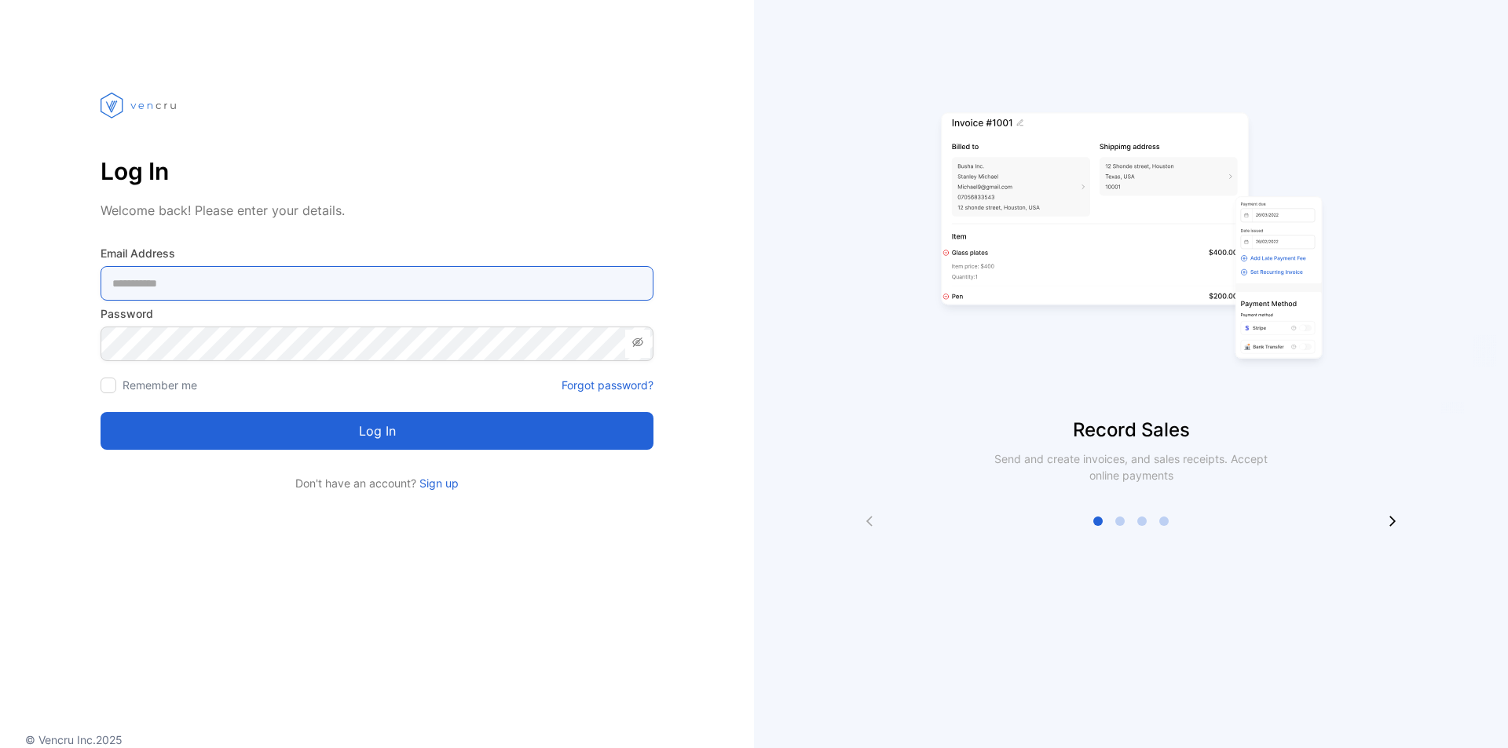
click at [363, 280] on Address-inputemail "email" at bounding box center [377, 283] width 553 height 35
type Address-inputemail "**********"
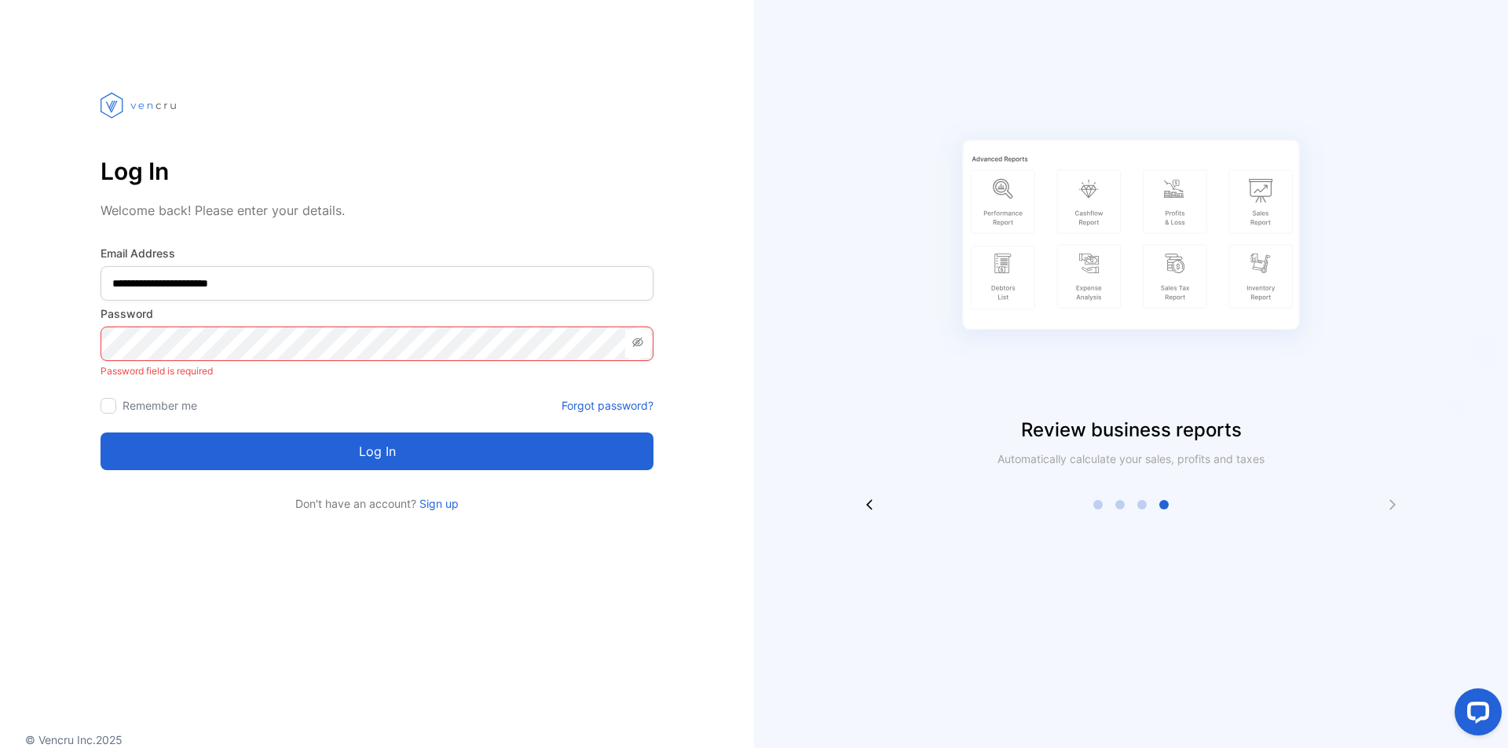
drag, startPoint x: 1371, startPoint y: 517, endPoint x: 1132, endPoint y: 491, distance: 240.2
click at [1346, 517] on div "Review business reports Automatically calculate your sales, profits and taxes" at bounding box center [1131, 374] width 754 height 748
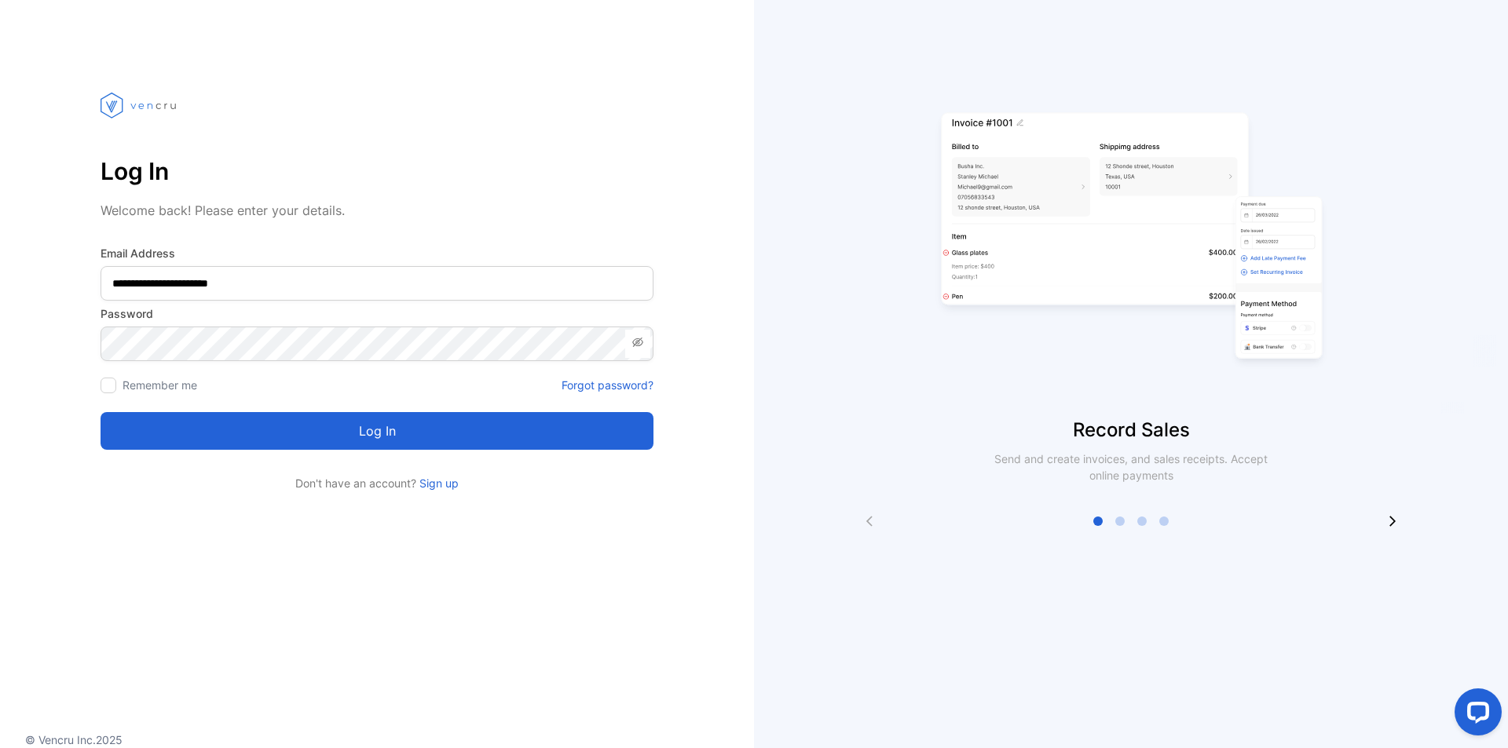
click at [114, 384] on div "Remember me" at bounding box center [149, 385] width 97 height 16
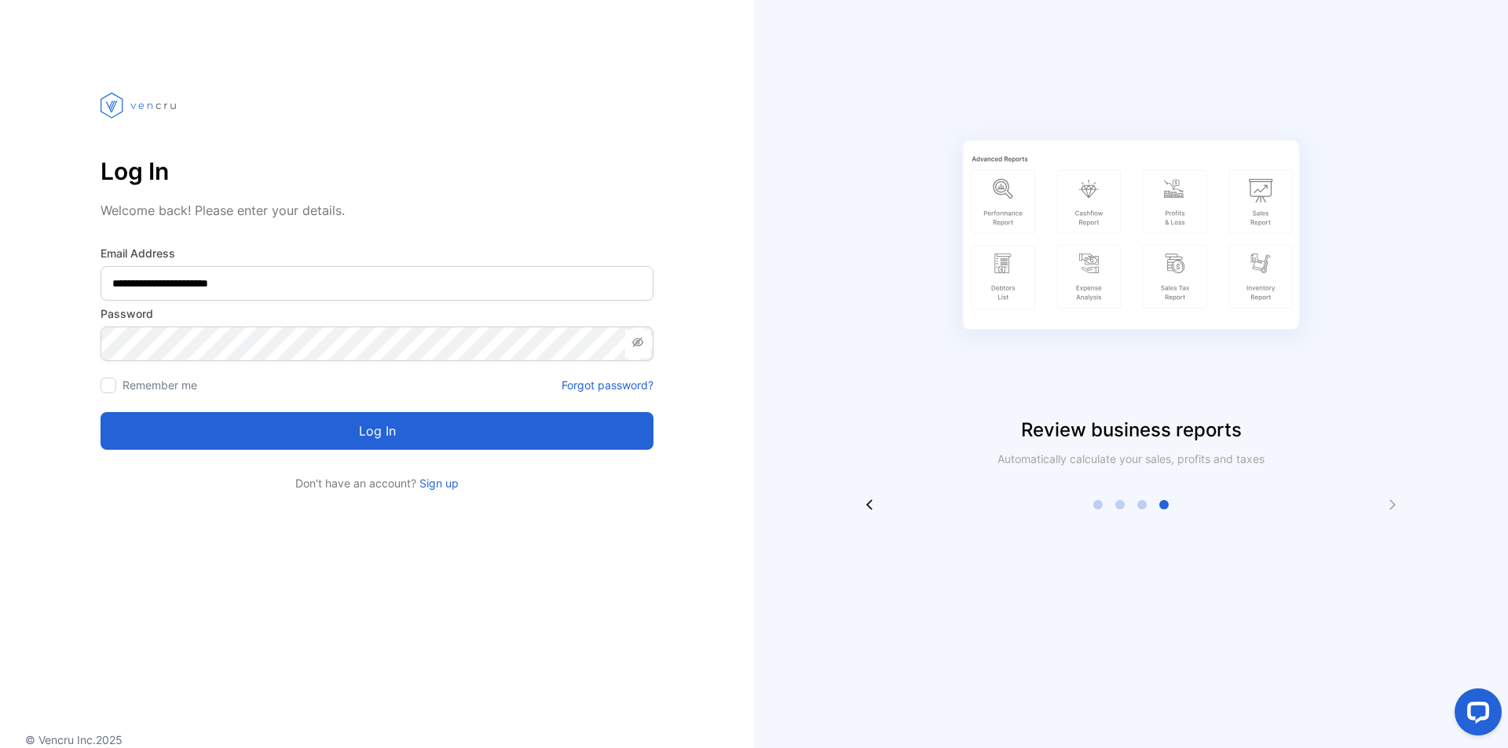
click at [219, 432] on button "Log in" at bounding box center [377, 431] width 553 height 38
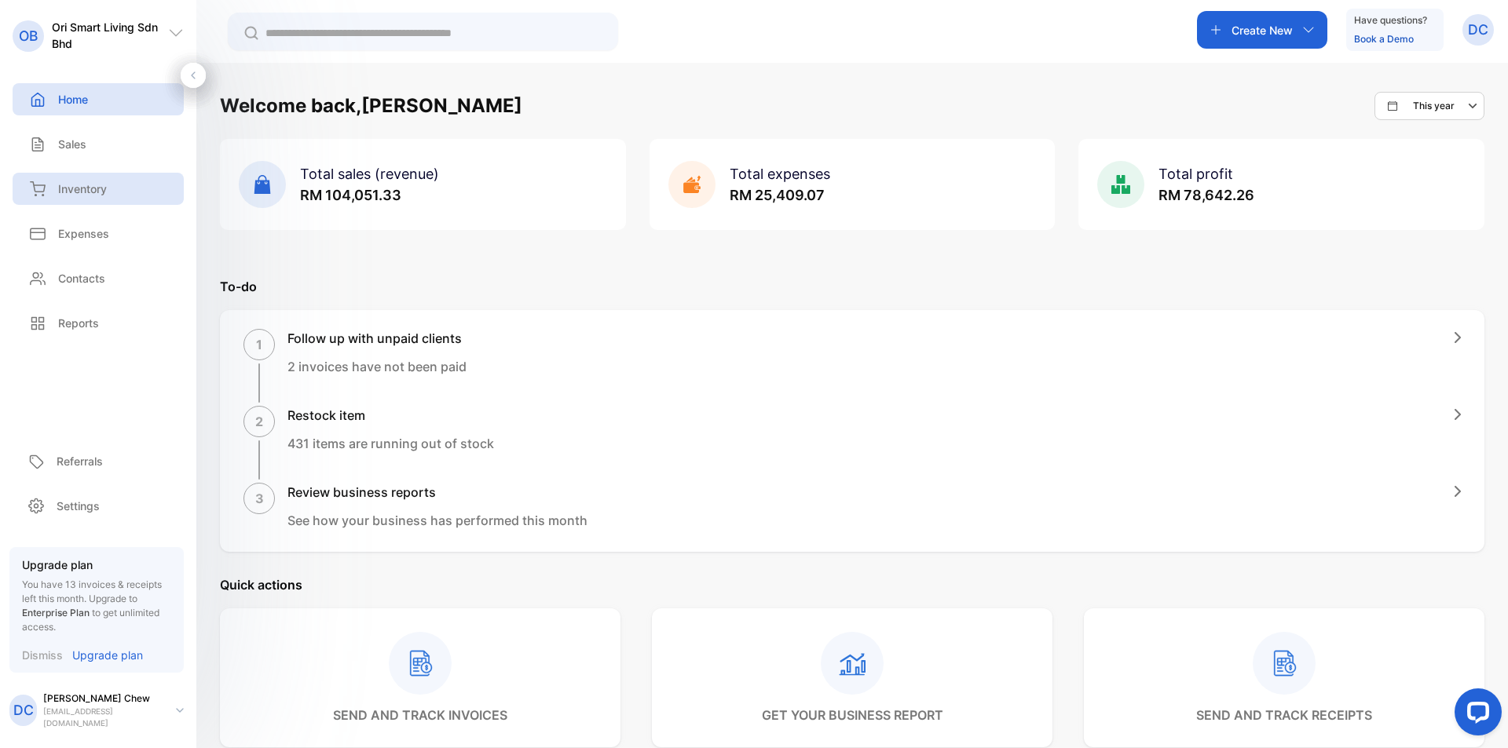
click at [107, 185] on p "Inventory" at bounding box center [82, 189] width 49 height 16
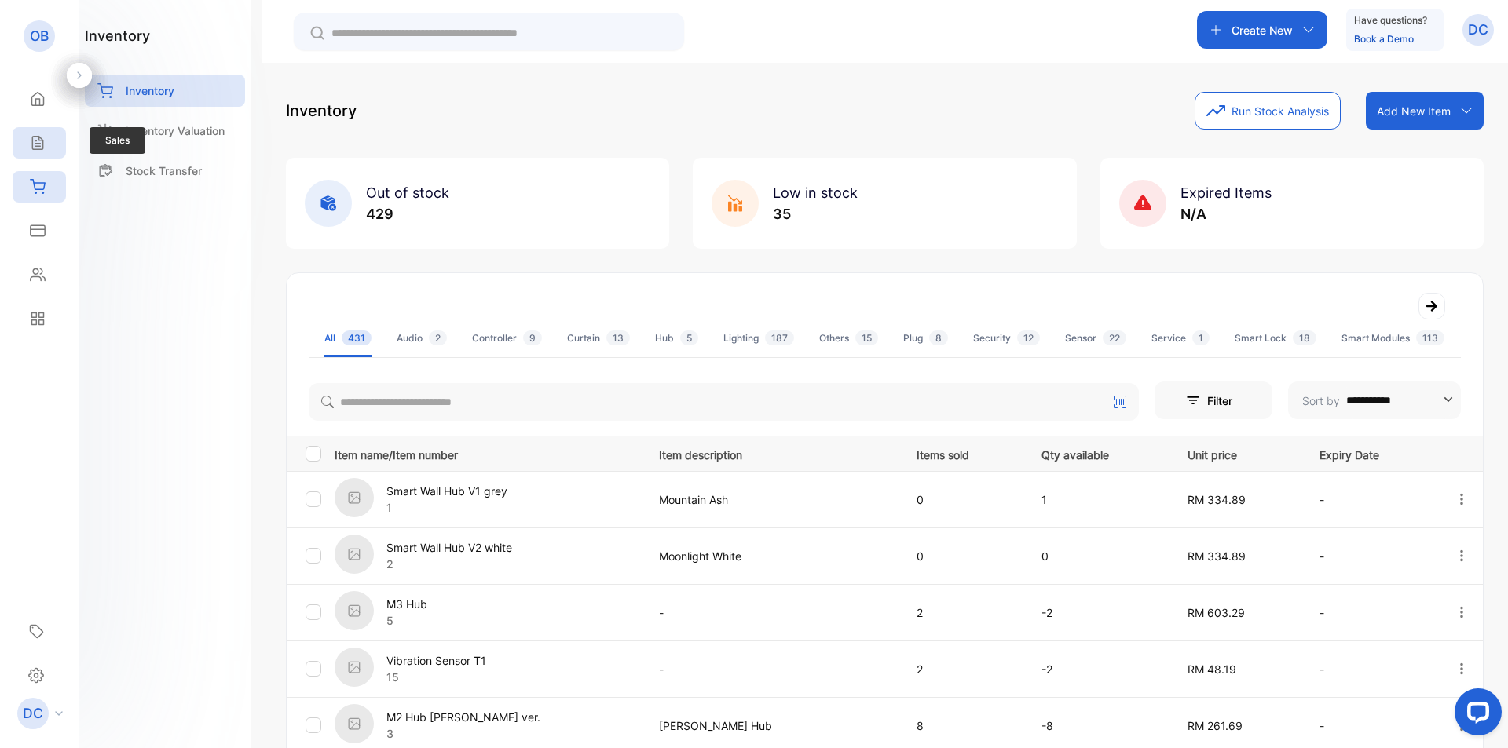
click at [42, 151] on div "Sales" at bounding box center [39, 142] width 53 height 31
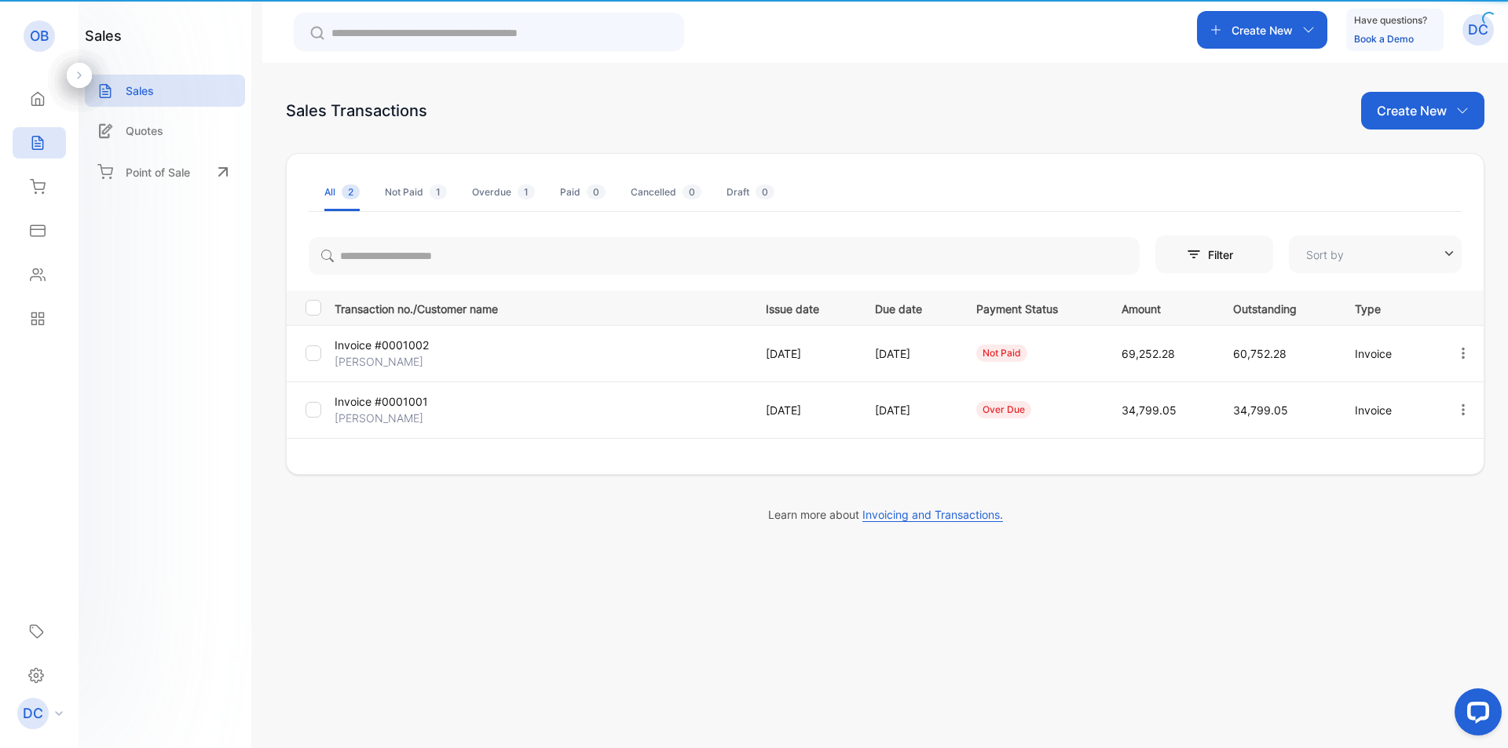
type input "**********"
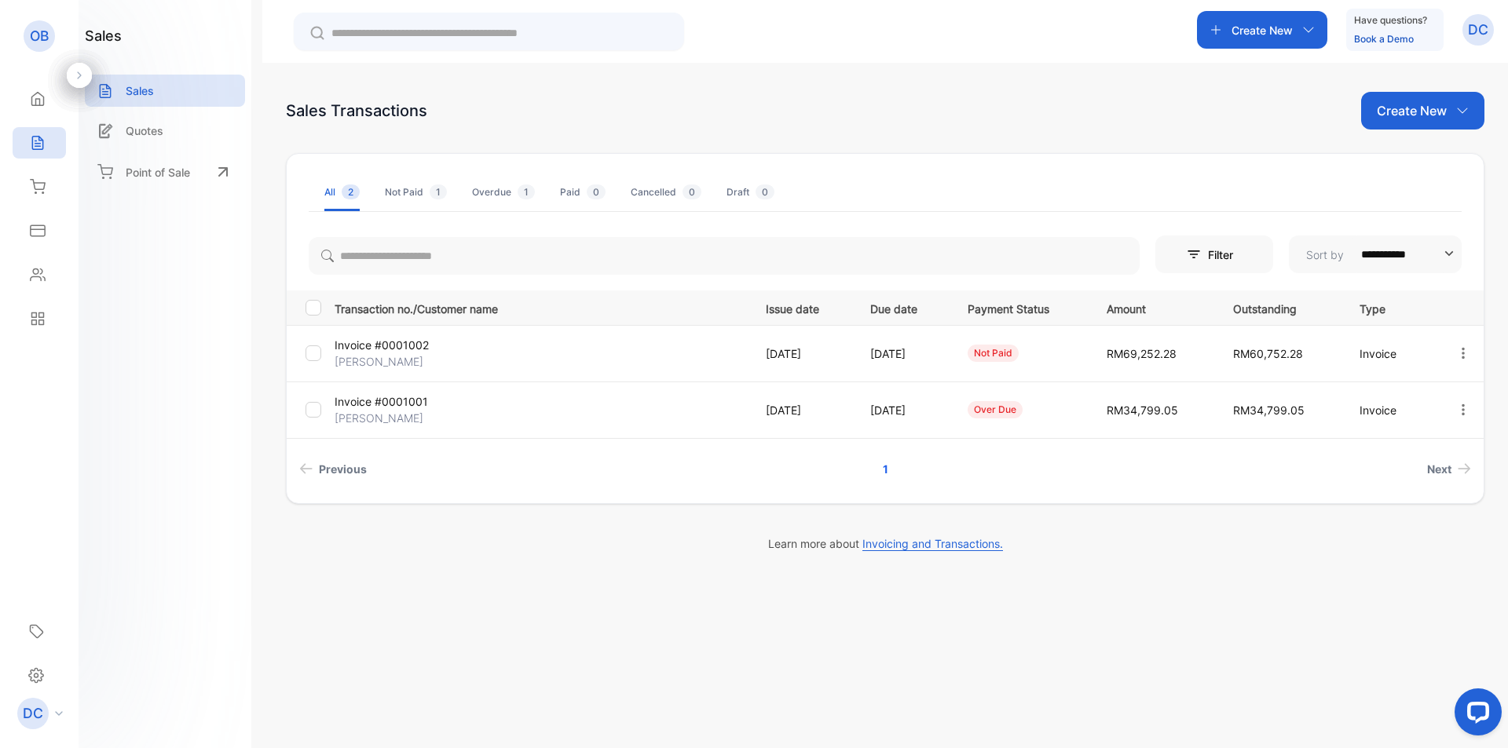
click at [380, 339] on p "Invoice #0001002" at bounding box center [403, 345] width 137 height 16
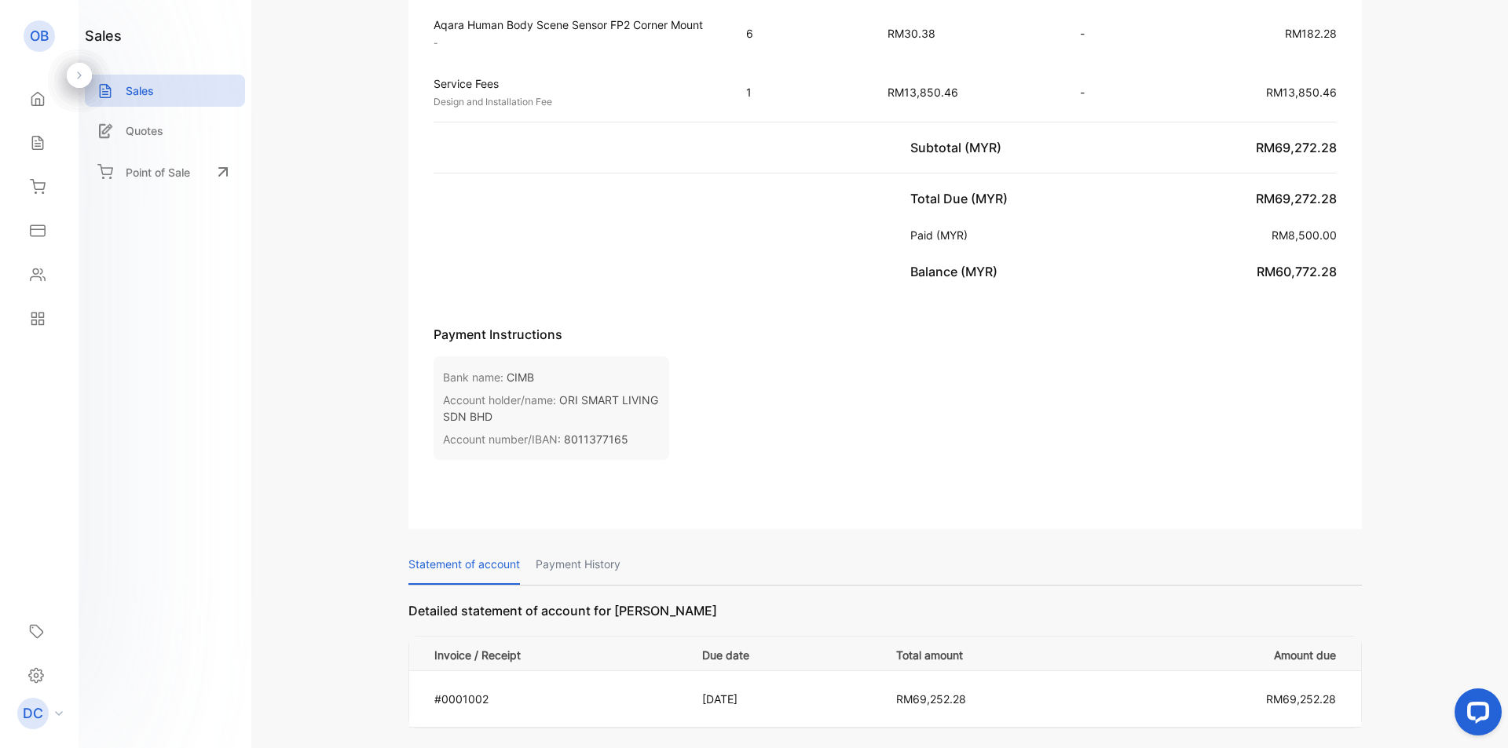
scroll to position [1532, 0]
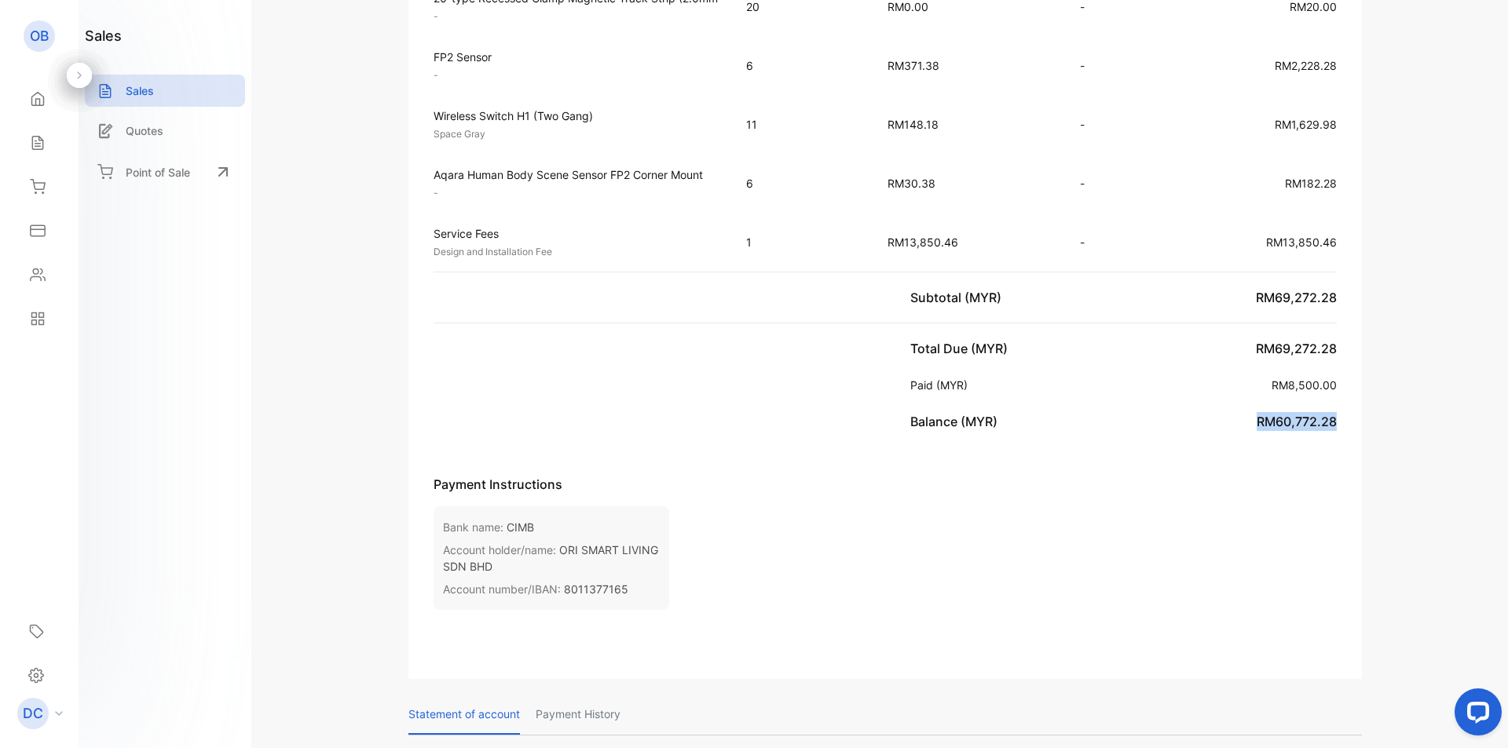
drag, startPoint x: 1251, startPoint y: 423, endPoint x: 1340, endPoint y: 420, distance: 89.6
click at [1340, 420] on div "Total Due (MYR) RM69,272.28 Paid (MYR) RM8,500.00 Balance (MYR) RM60,772.28" at bounding box center [1123, 385] width 477 height 123
click at [1271, 273] on div "Subtotal (MYR) RM69,272.28" at bounding box center [1123, 297] width 477 height 50
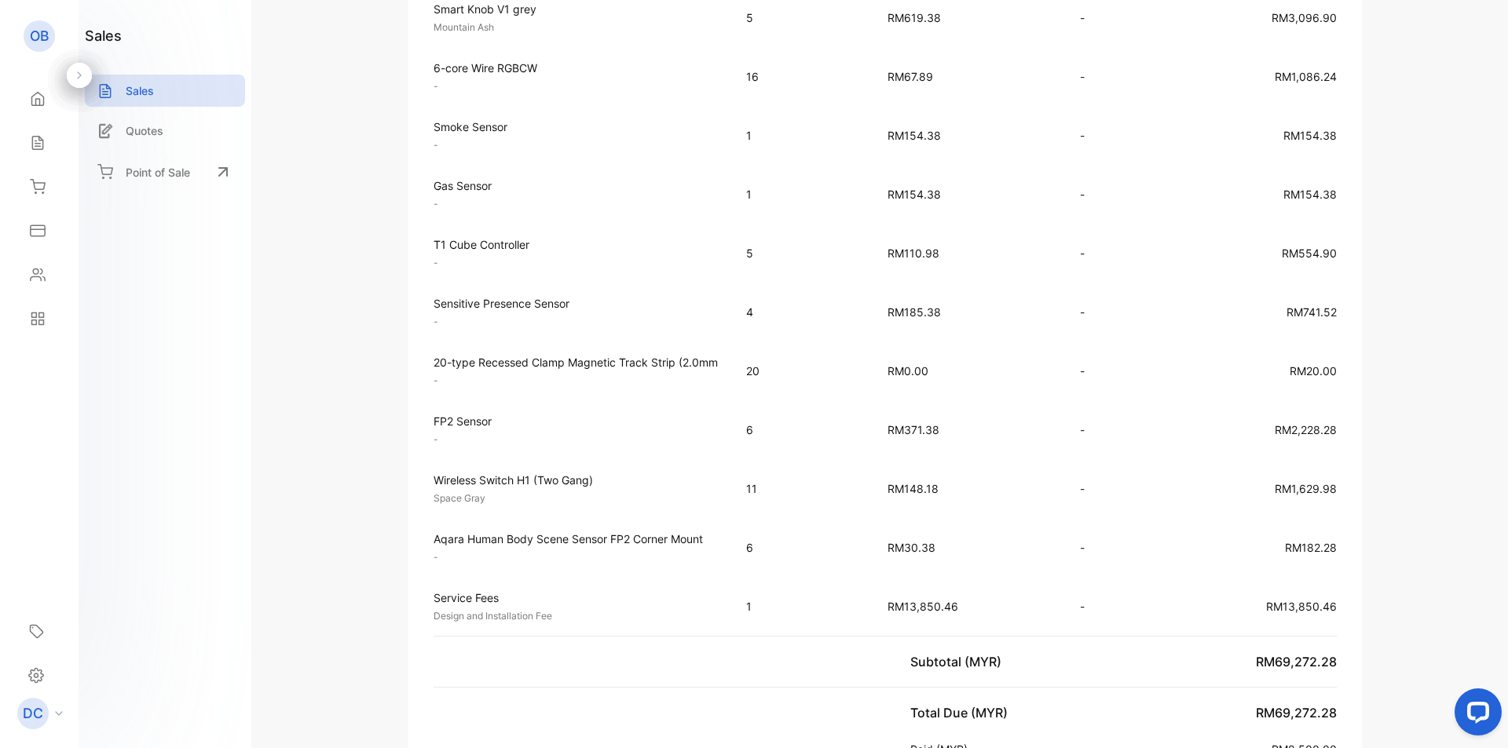
scroll to position [1139, 0]
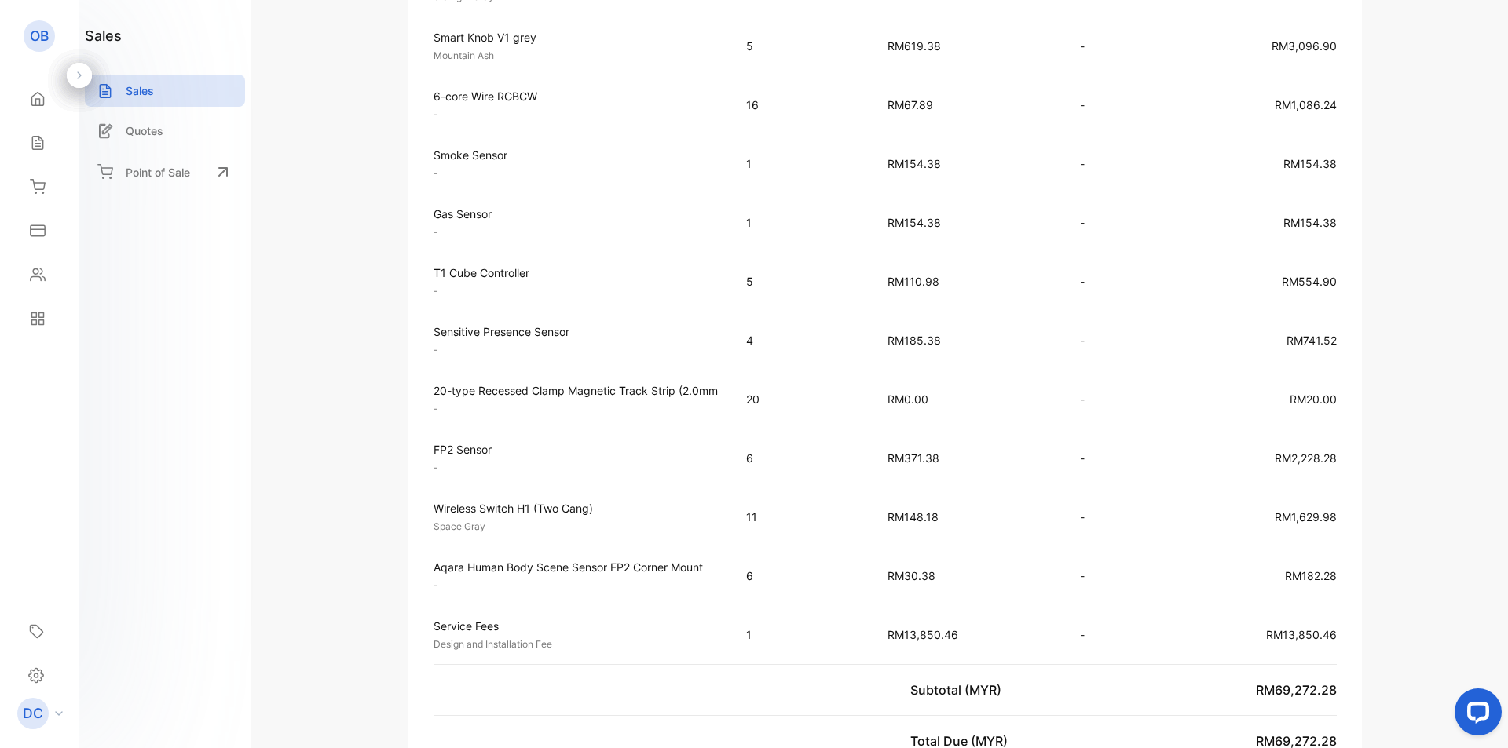
click at [1070, 439] on td "-" at bounding box center [1111, 458] width 94 height 59
click at [1074, 439] on td "-" at bounding box center [1111, 458] width 94 height 59
click at [919, 288] on td "RM110.98" at bounding box center [968, 281] width 192 height 59
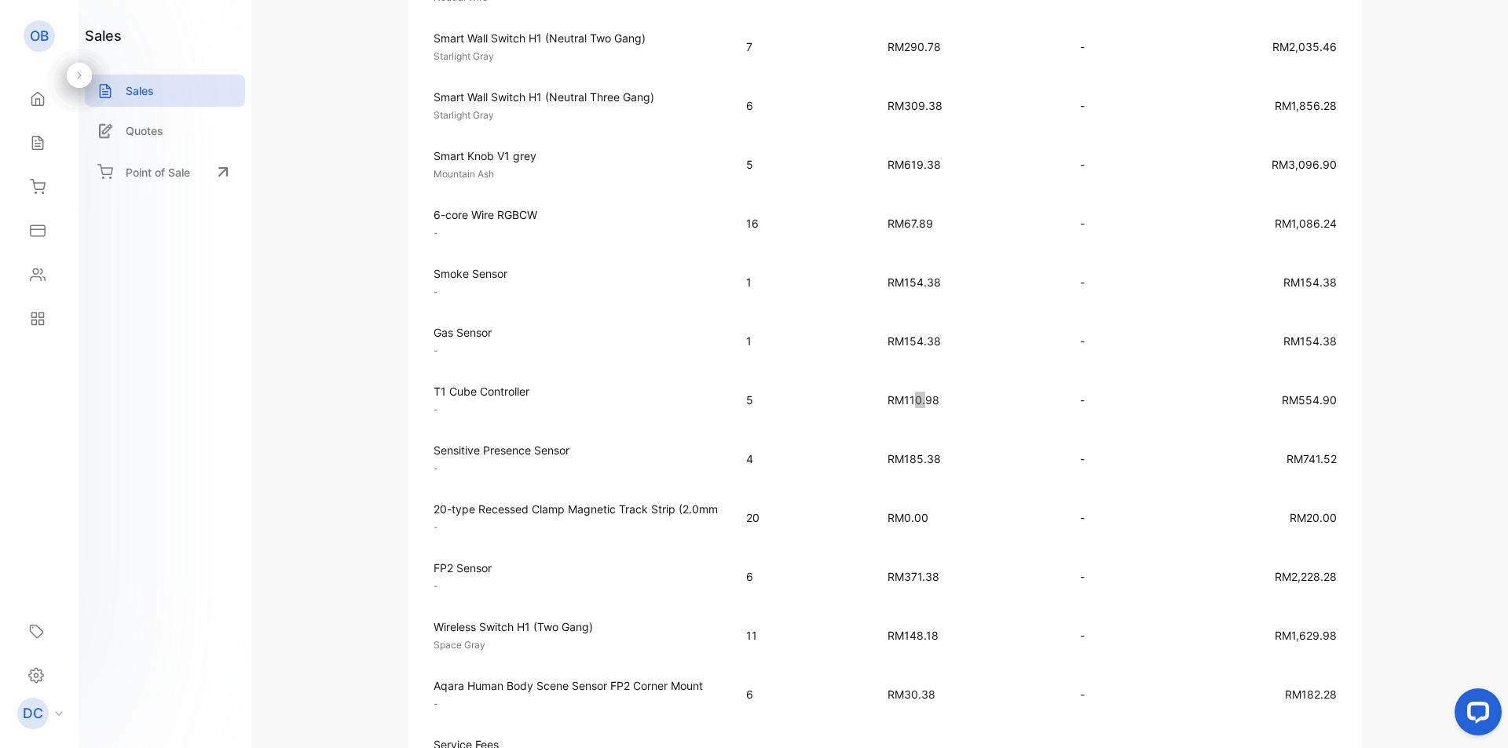
scroll to position [1099, 0]
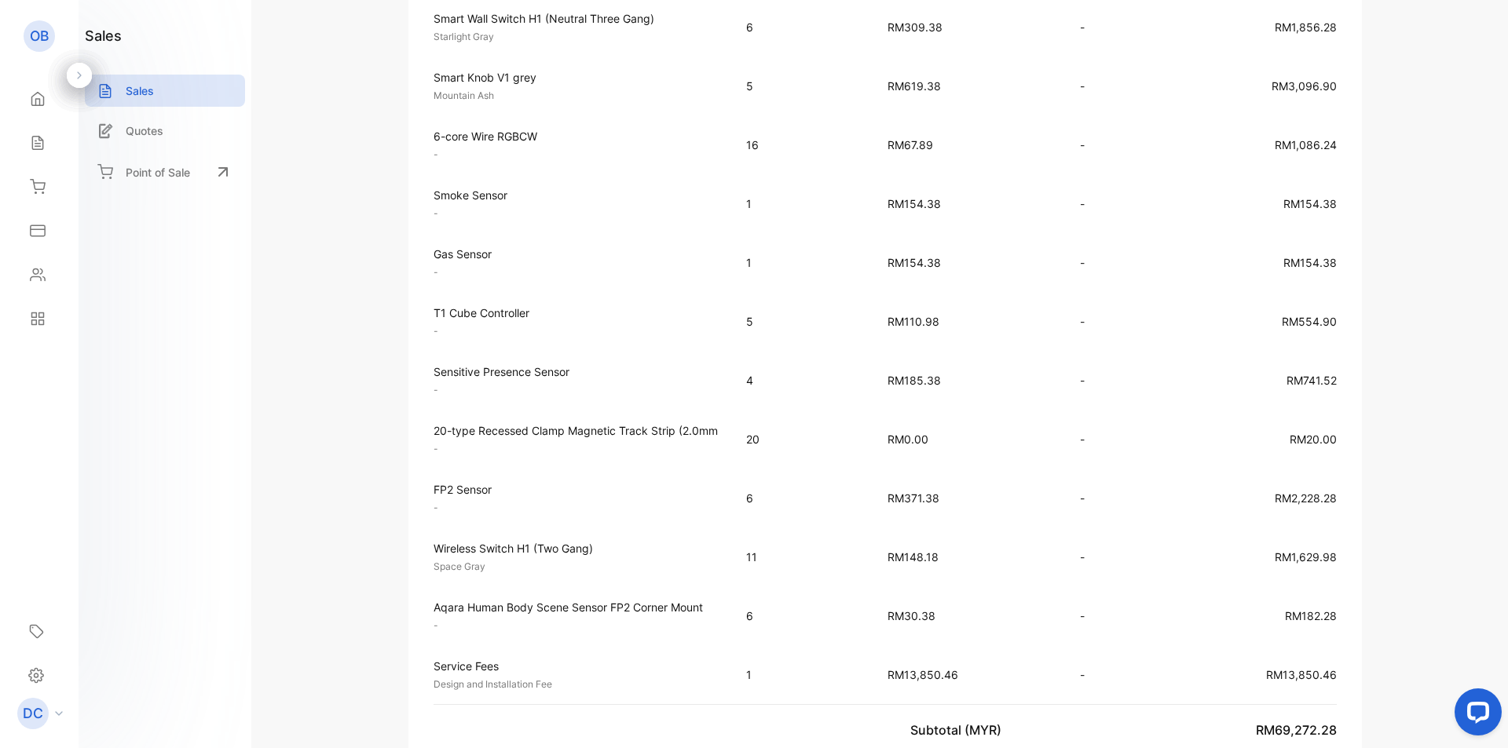
click at [828, 272] on td "1" at bounding box center [800, 262] width 141 height 59
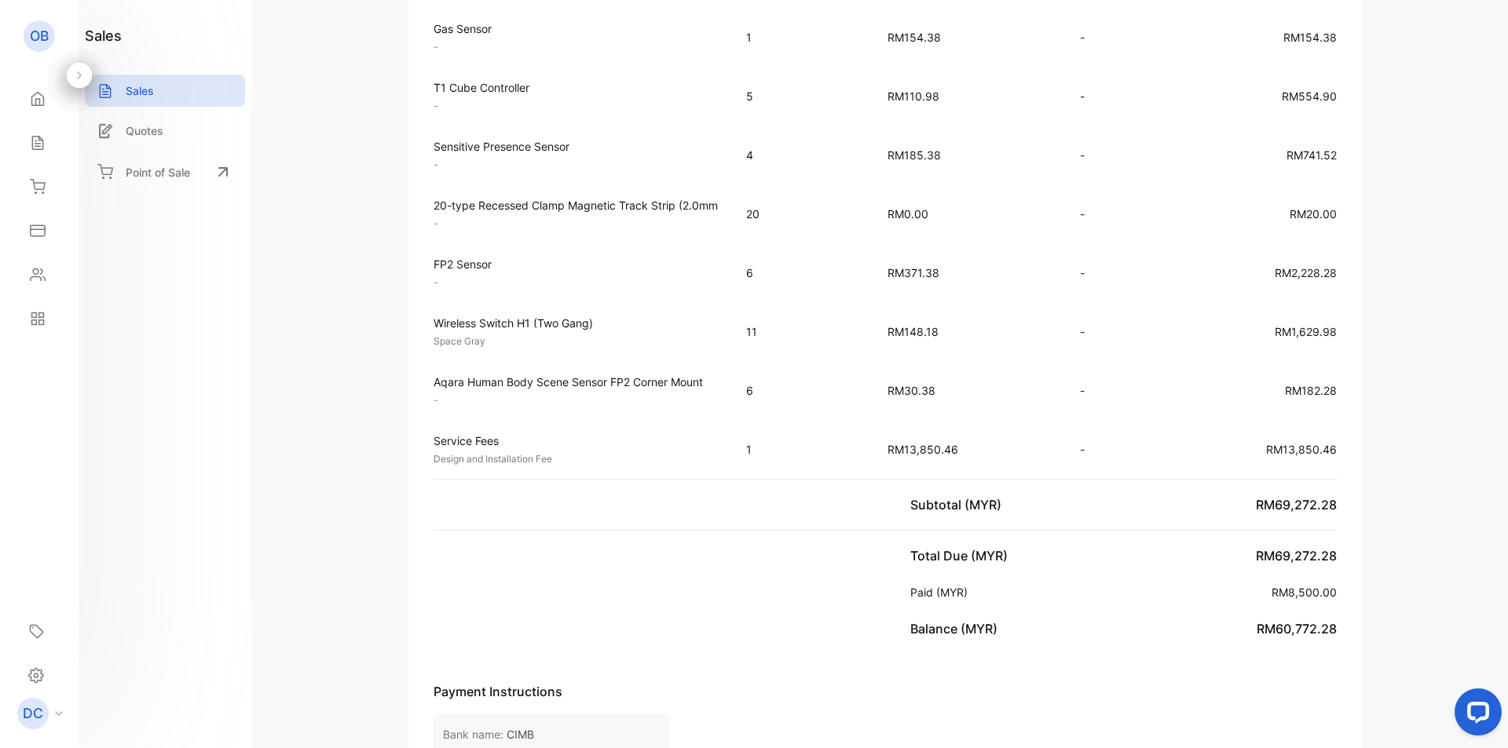
scroll to position [1335, 0]
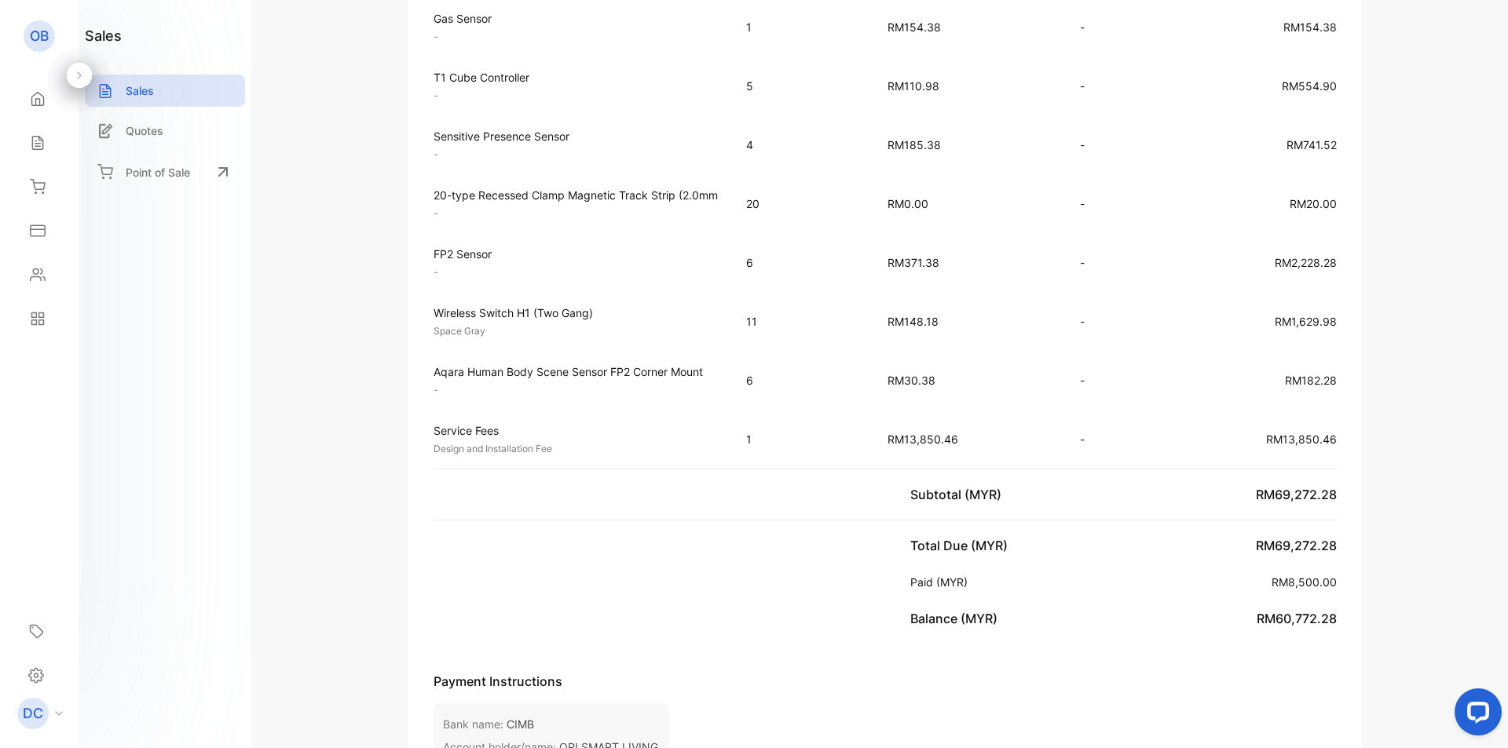
drag, startPoint x: 1123, startPoint y: 372, endPoint x: 1276, endPoint y: 392, distance: 154.4
click at [1159, 377] on tr "Aqara Human Body Scene Sensor FP2 Corner Mount - Unit price: RM30.38 6 RM30.38 …" at bounding box center [884, 380] width 953 height 59
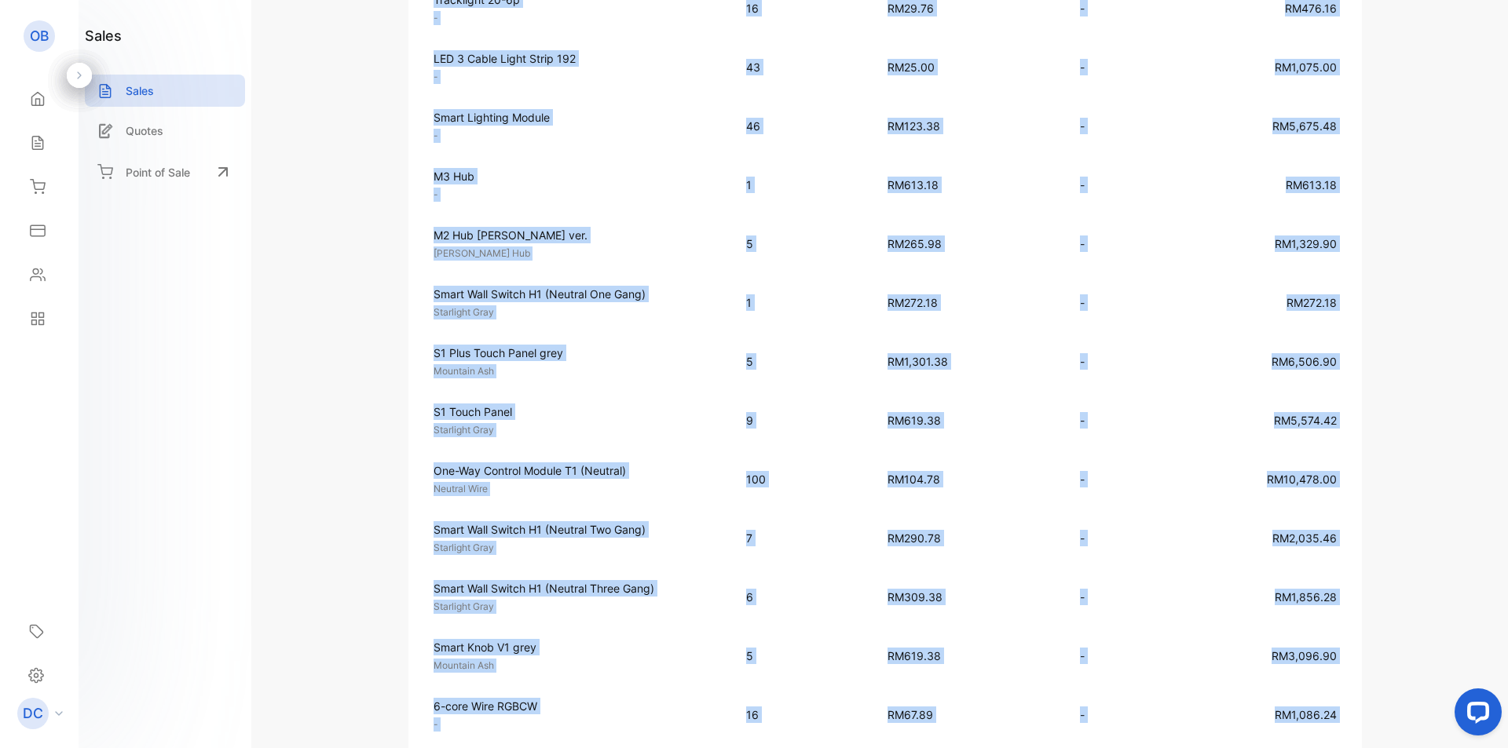
scroll to position [0, 0]
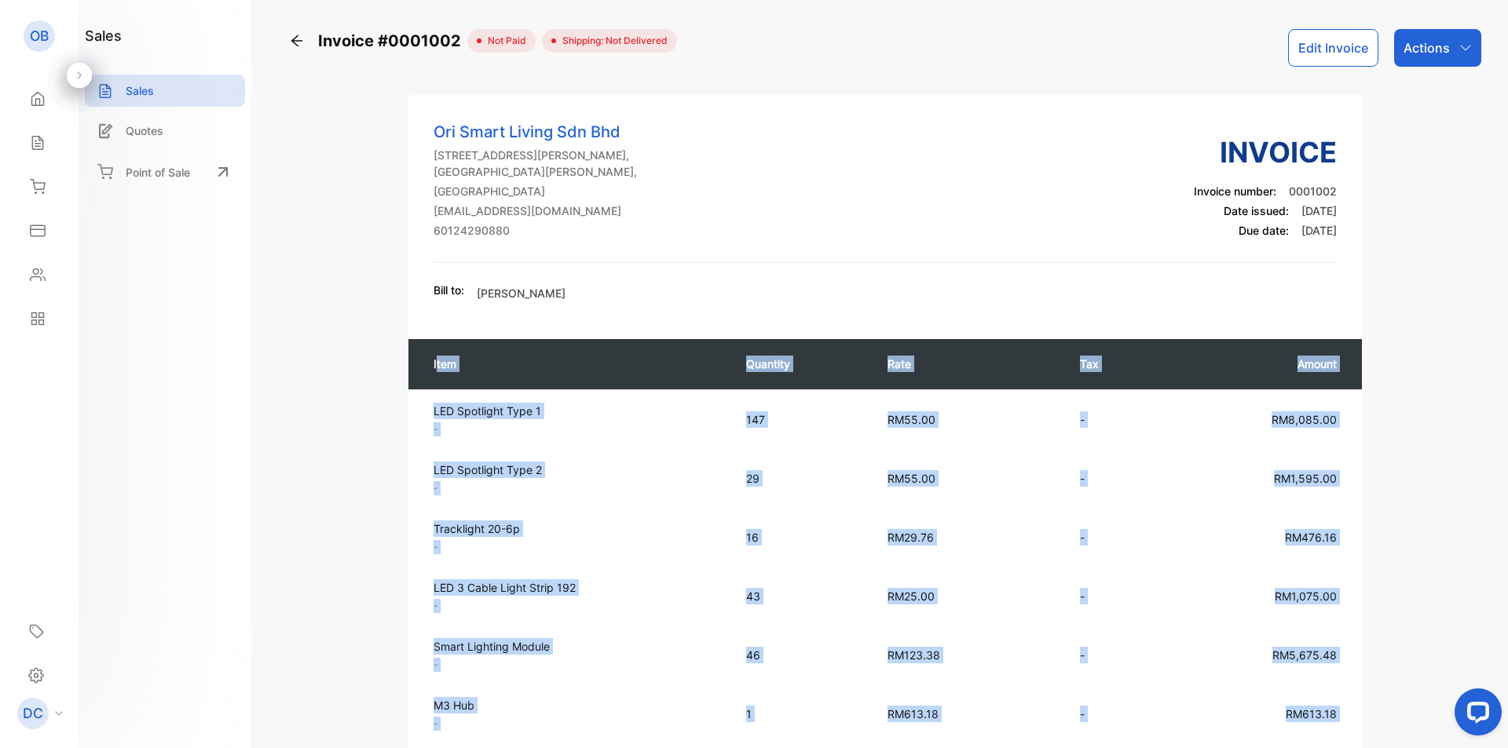
drag, startPoint x: 1333, startPoint y: 437, endPoint x: 436, endPoint y: 358, distance: 900.2
copy table "tem Quantity Rate Tax Amount LED Spotlight Type 1 - Unit price: RM55.00 147 RM5…"
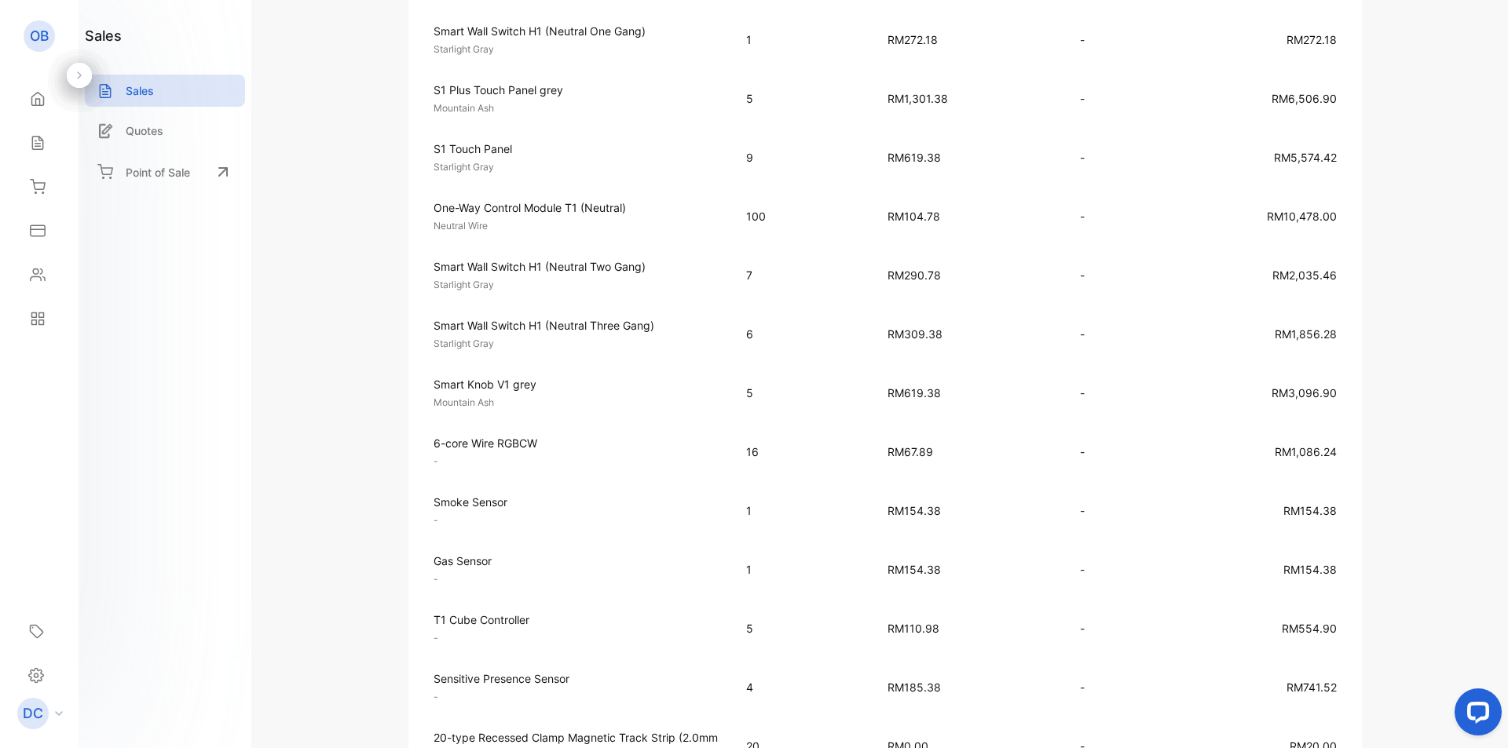
scroll to position [942, 0]
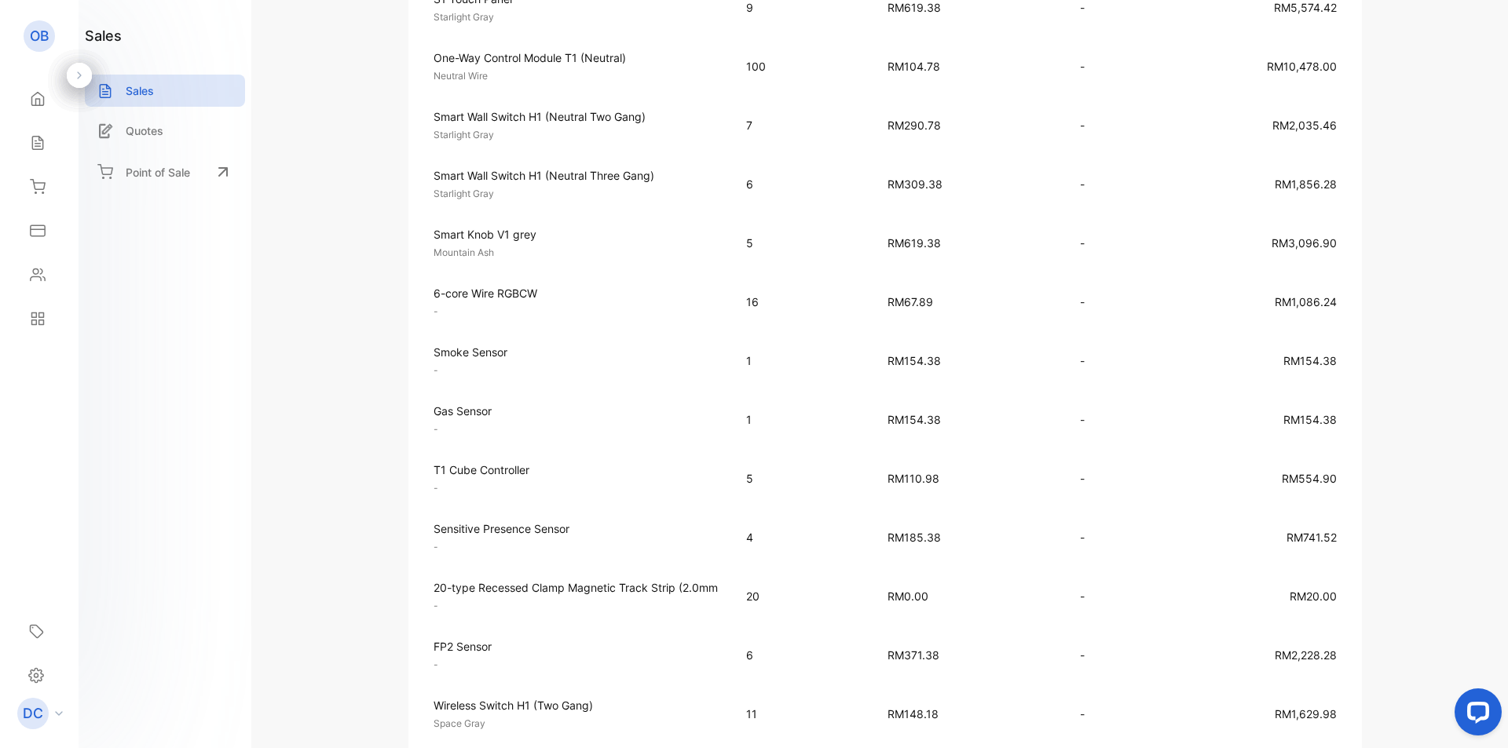
click at [1316, 598] on span "RM20.00" at bounding box center [1312, 596] width 47 height 13
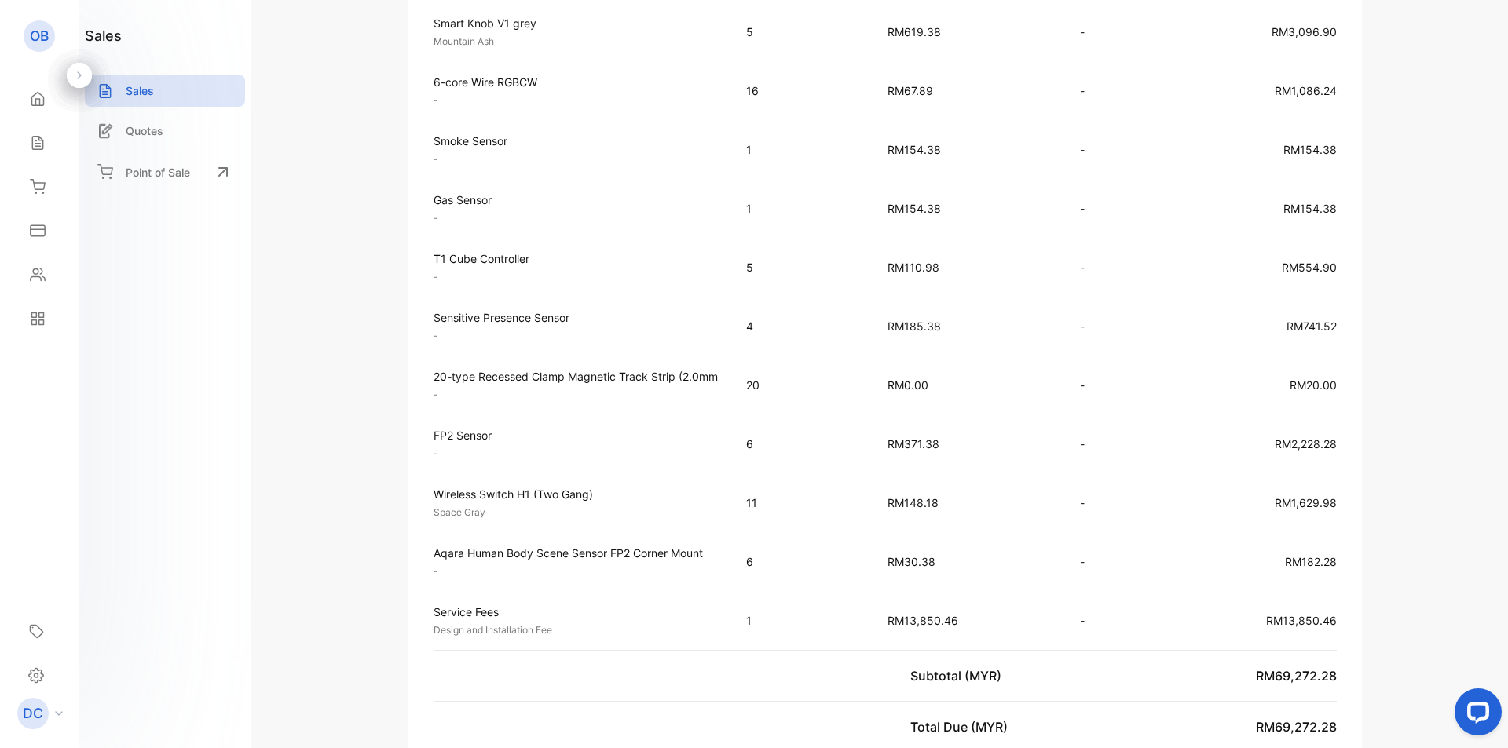
scroll to position [1021, 0]
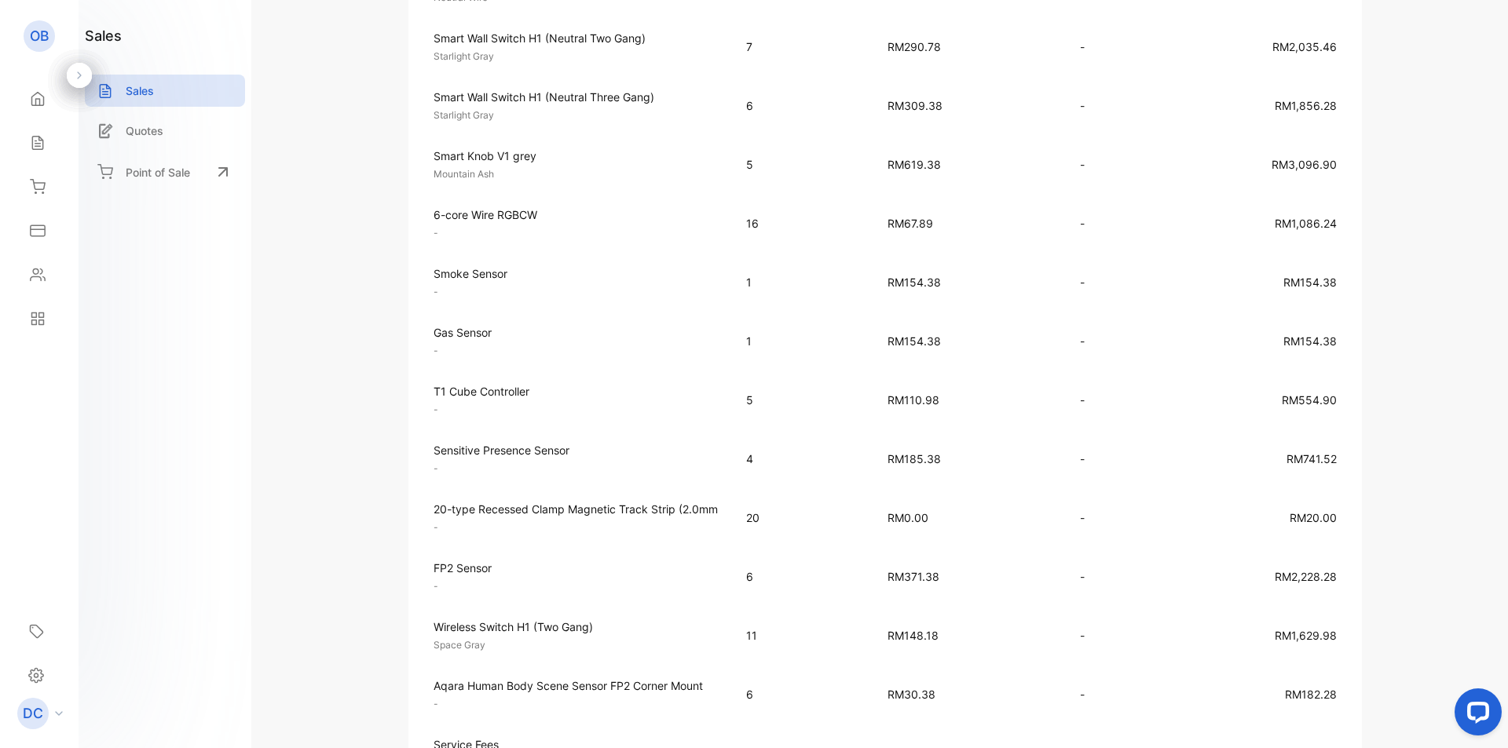
click at [915, 514] on span "RM0.00" at bounding box center [907, 517] width 41 height 13
click at [569, 499] on td "20-type Recessed Clamp Magnetic Track Strip (2.0mm - Unit price: RM0.00" at bounding box center [569, 517] width 322 height 59
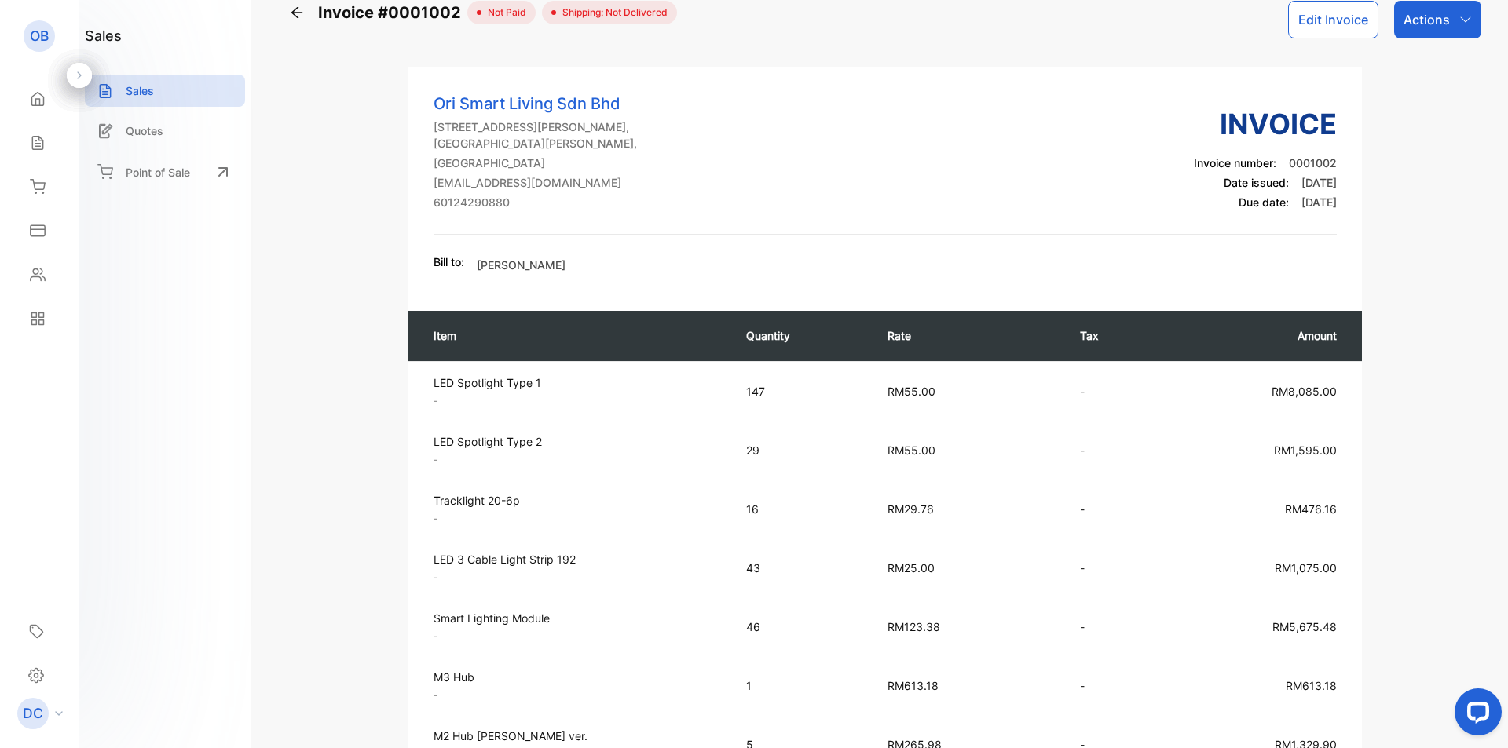
scroll to position [0, 0]
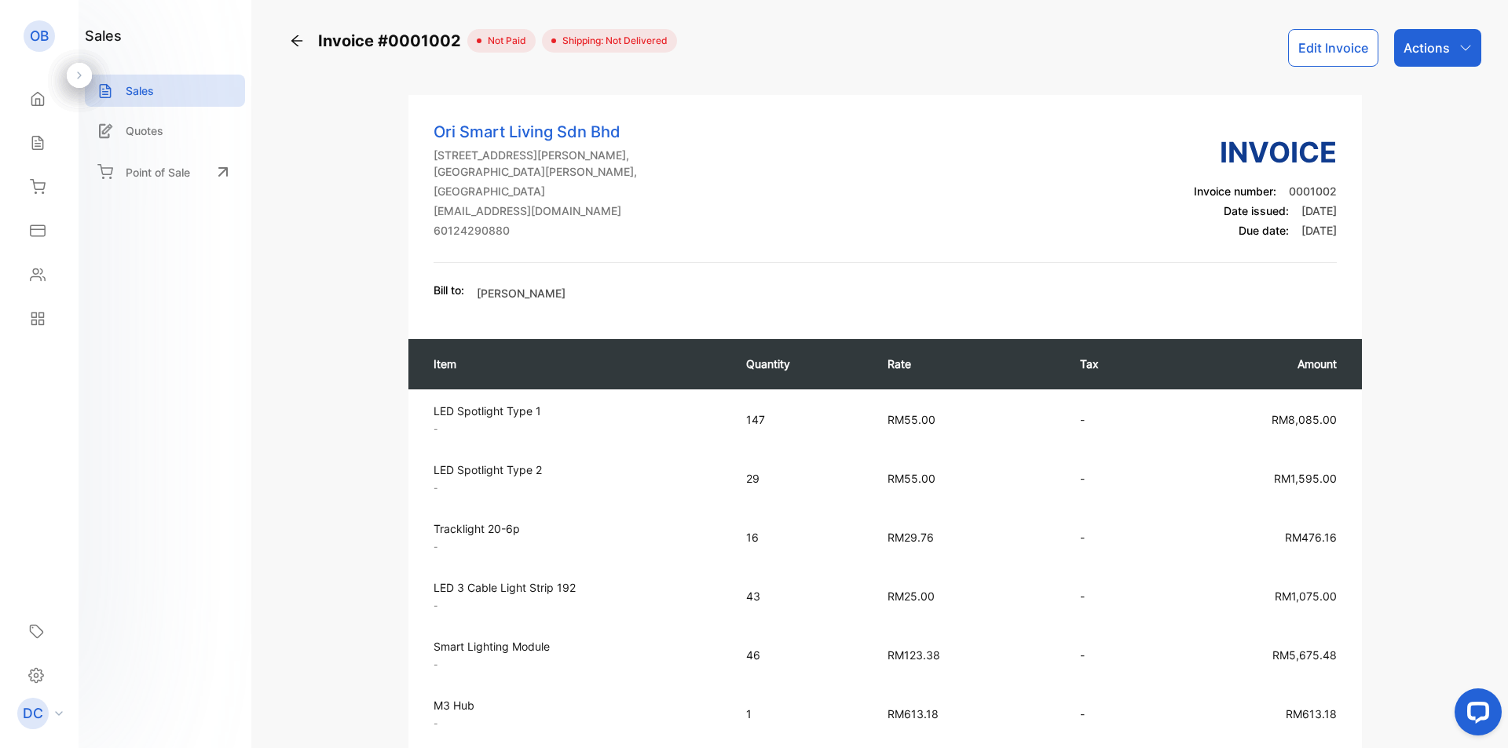
click at [1296, 58] on button "Edit Invoice" at bounding box center [1333, 48] width 90 height 38
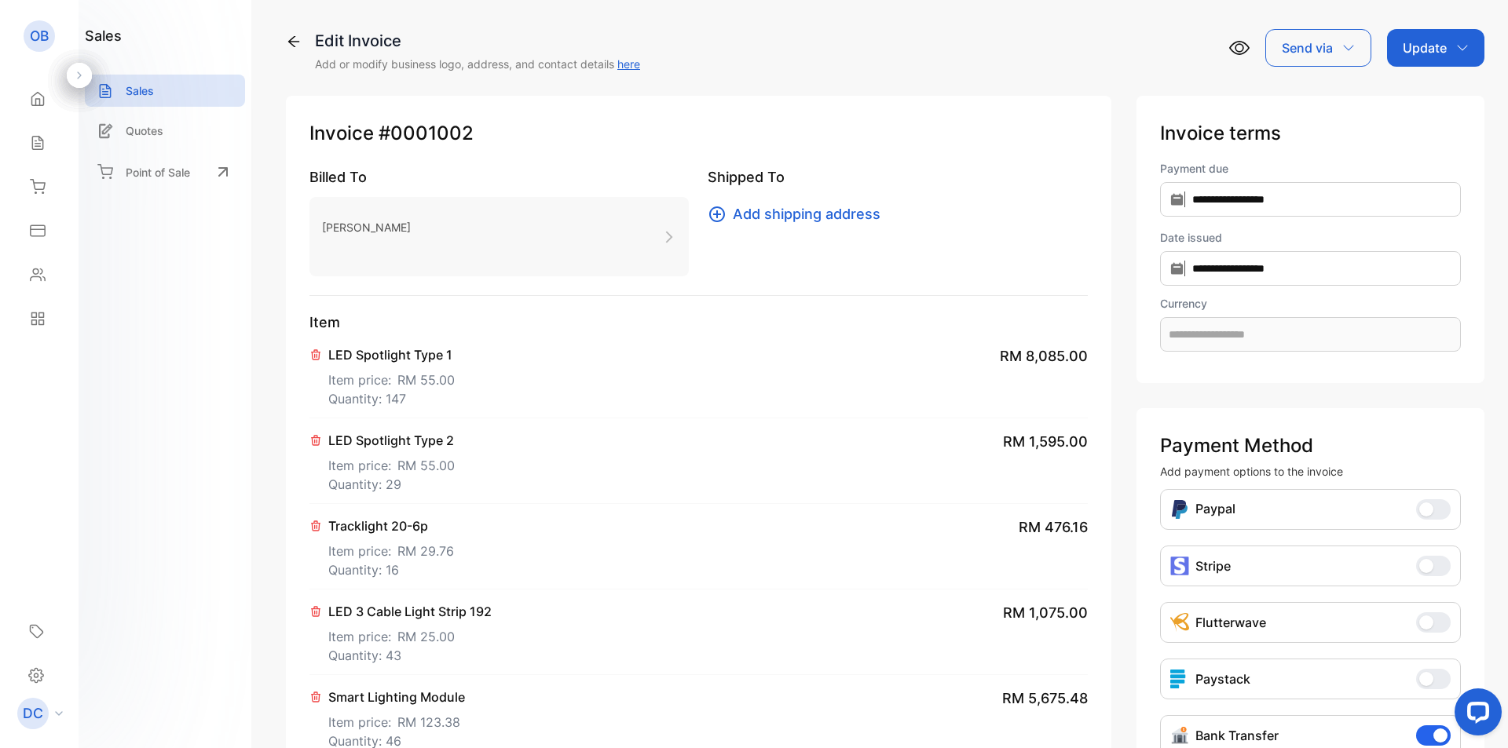
type input "**********"
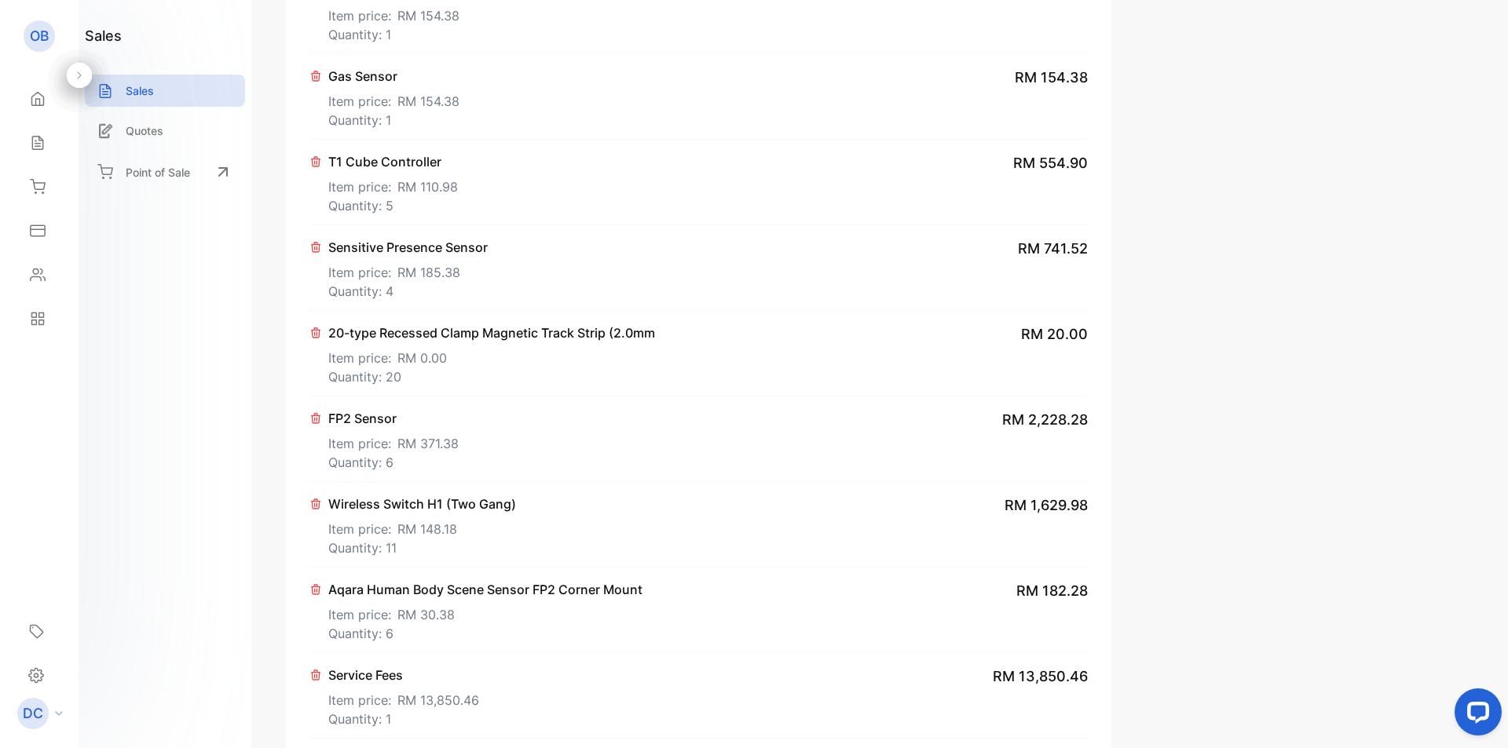
scroll to position [1649, 0]
click at [411, 362] on span "RM 0.00" at bounding box center [421, 357] width 49 height 19
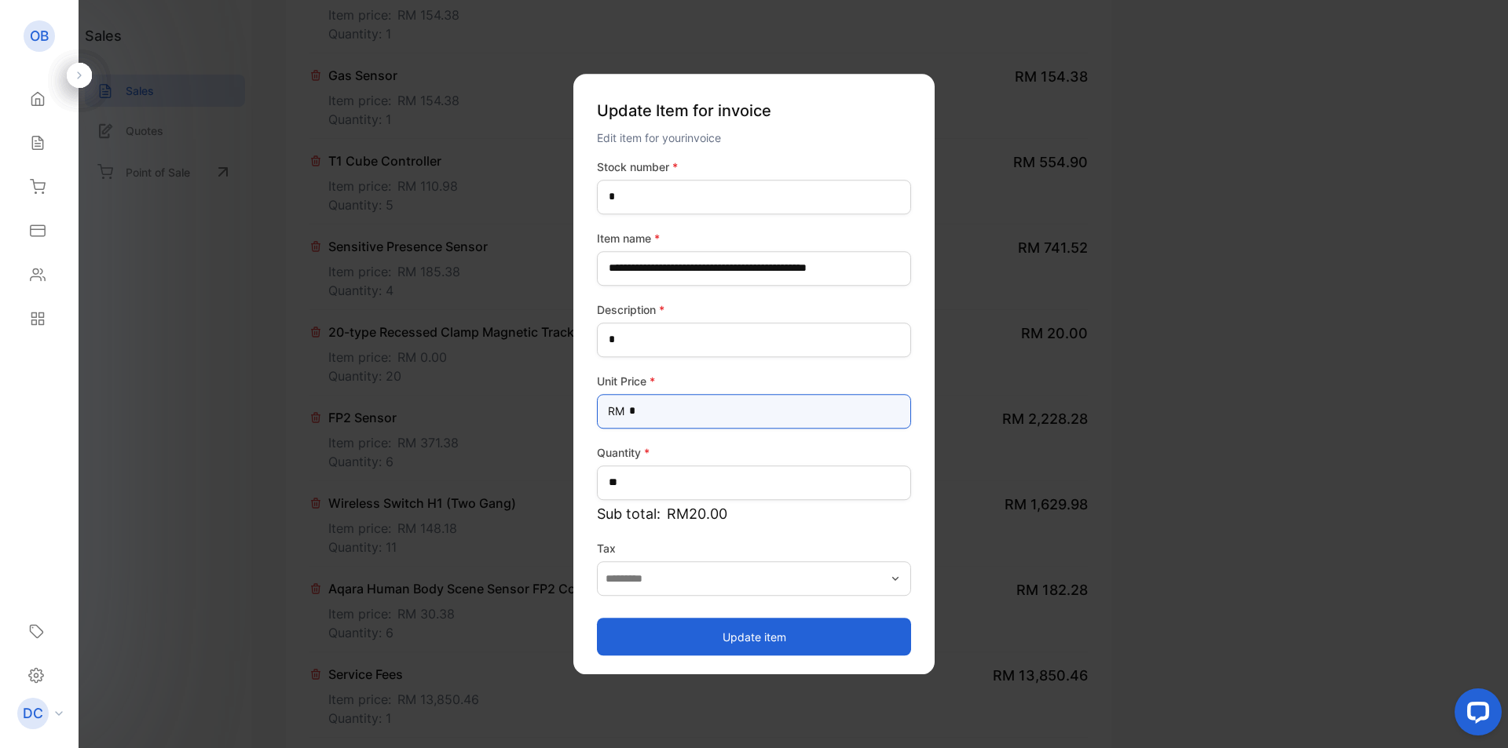
drag, startPoint x: 656, startPoint y: 410, endPoint x: 578, endPoint y: 408, distance: 78.5
click at [578, 408] on div "**********" at bounding box center [753, 375] width 361 height 602
type Price-inputprice "****"
click at [745, 647] on button "Update item" at bounding box center [754, 637] width 314 height 38
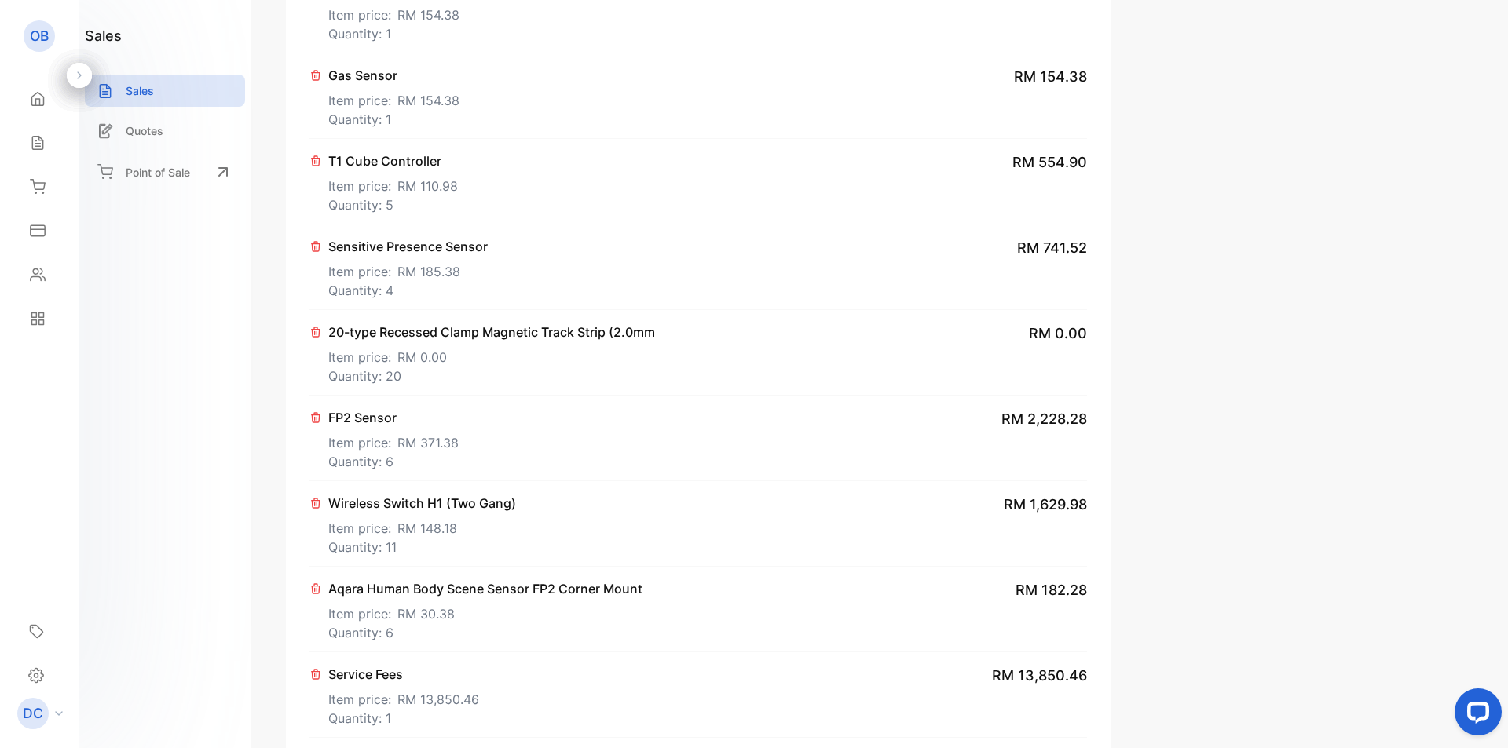
scroll to position [2134, 0]
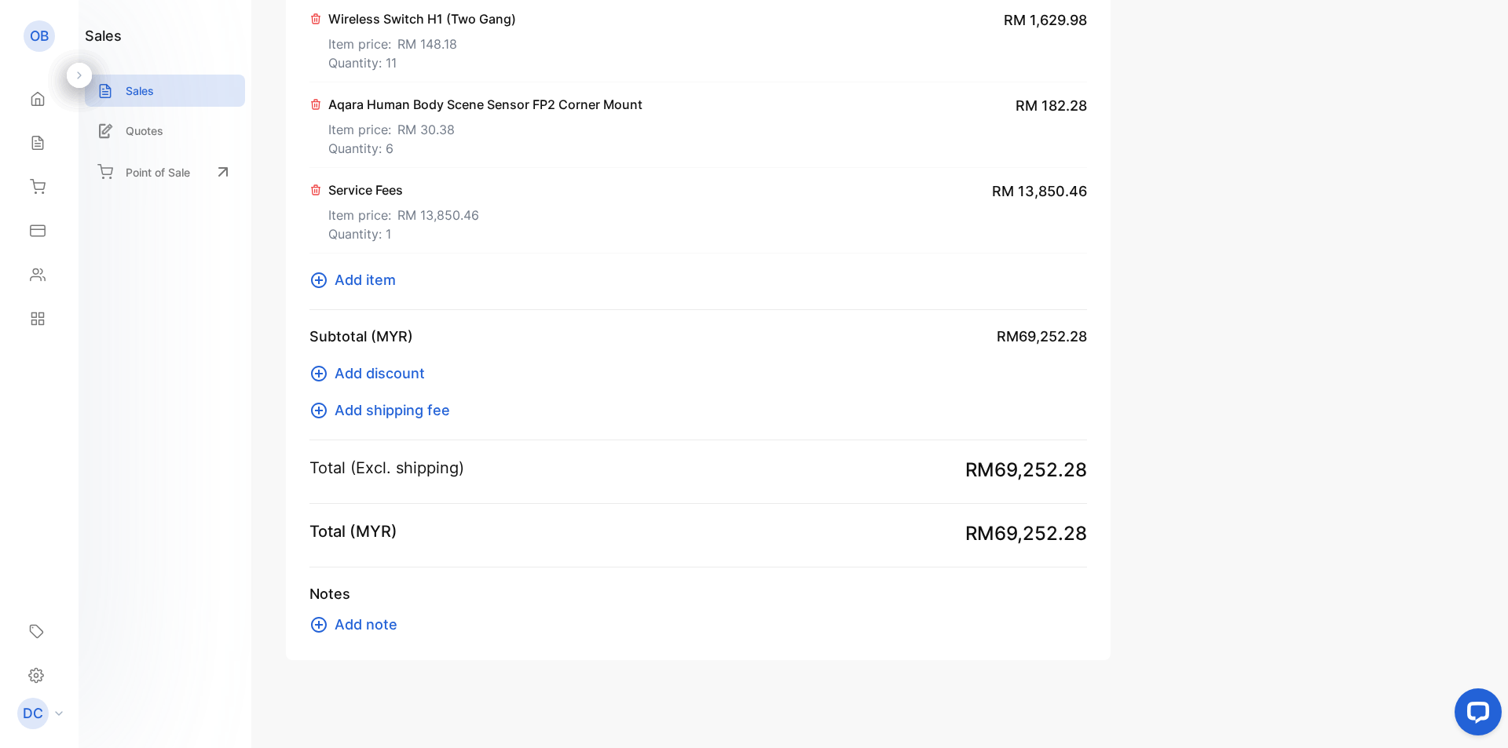
click at [369, 378] on span "Add discount" at bounding box center [380, 373] width 90 height 21
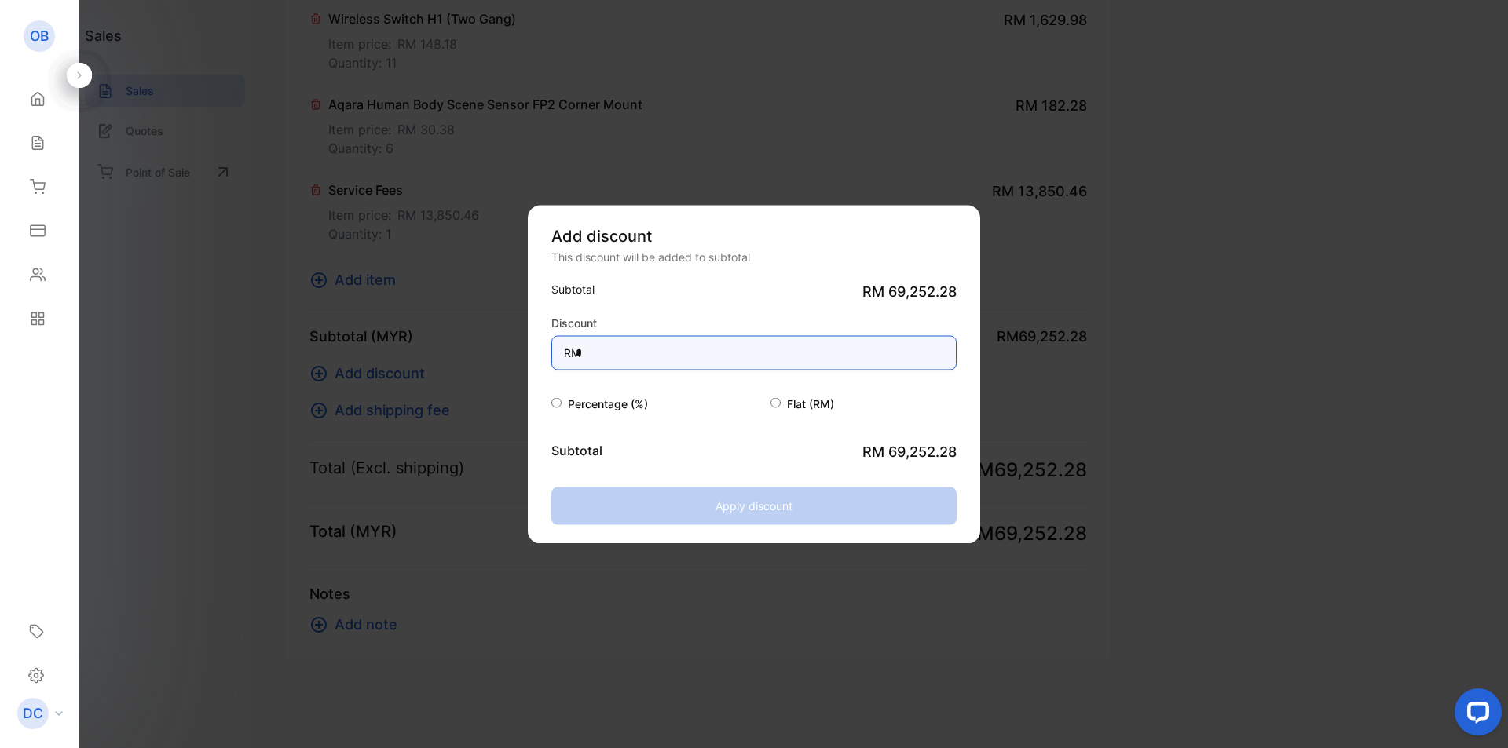
click at [678, 345] on input "*" at bounding box center [753, 352] width 405 height 35
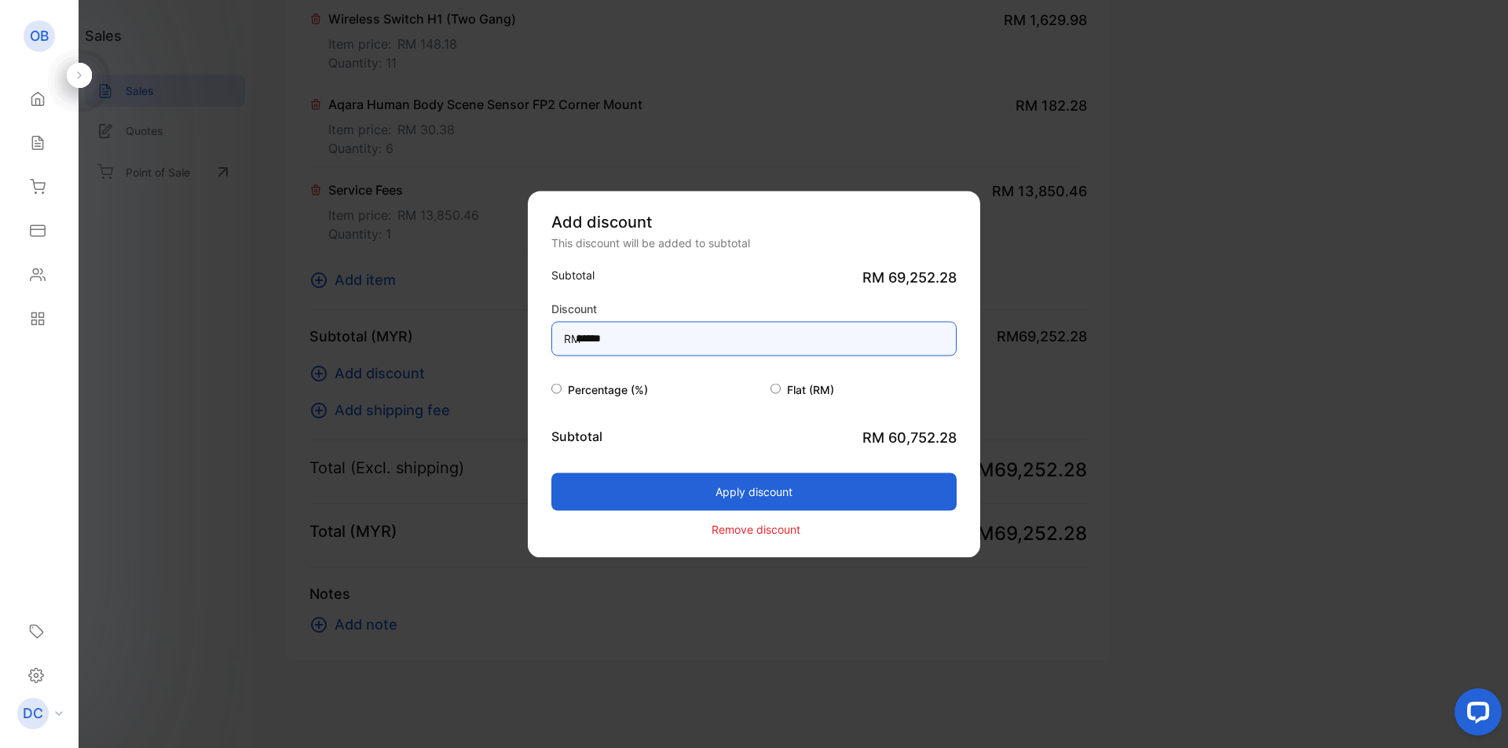
type input "******"
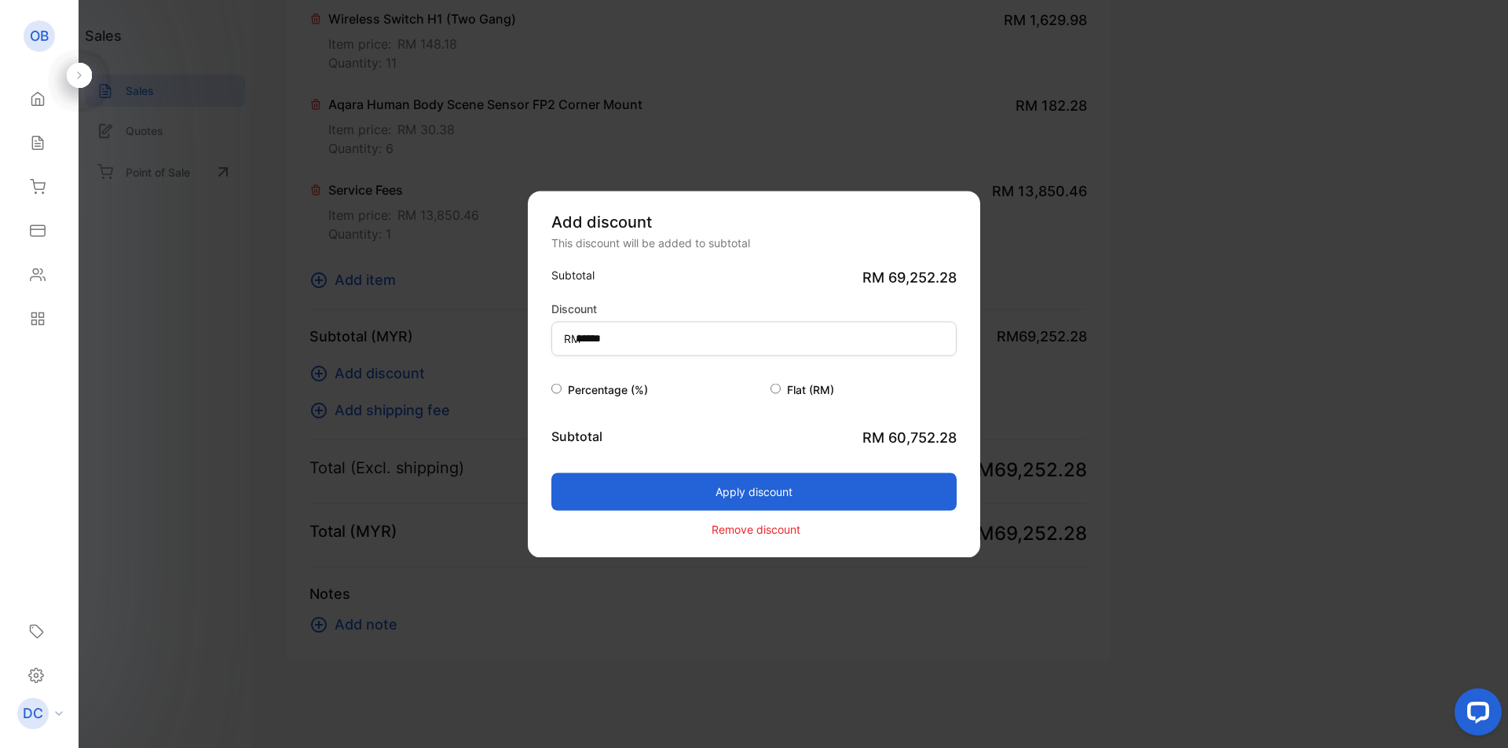
click at [744, 484] on button "Apply discount" at bounding box center [753, 492] width 405 height 38
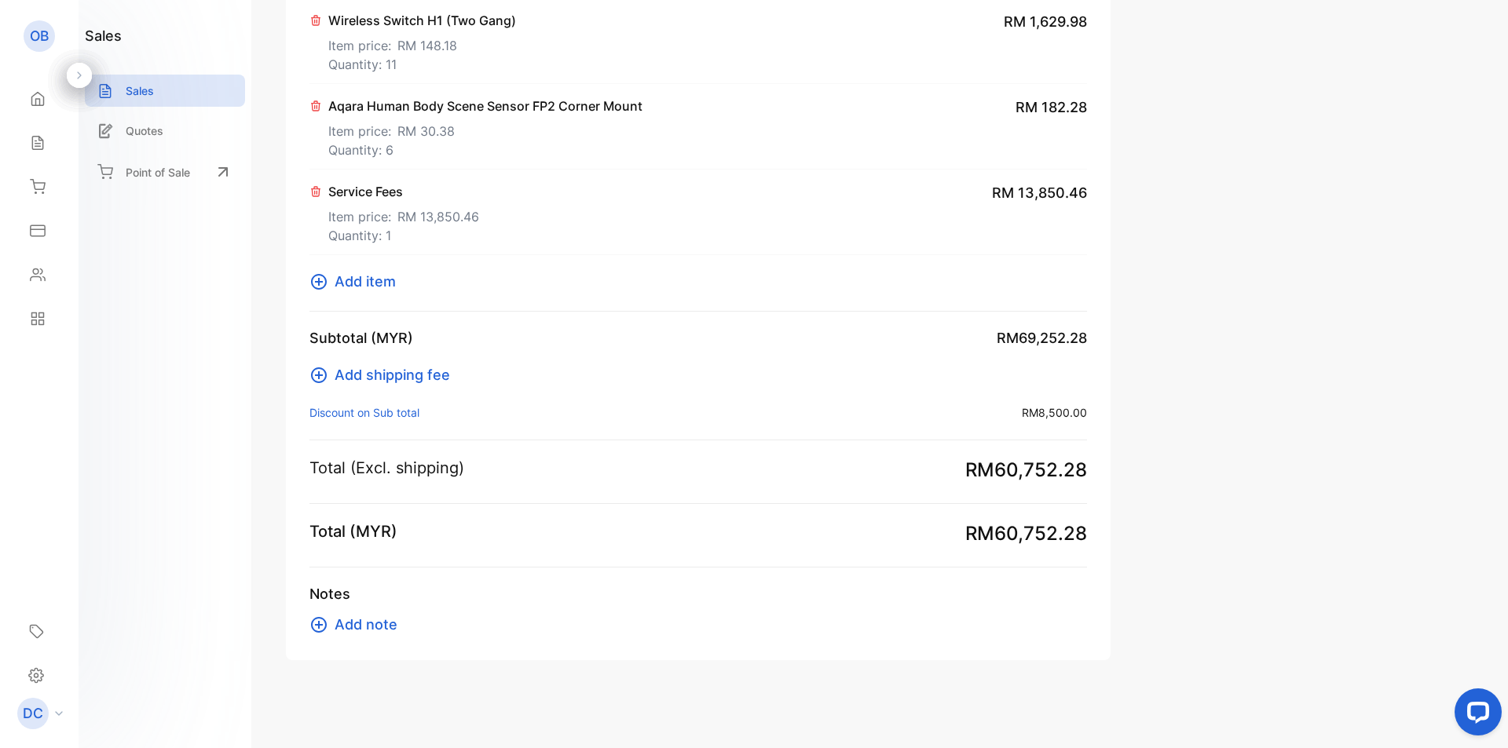
scroll to position [2132, 0]
click at [437, 373] on span "Add shipping fee" at bounding box center [392, 374] width 115 height 21
click at [368, 416] on p "Discount on Sub total :" at bounding box center [364, 412] width 110 height 16
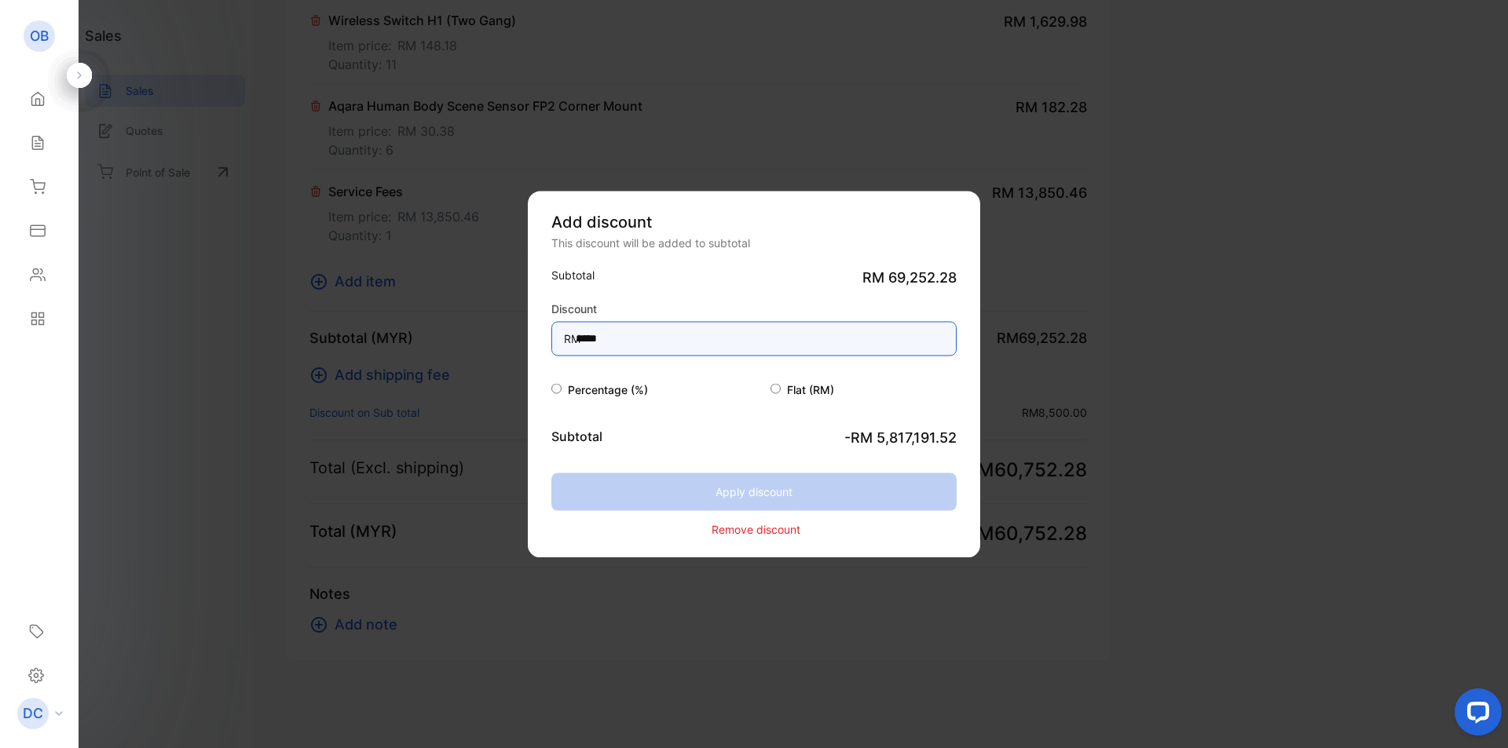
drag, startPoint x: 673, startPoint y: 341, endPoint x: 502, endPoint y: 344, distance: 171.2
click at [502, 660] on div "Add discount This discount will be added to subtotal Subtotal RM 69,252.28 Disc…" at bounding box center [698, 660] width 825 height 0
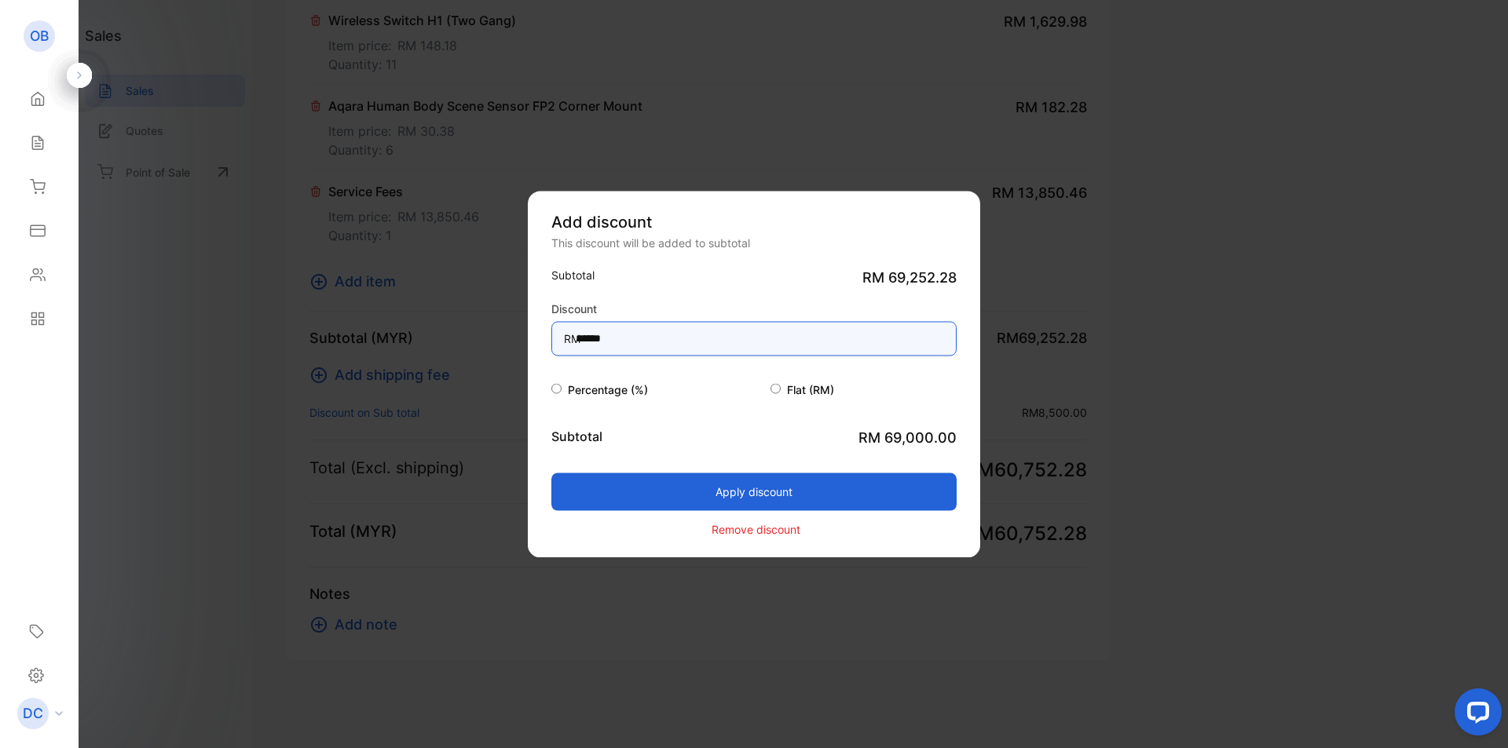
type input "******"
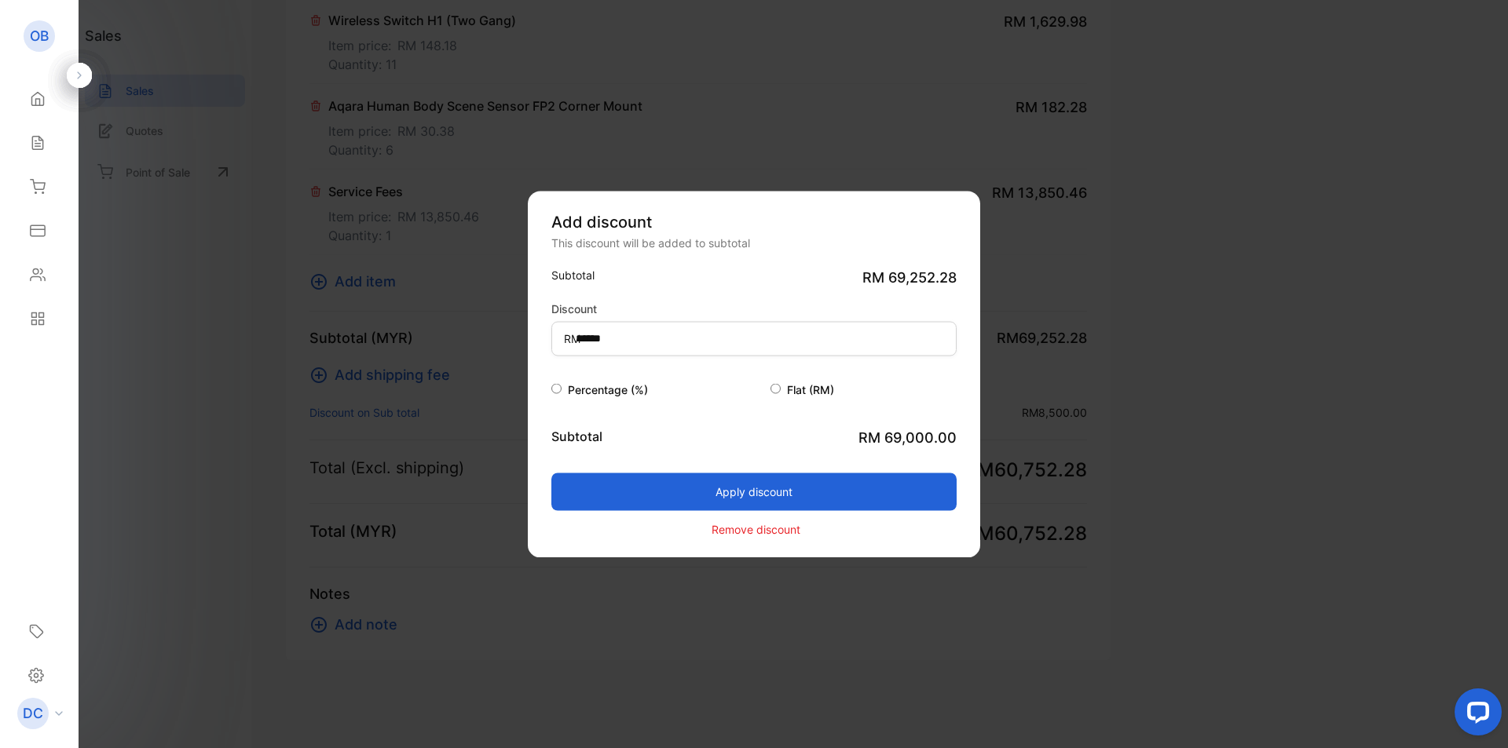
click at [726, 500] on button "Apply discount" at bounding box center [753, 492] width 405 height 38
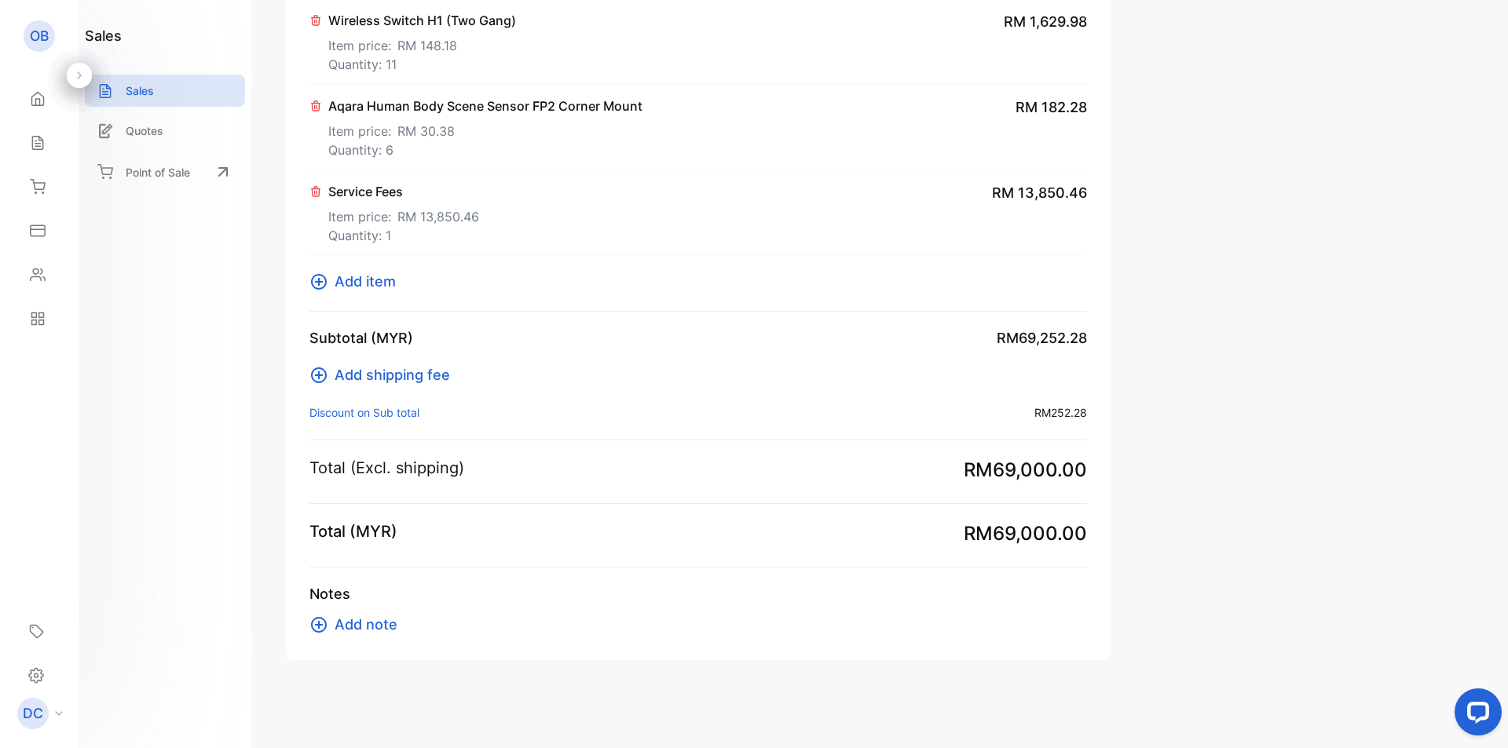
click at [366, 411] on p "Discount on Sub total :" at bounding box center [364, 412] width 110 height 16
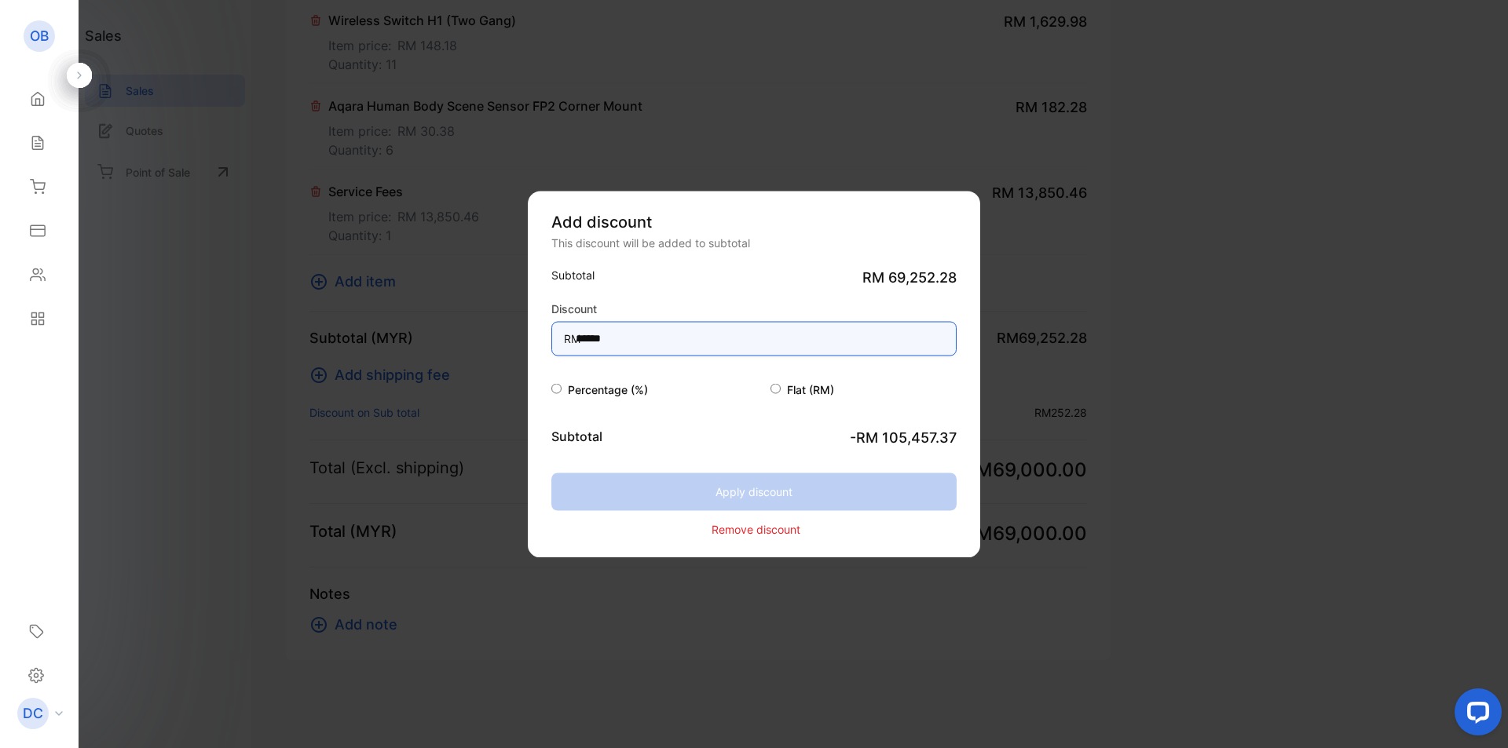
drag, startPoint x: 649, startPoint y: 347, endPoint x: 551, endPoint y: 344, distance: 97.4
click at [551, 344] on input "******" at bounding box center [753, 338] width 405 height 35
click at [582, 340] on input "******" at bounding box center [753, 338] width 405 height 35
drag, startPoint x: 582, startPoint y: 340, endPoint x: 572, endPoint y: 340, distance: 10.2
click at [572, 340] on div "Discount RM ******" at bounding box center [753, 328] width 405 height 56
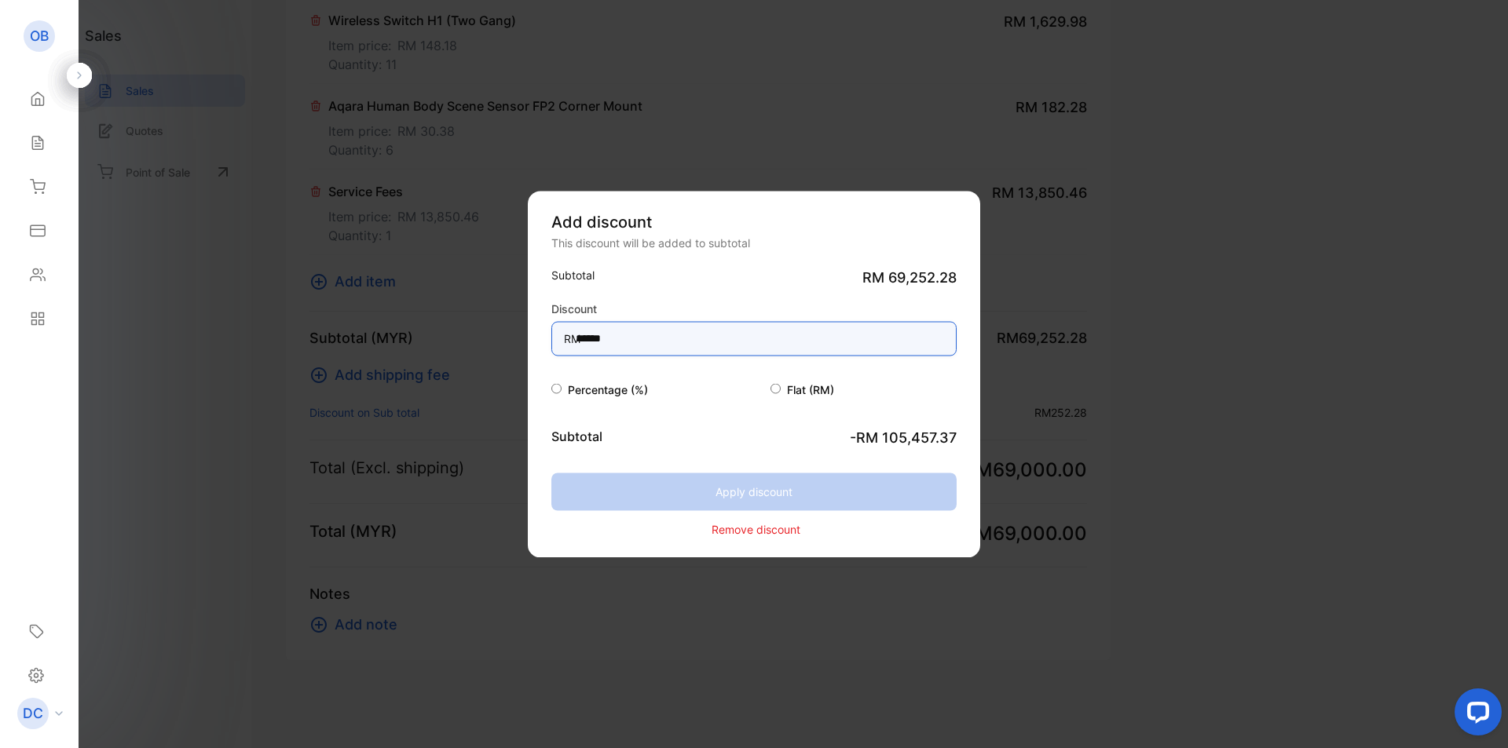
click at [591, 336] on input "******" at bounding box center [753, 338] width 405 height 35
click at [574, 338] on div "Discount RM ******" at bounding box center [753, 328] width 405 height 56
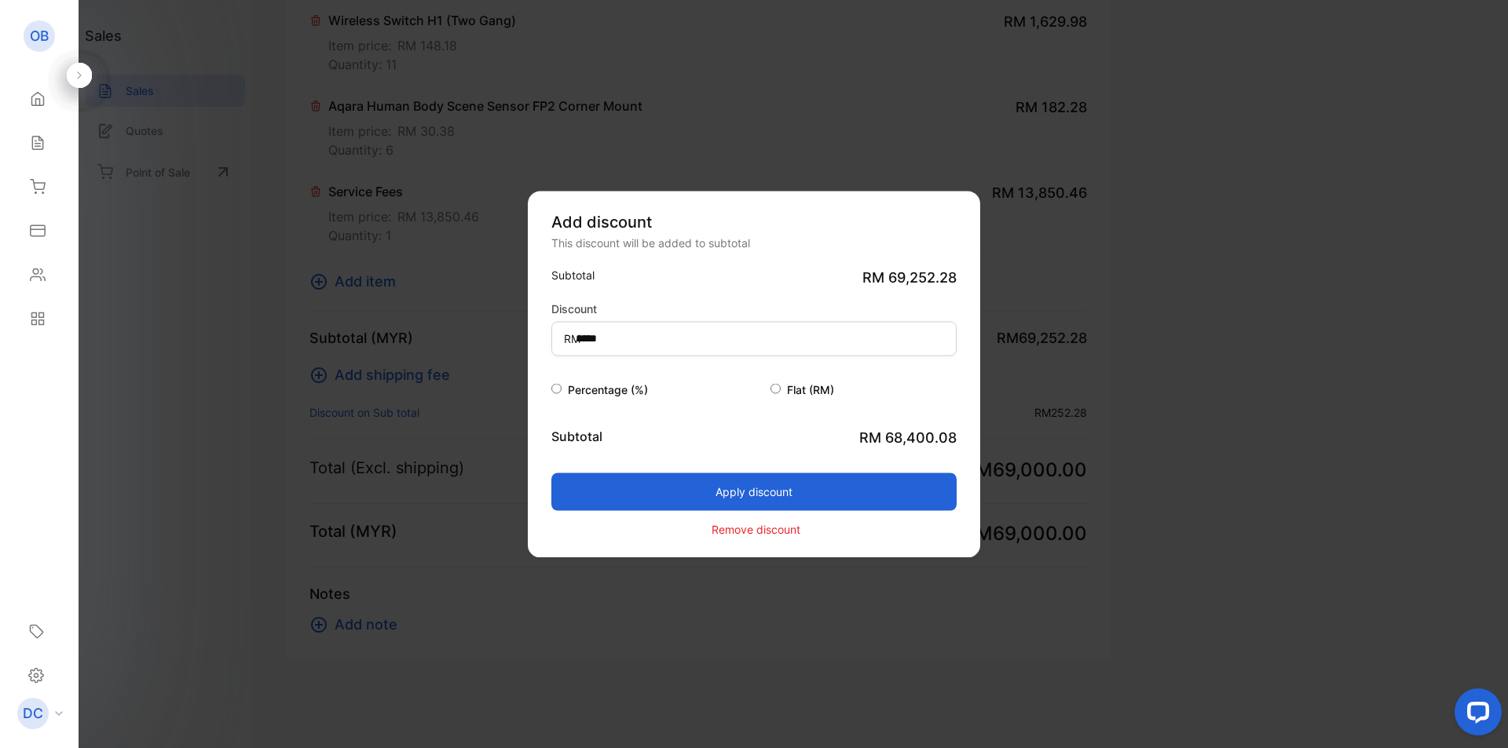
click at [578, 339] on span "RM" at bounding box center [572, 338] width 16 height 16
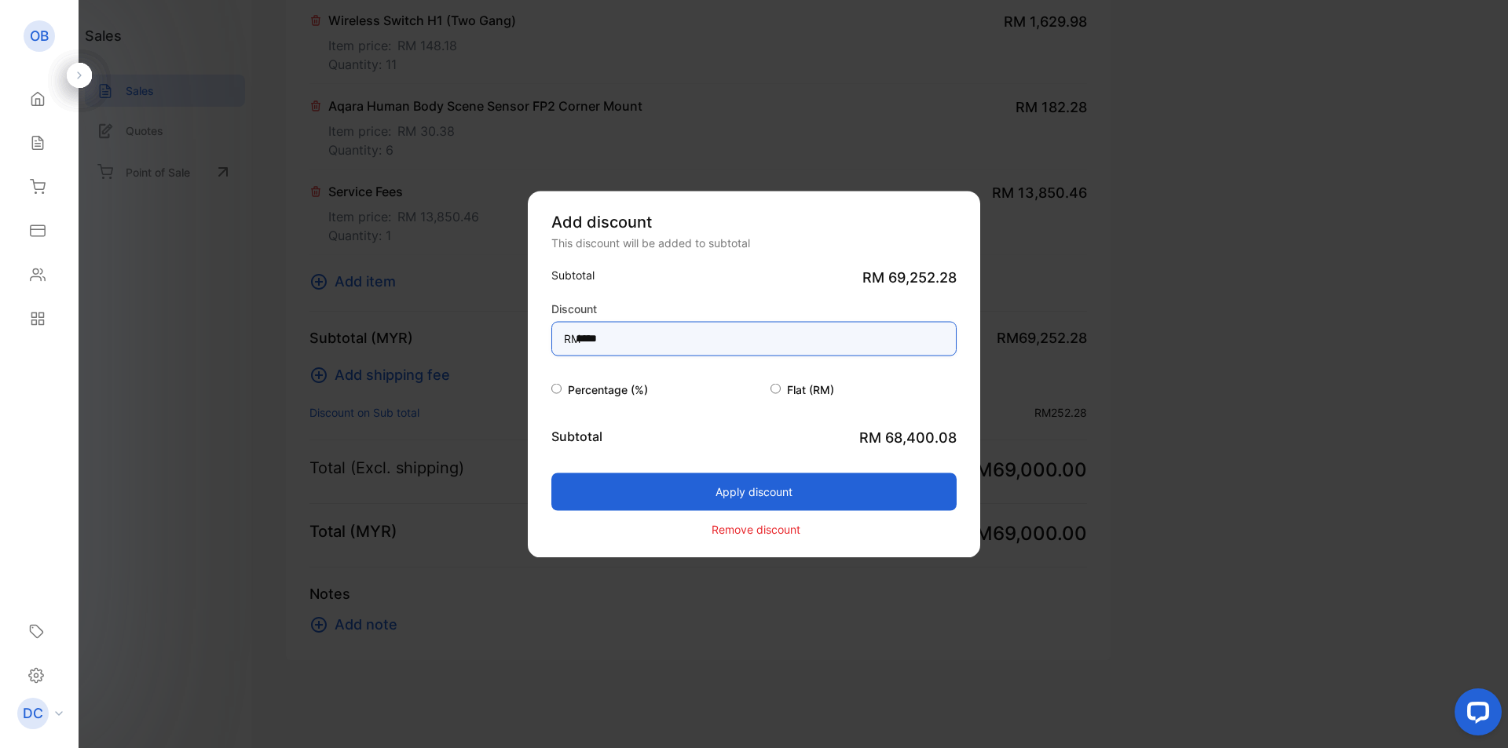
click at [584, 337] on input "*****" at bounding box center [753, 338] width 405 height 35
drag, startPoint x: 653, startPoint y: 339, endPoint x: 549, endPoint y: 338, distance: 103.7
click at [549, 338] on div "Add discount This discount will be added to subtotal Subtotal RM 69,252.28 Disc…" at bounding box center [754, 374] width 452 height 367
type input "********"
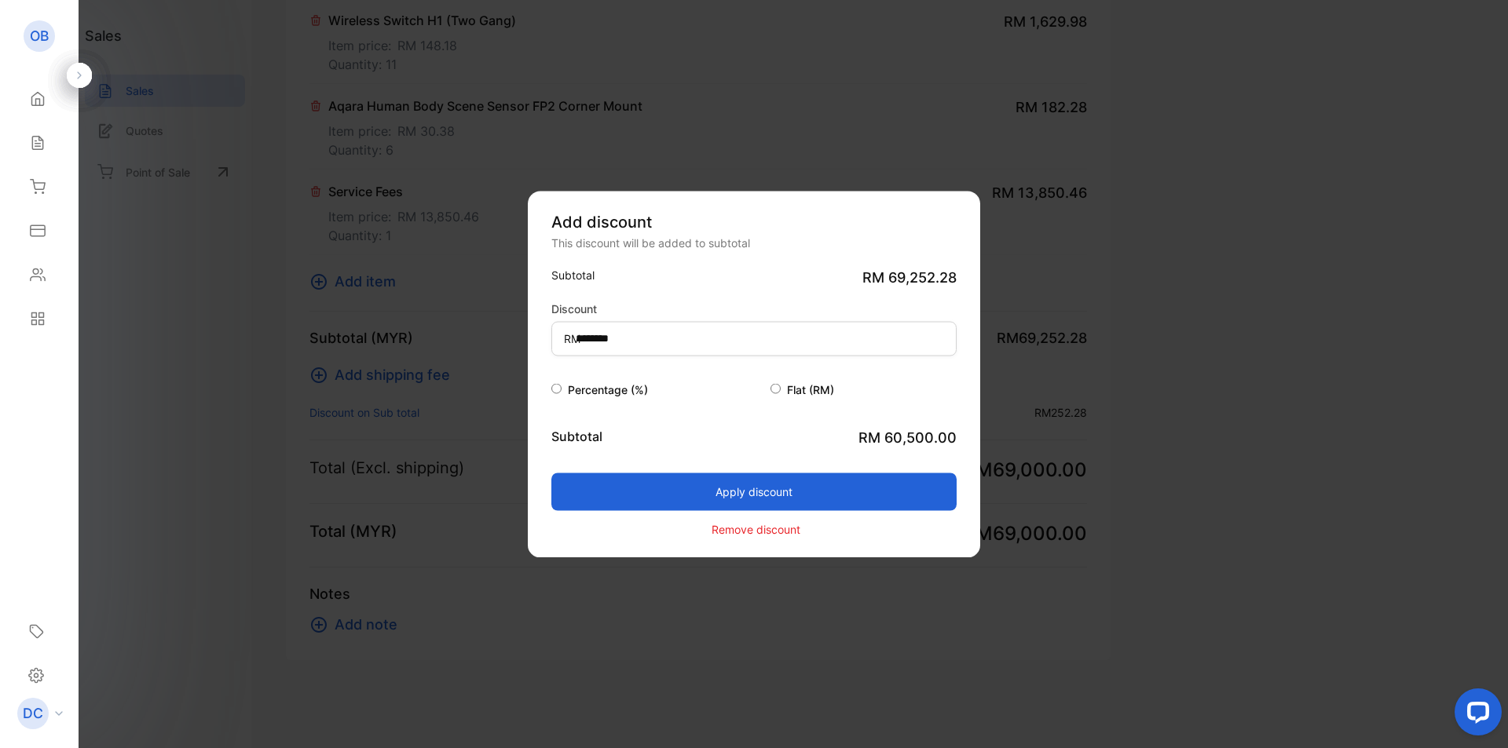
click at [704, 482] on button "Apply discount" at bounding box center [753, 492] width 405 height 38
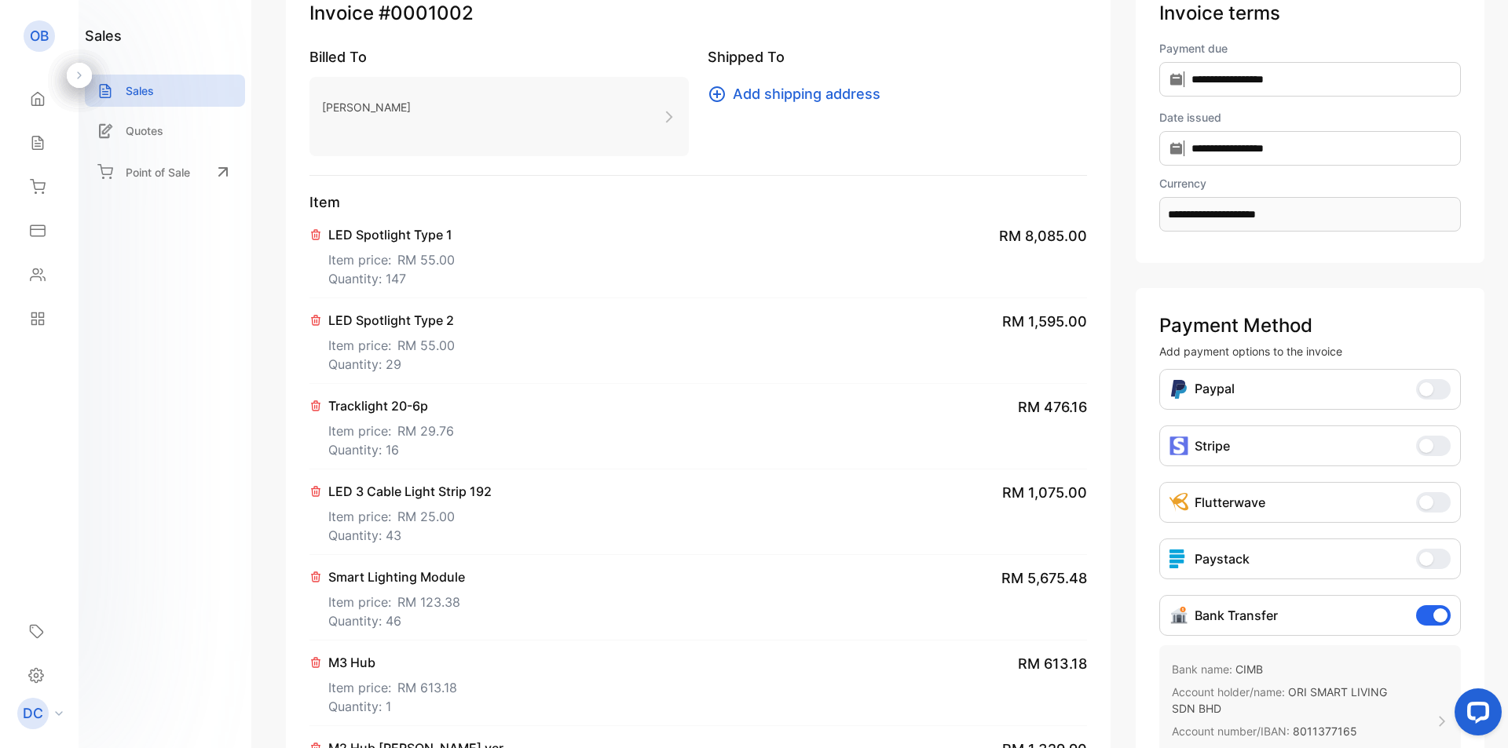
scroll to position [0, 0]
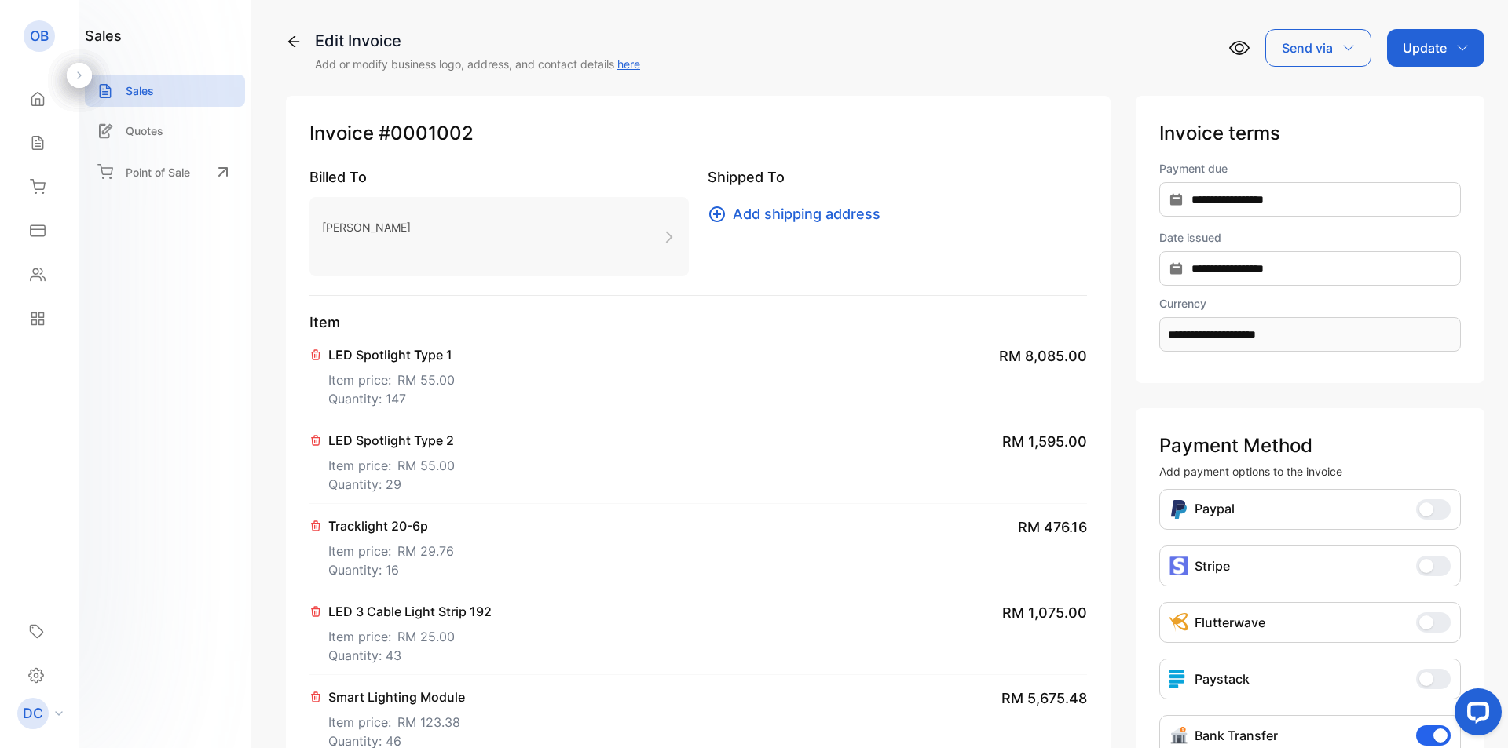
click at [1416, 44] on p "Update" at bounding box center [1425, 47] width 44 height 19
click at [1423, 93] on div "Invoice" at bounding box center [1438, 99] width 90 height 31
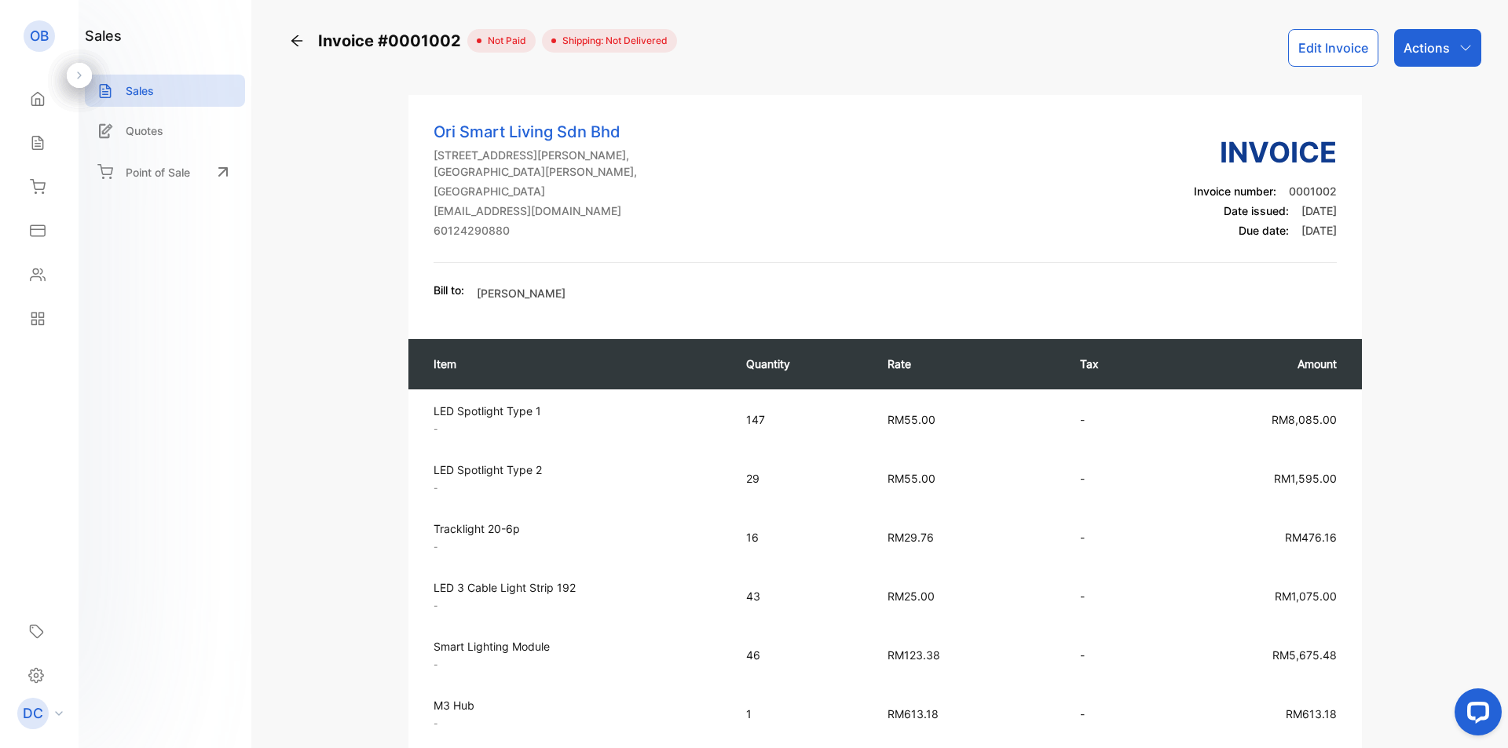
click at [1424, 64] on div "Actions" at bounding box center [1437, 48] width 87 height 38
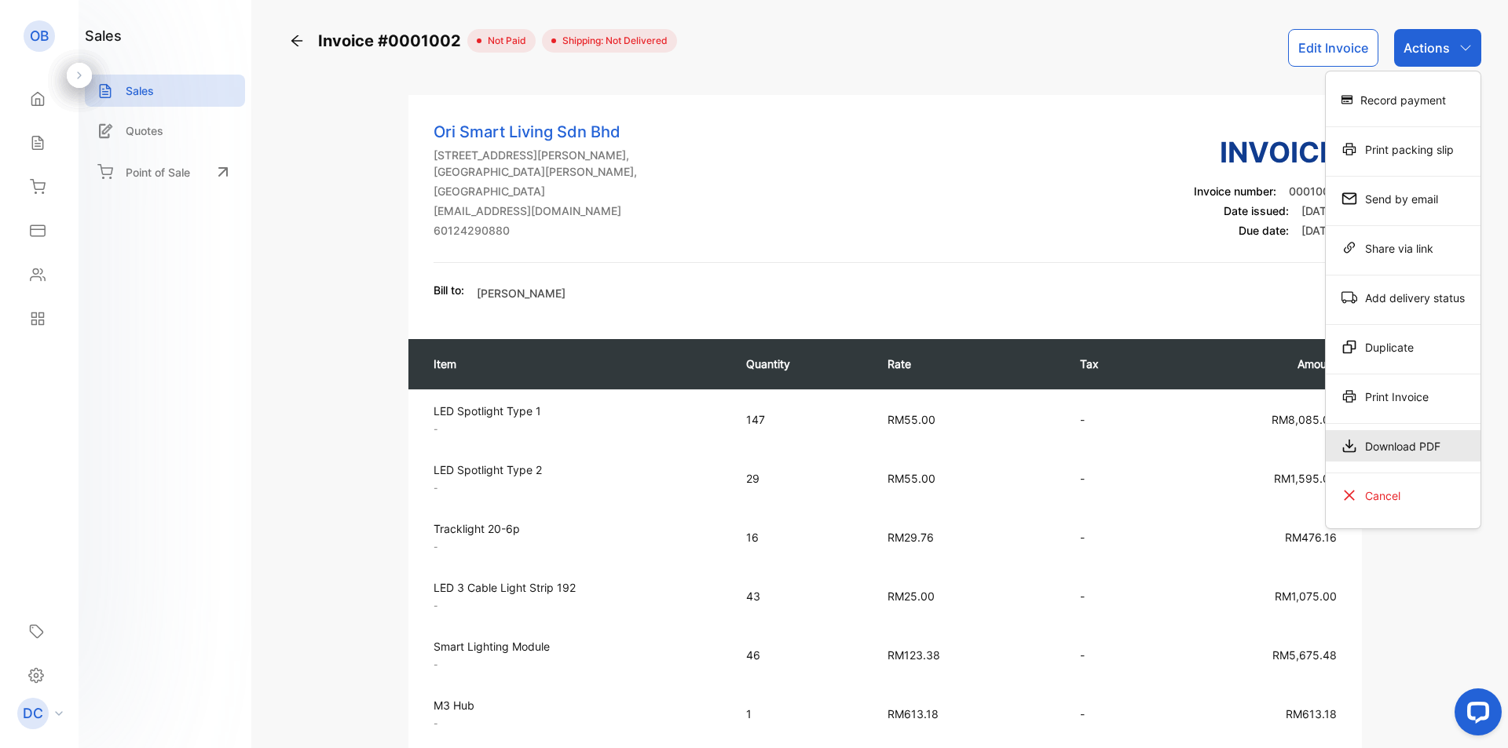
click at [1419, 444] on div "Download PDF" at bounding box center [1403, 445] width 155 height 31
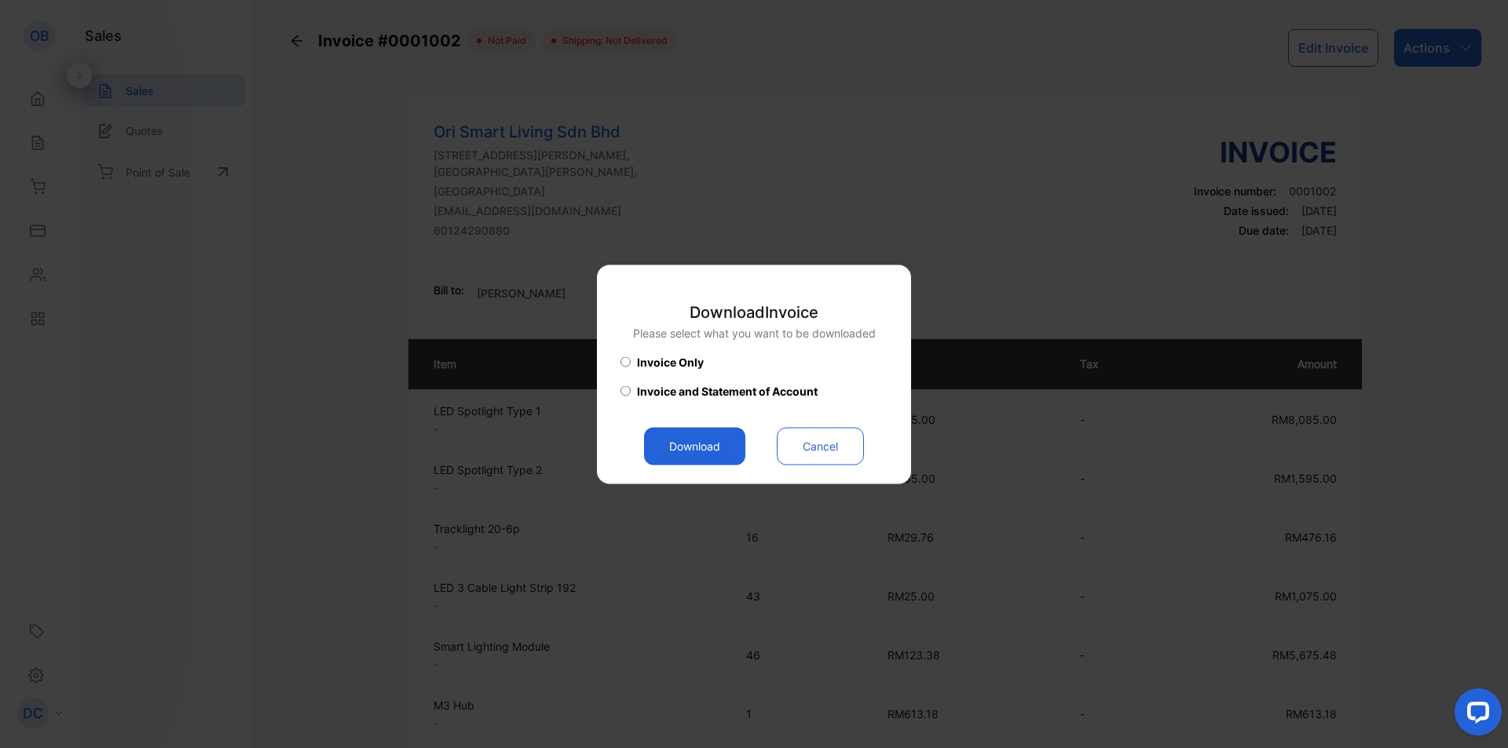
click at [840, 444] on button "Cancel" at bounding box center [820, 446] width 87 height 38
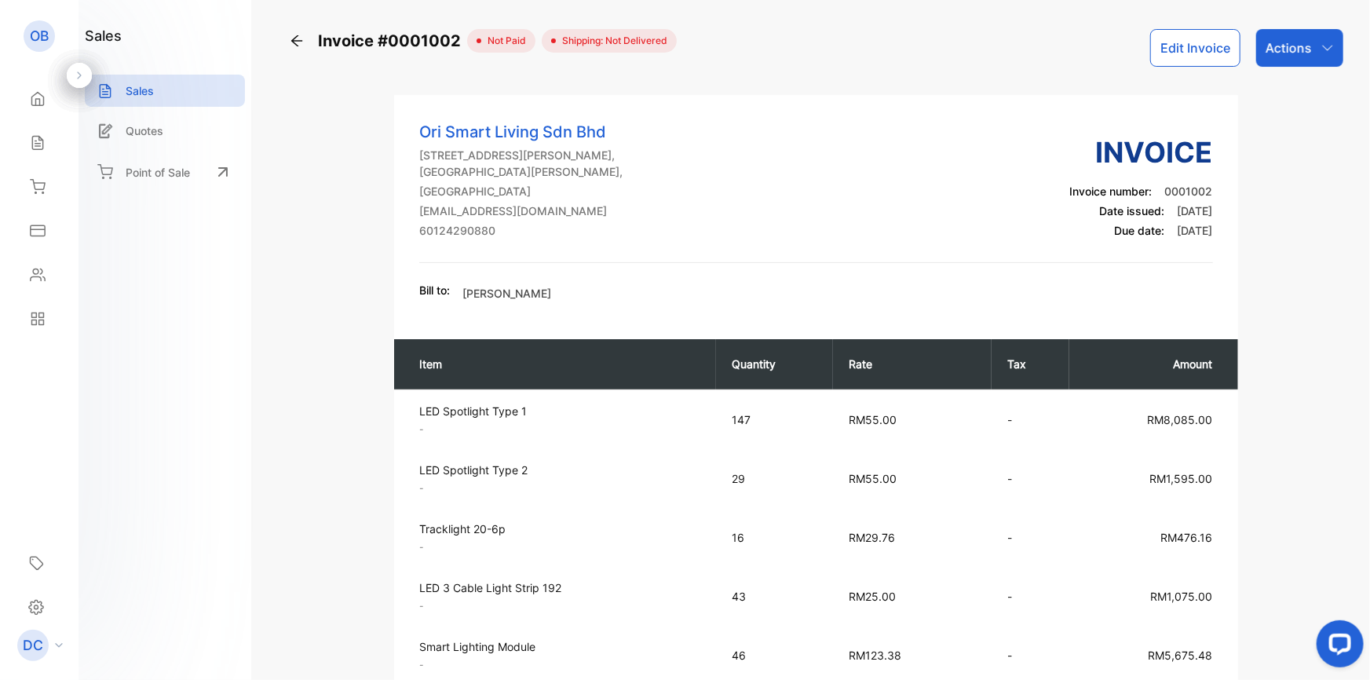
click at [1338, 46] on div "Actions" at bounding box center [1299, 48] width 87 height 38
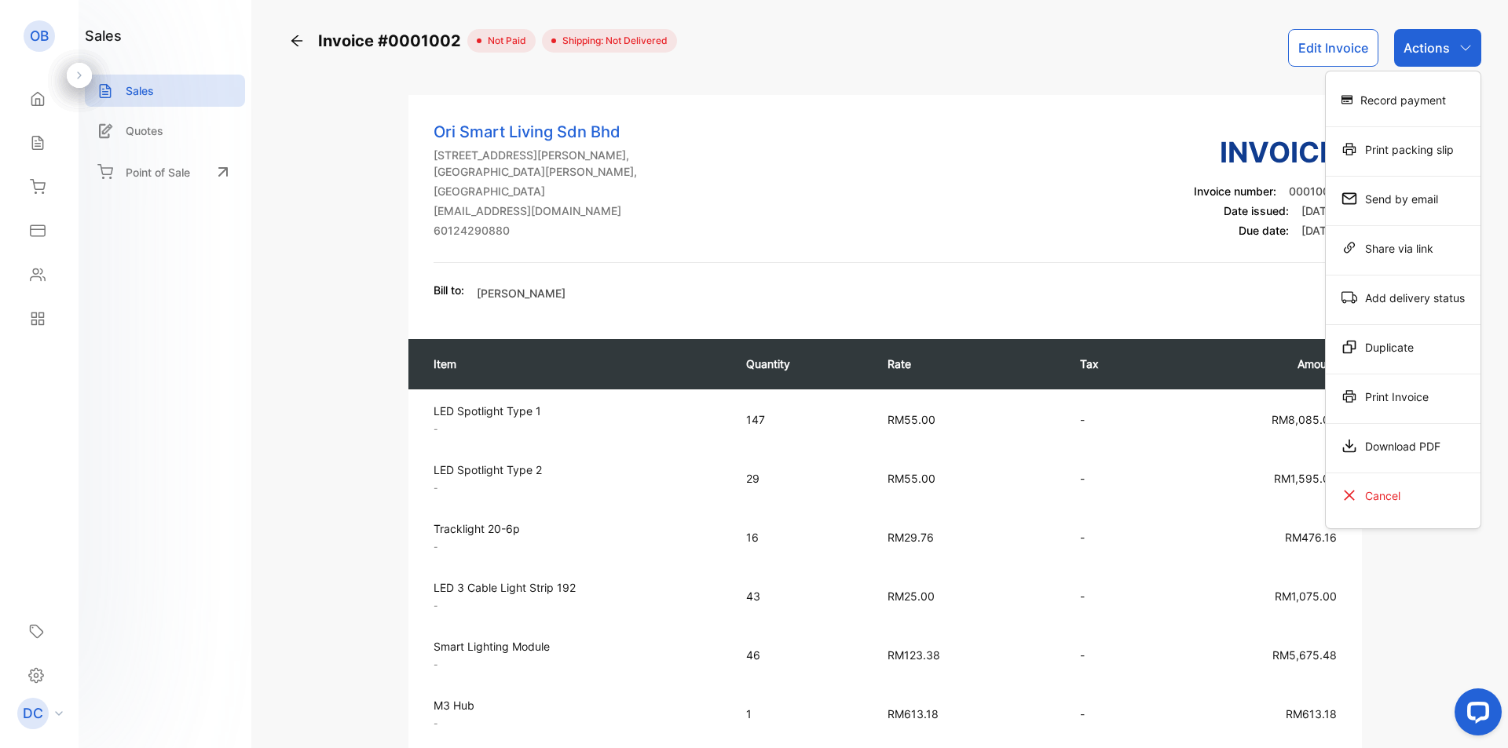
click at [1399, 429] on div "Download PDF" at bounding box center [1403, 448] width 155 height 49
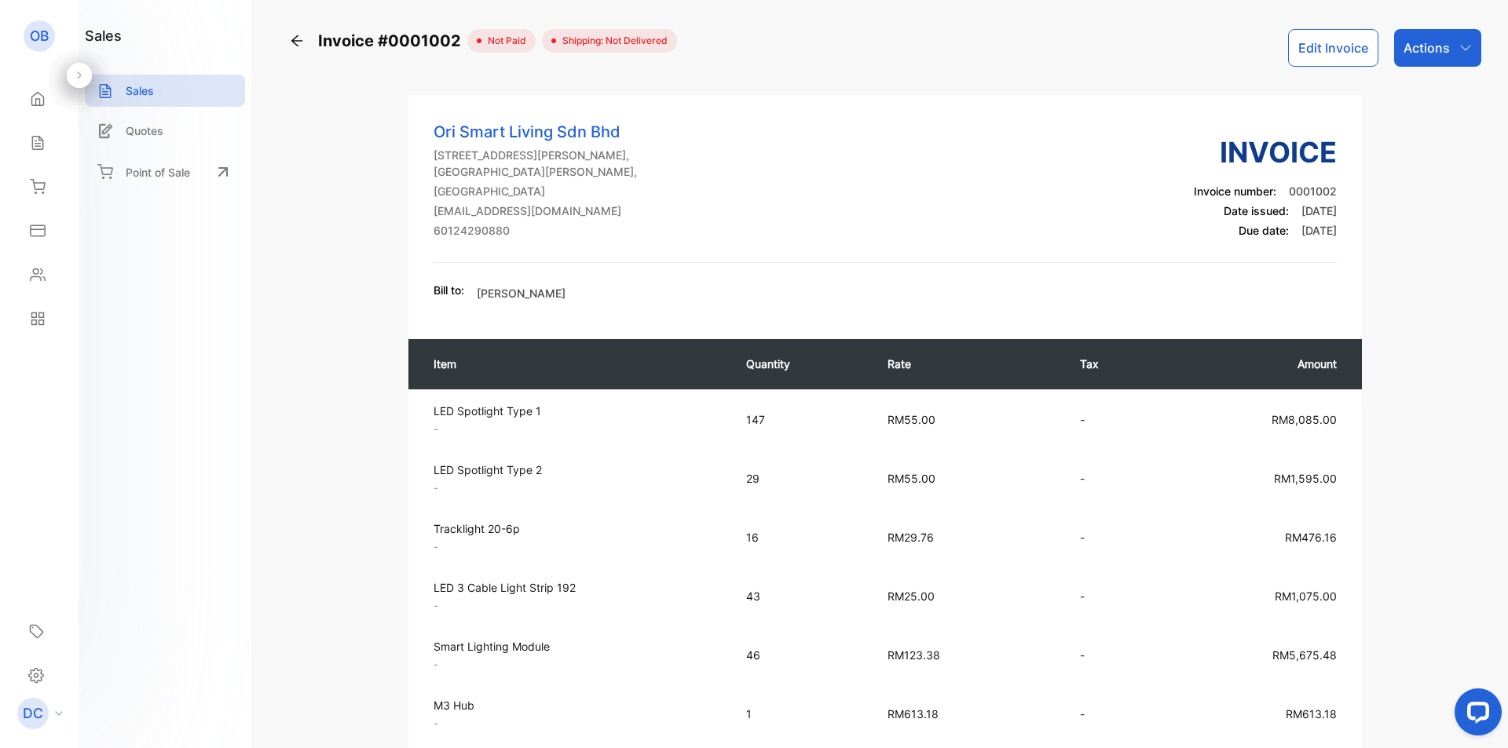
drag, startPoint x: 1392, startPoint y: 433, endPoint x: 1388, endPoint y: 423, distance: 10.9
click at [1454, 48] on div "Actions" at bounding box center [1437, 48] width 87 height 38
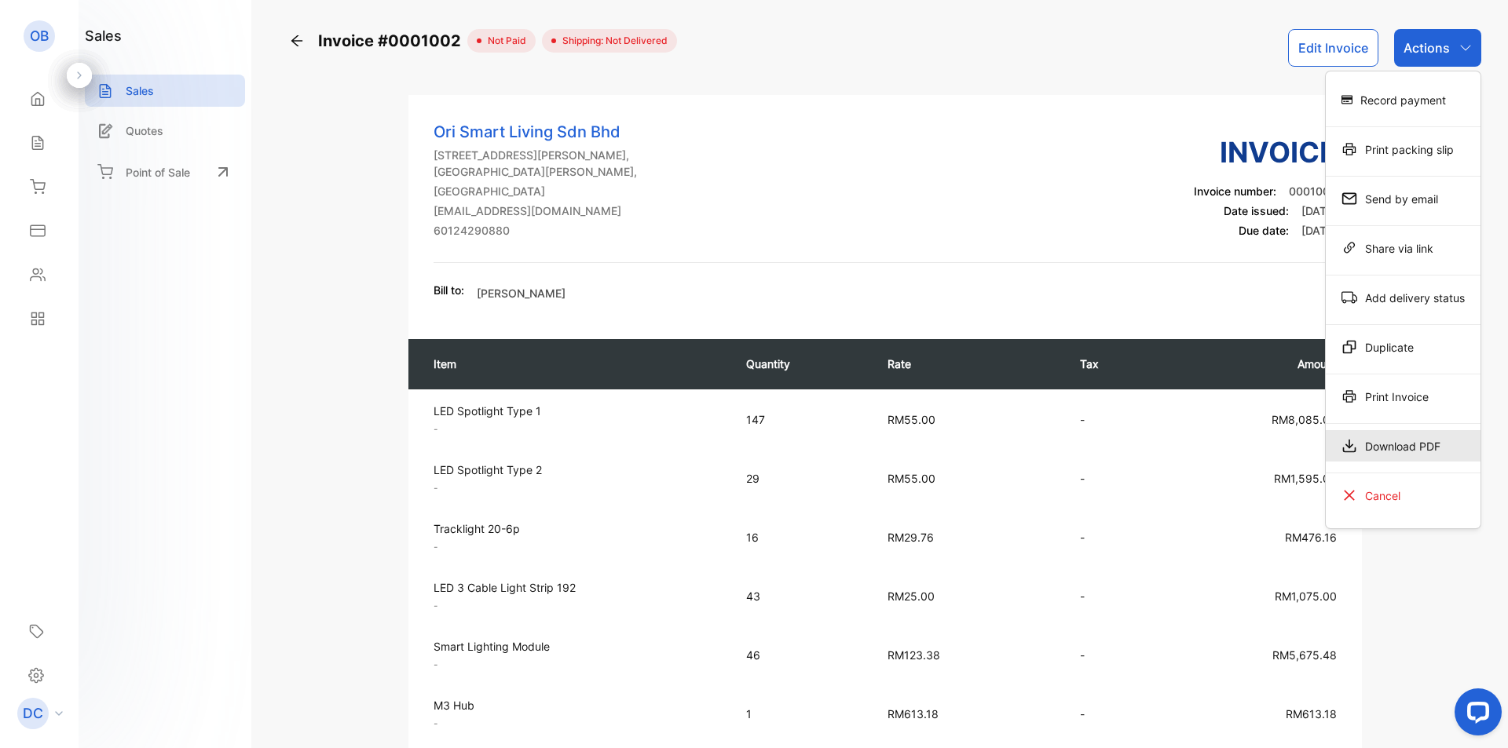
click at [1394, 438] on div "Download PDF" at bounding box center [1403, 445] width 155 height 31
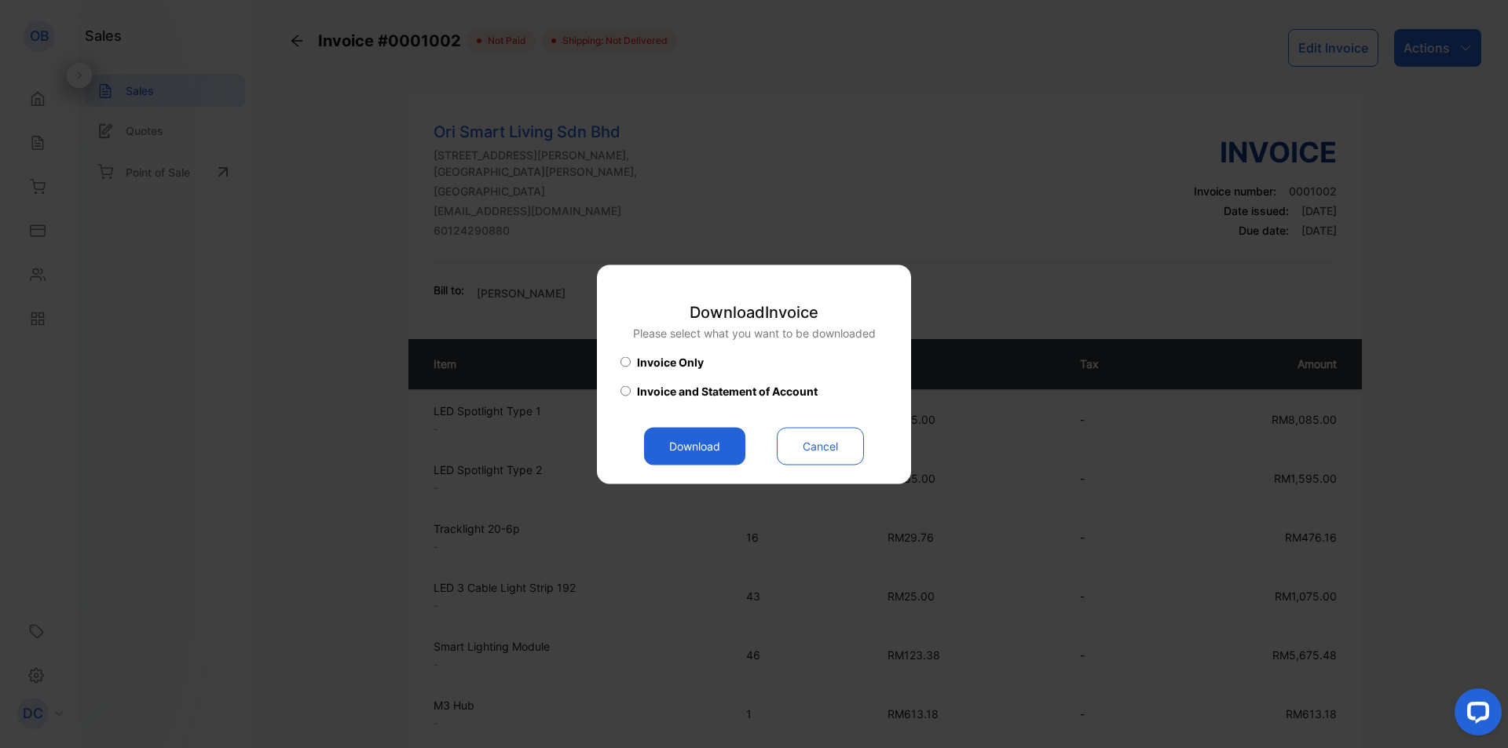
click at [671, 441] on button "Download" at bounding box center [694, 446] width 101 height 38
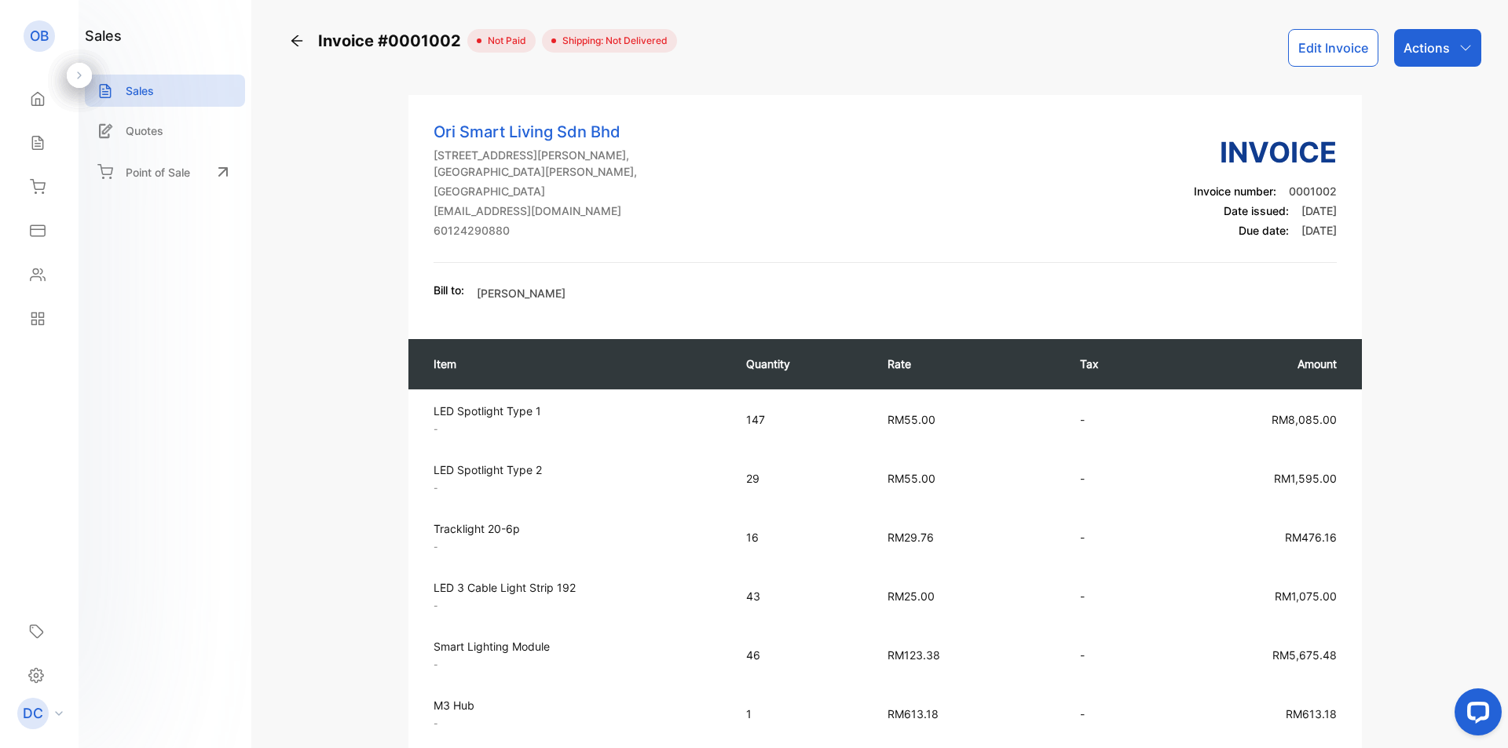
click at [162, 393] on div "sales Sales Quotes Point of Sale" at bounding box center [165, 374] width 173 height 748
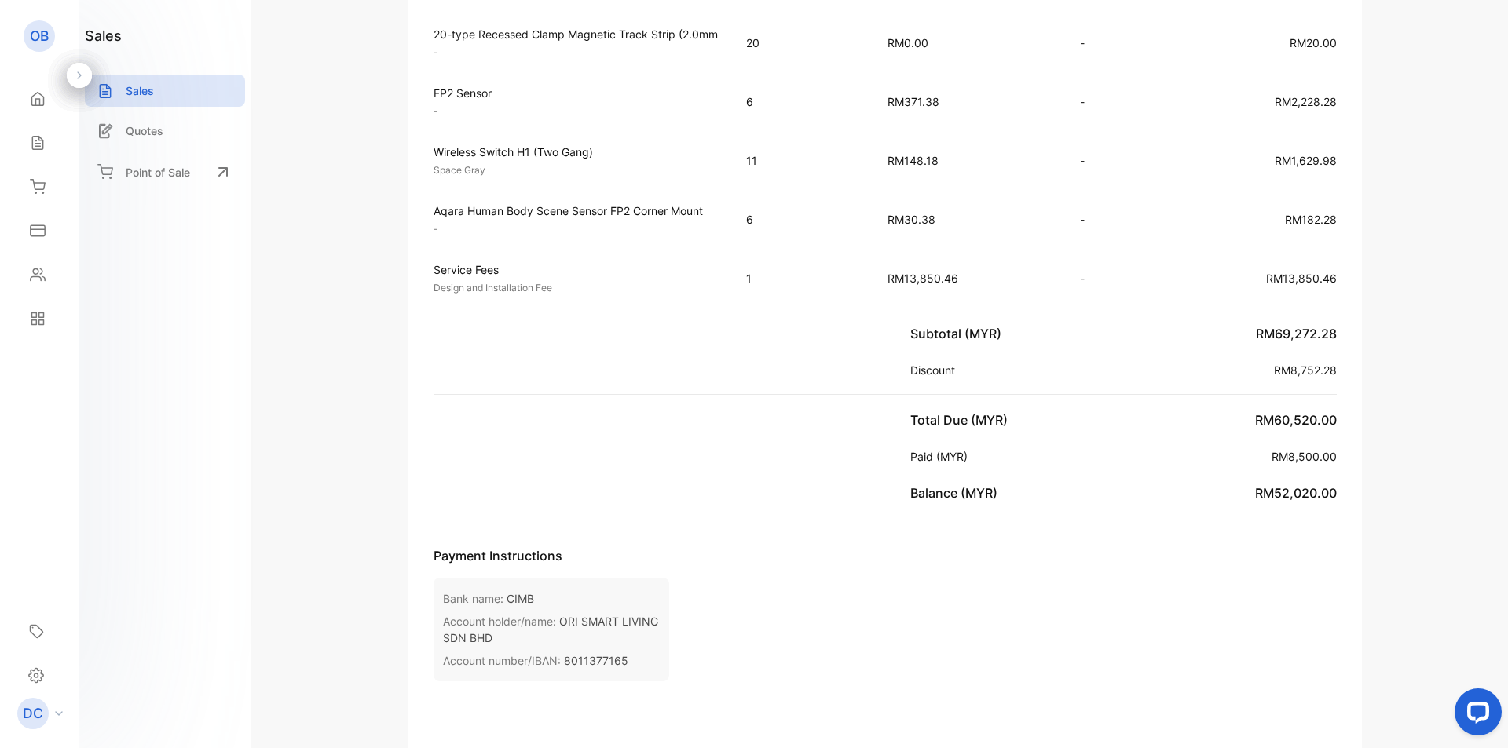
scroll to position [1489, 0]
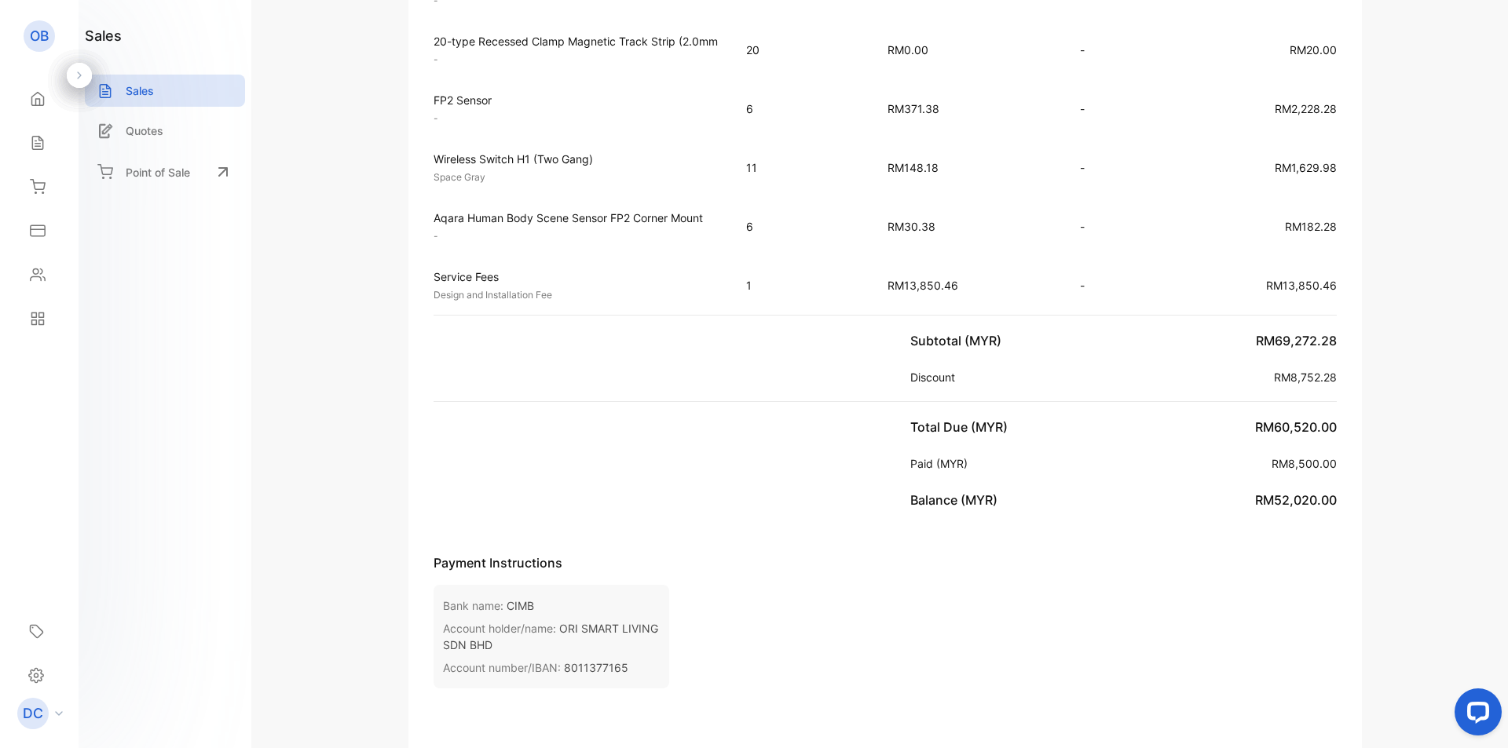
click at [934, 375] on p "Discount" at bounding box center [935, 377] width 51 height 16
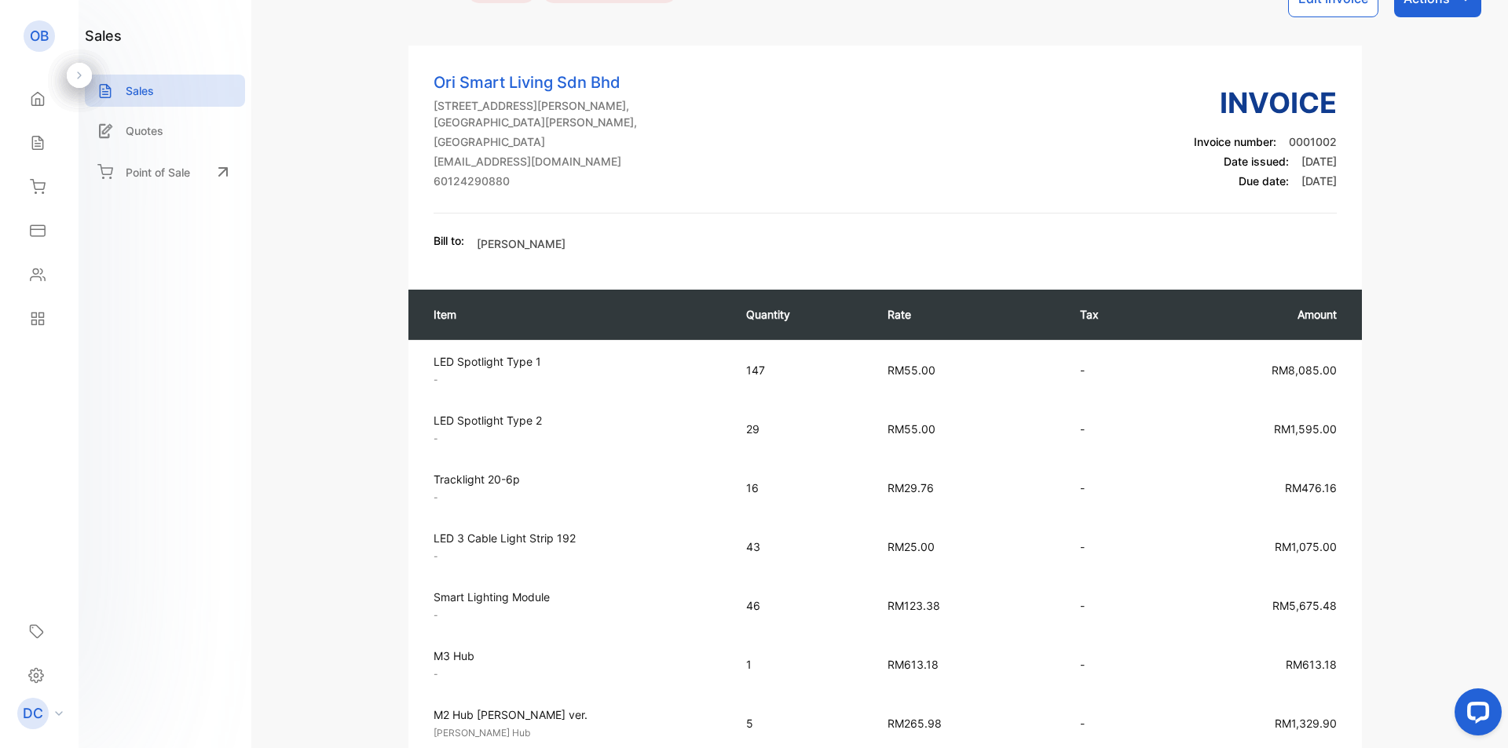
scroll to position [0, 0]
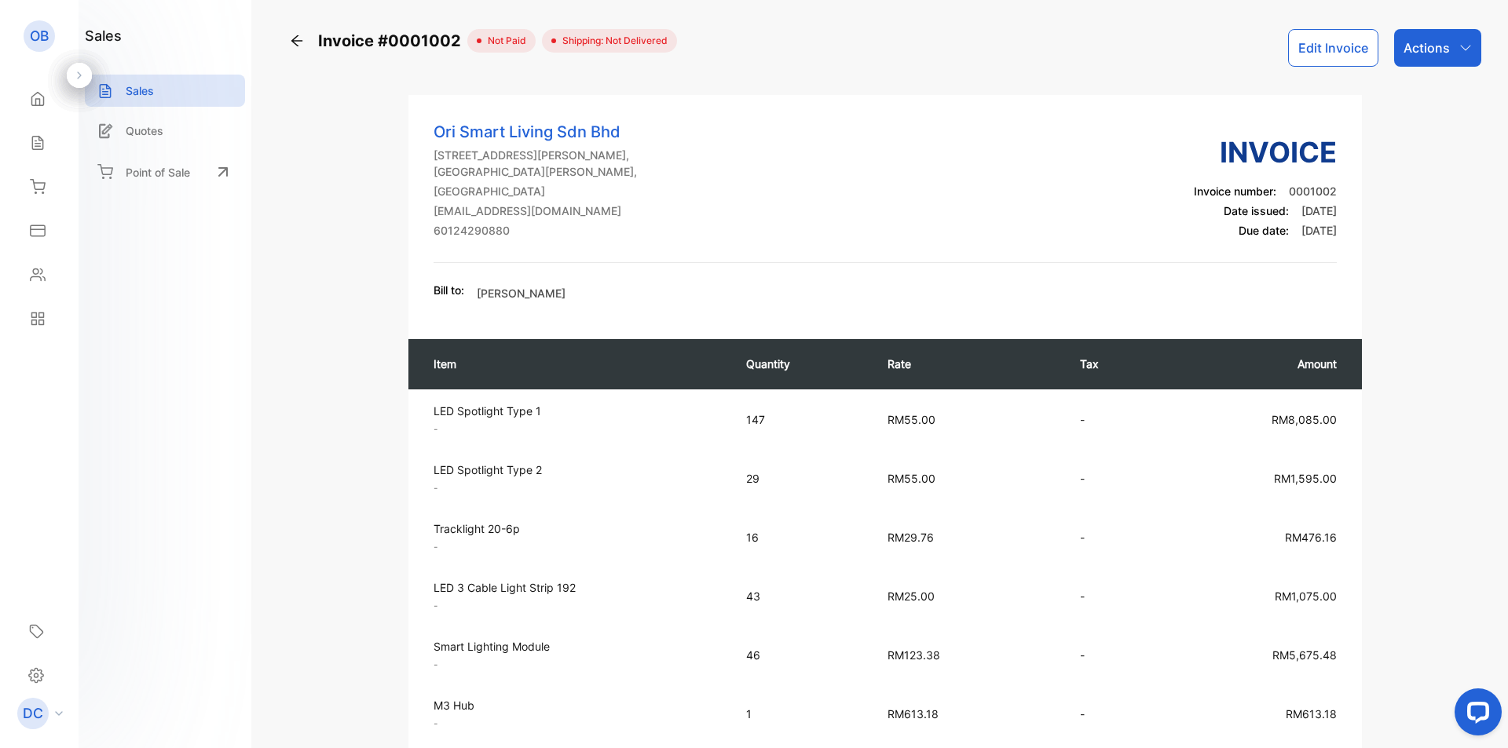
click at [1337, 49] on button "Edit Invoice" at bounding box center [1333, 48] width 90 height 38
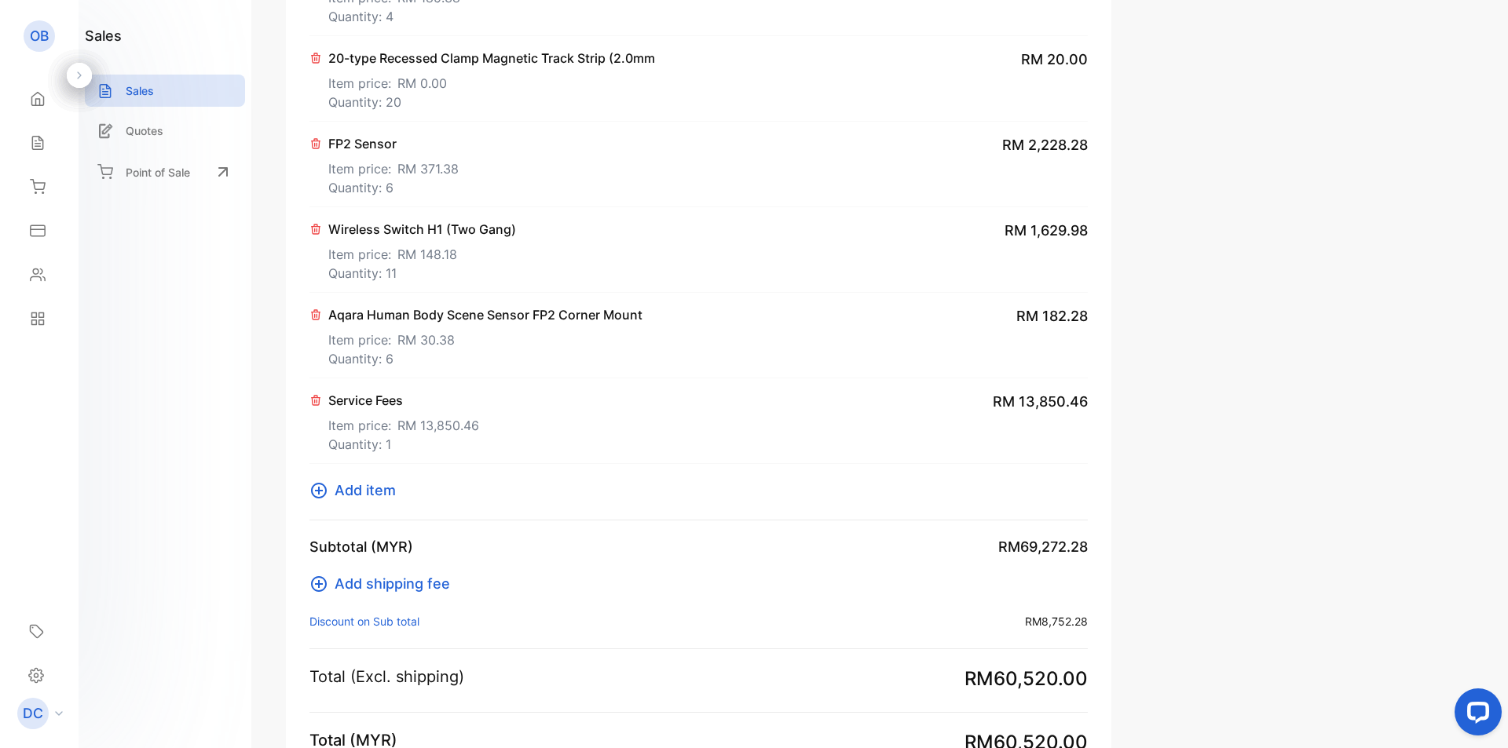
type input "**********"
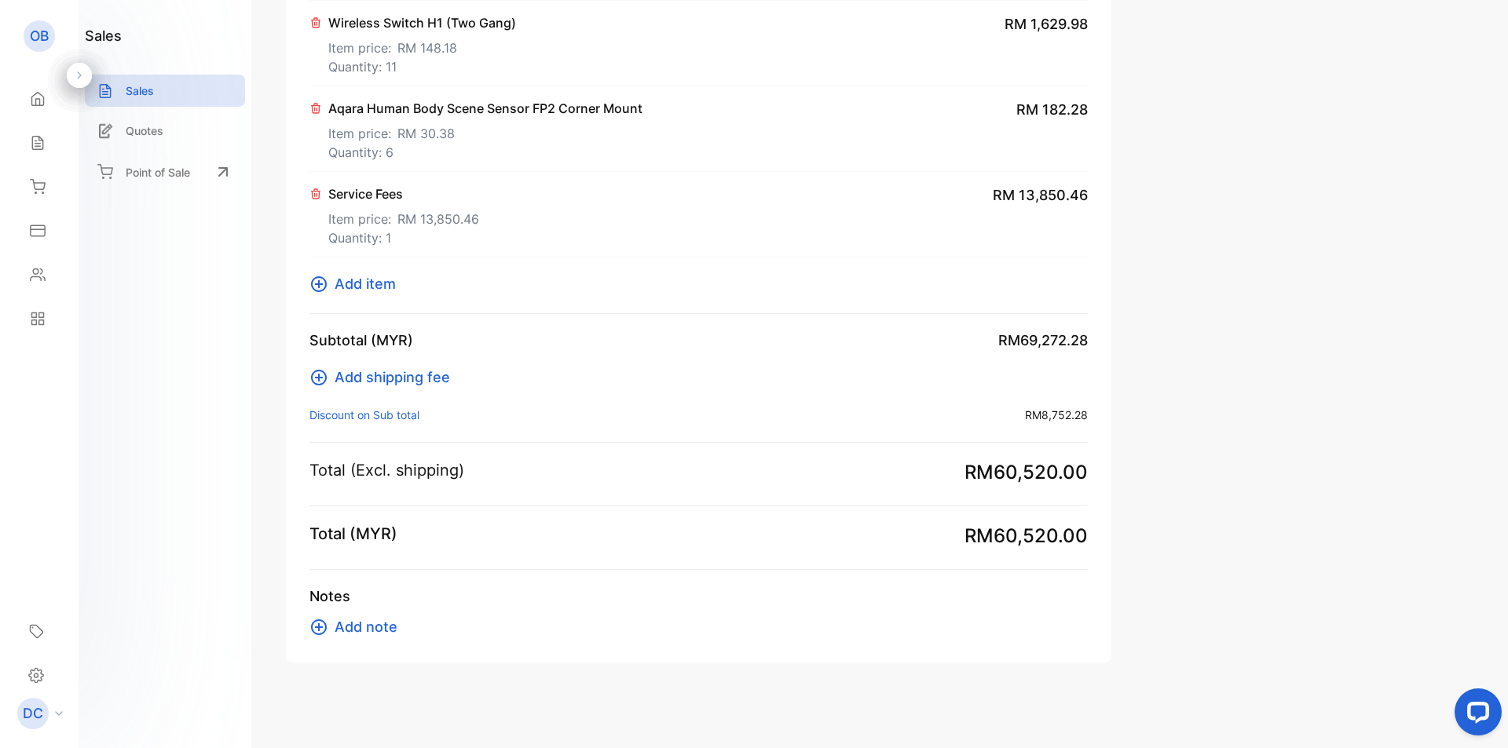
scroll to position [2132, 0]
click at [393, 415] on p "Discount on Sub total :" at bounding box center [364, 412] width 110 height 16
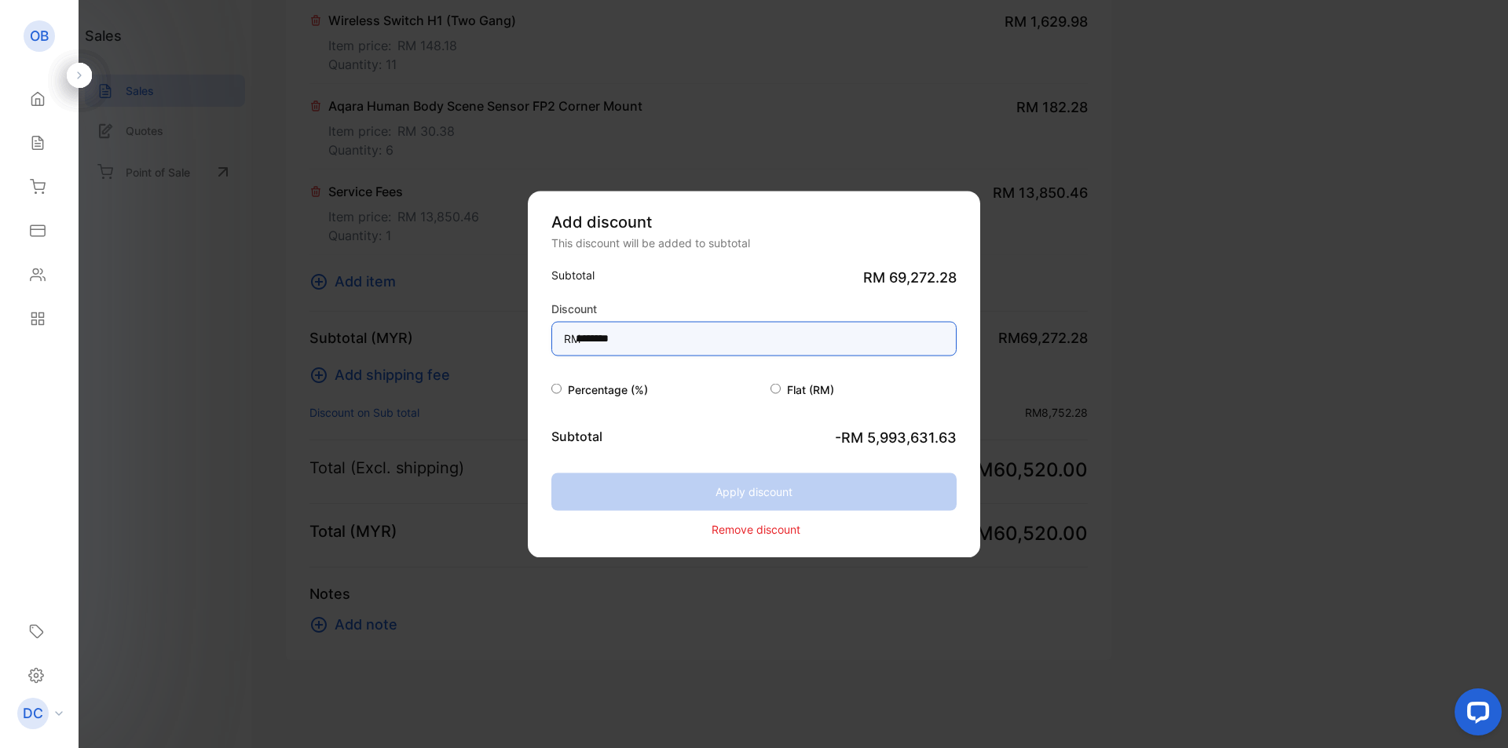
drag, startPoint x: 697, startPoint y: 341, endPoint x: 461, endPoint y: 340, distance: 235.6
click at [461, 660] on div "Add discount This discount will be added to subtotal Subtotal RM 69,272.28 Disc…" at bounding box center [698, 660] width 825 height 0
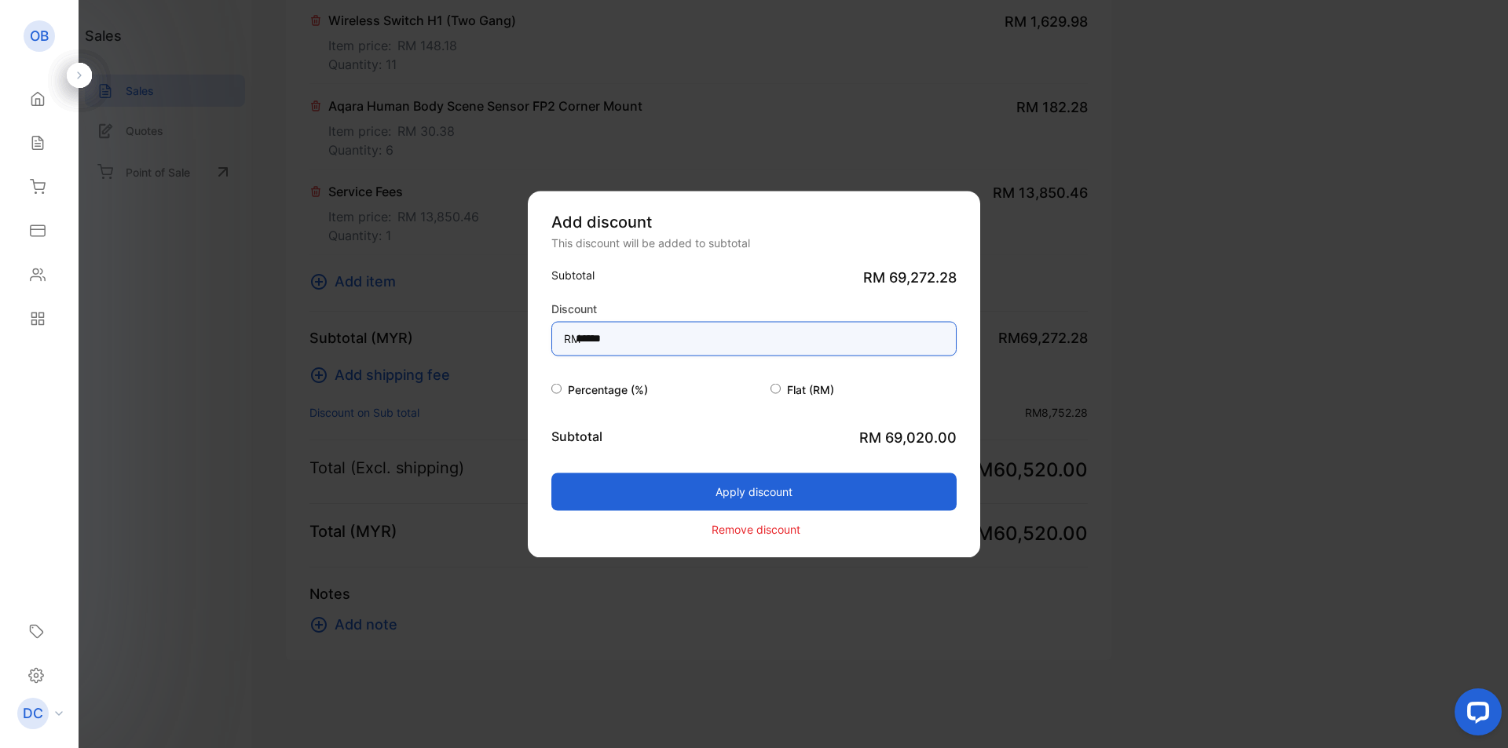
type input "******"
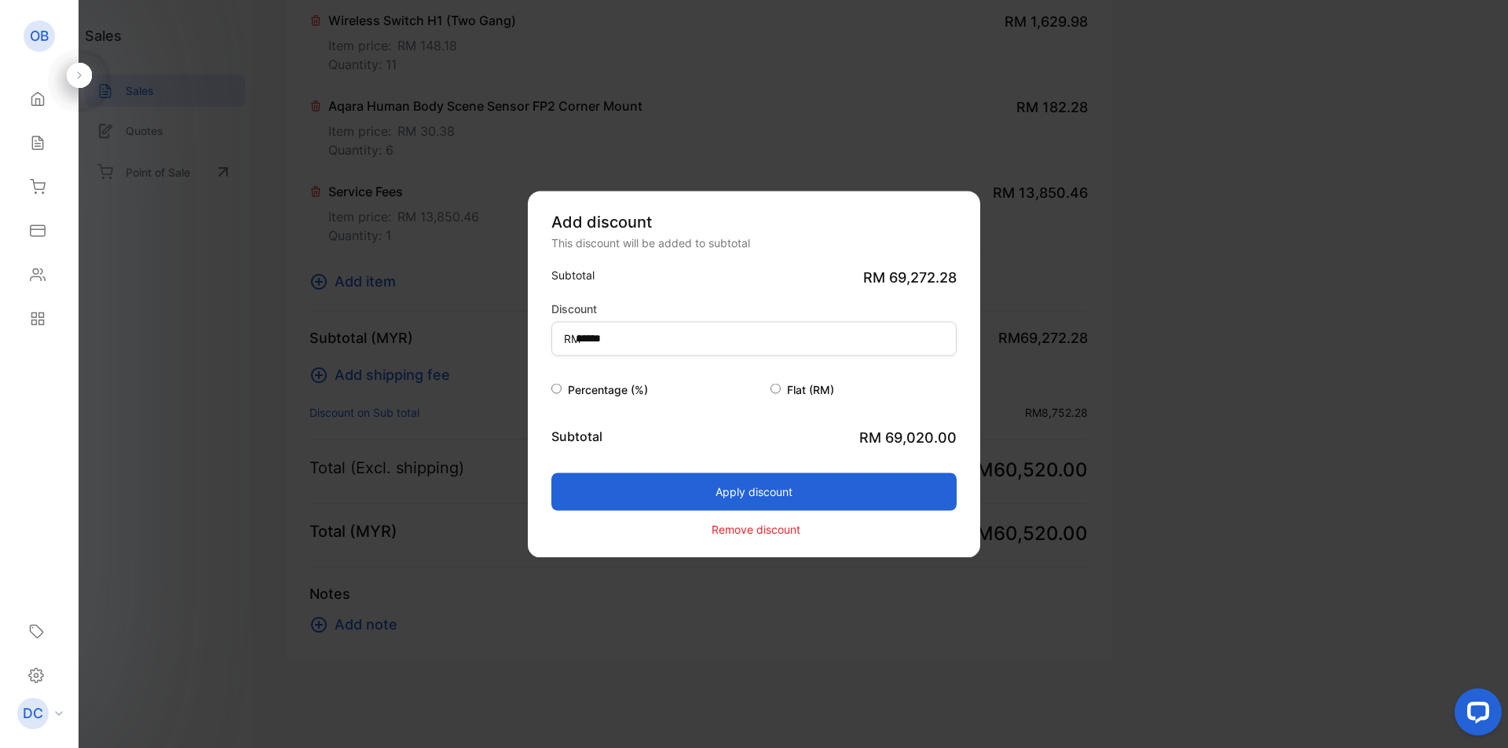
click at [772, 496] on button "Apply discount" at bounding box center [753, 492] width 405 height 38
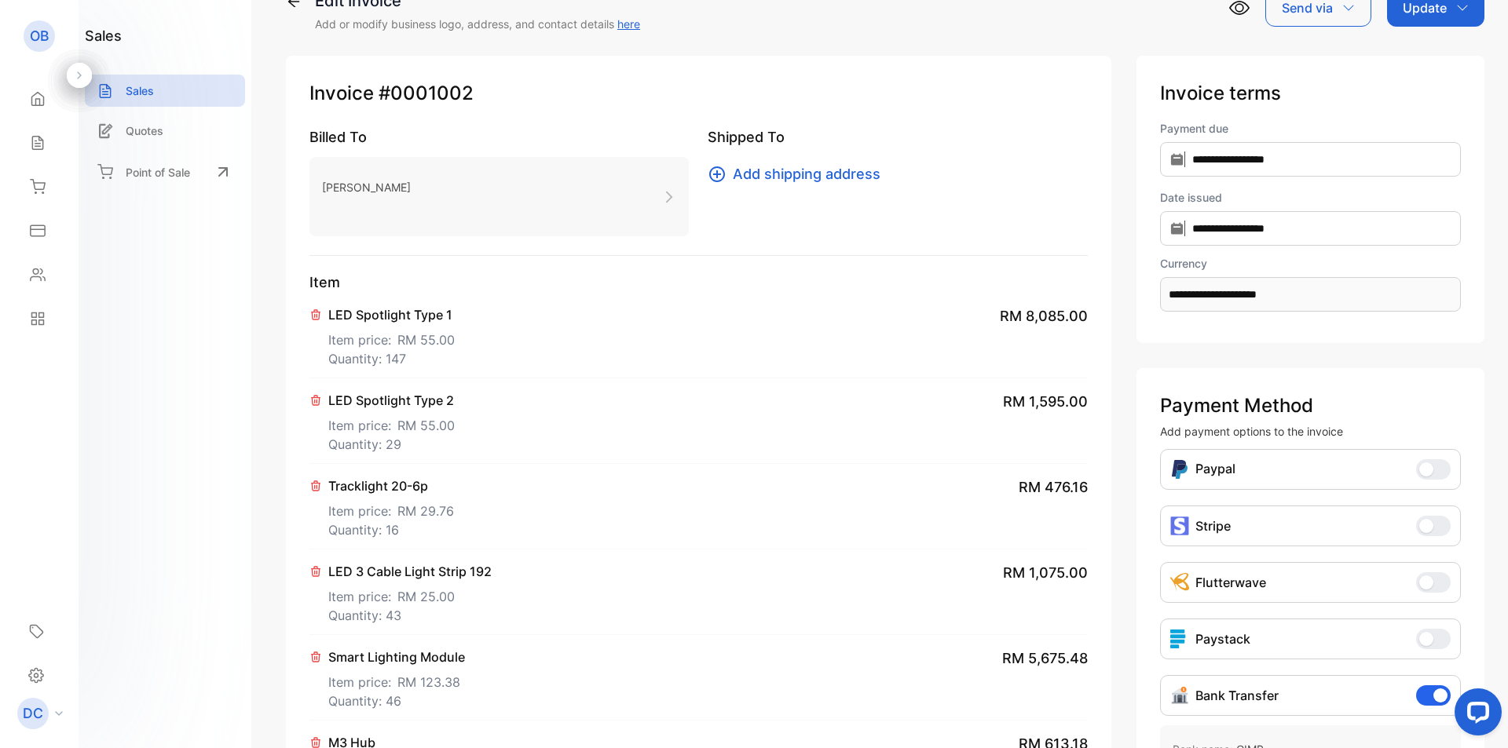
scroll to position [0, 0]
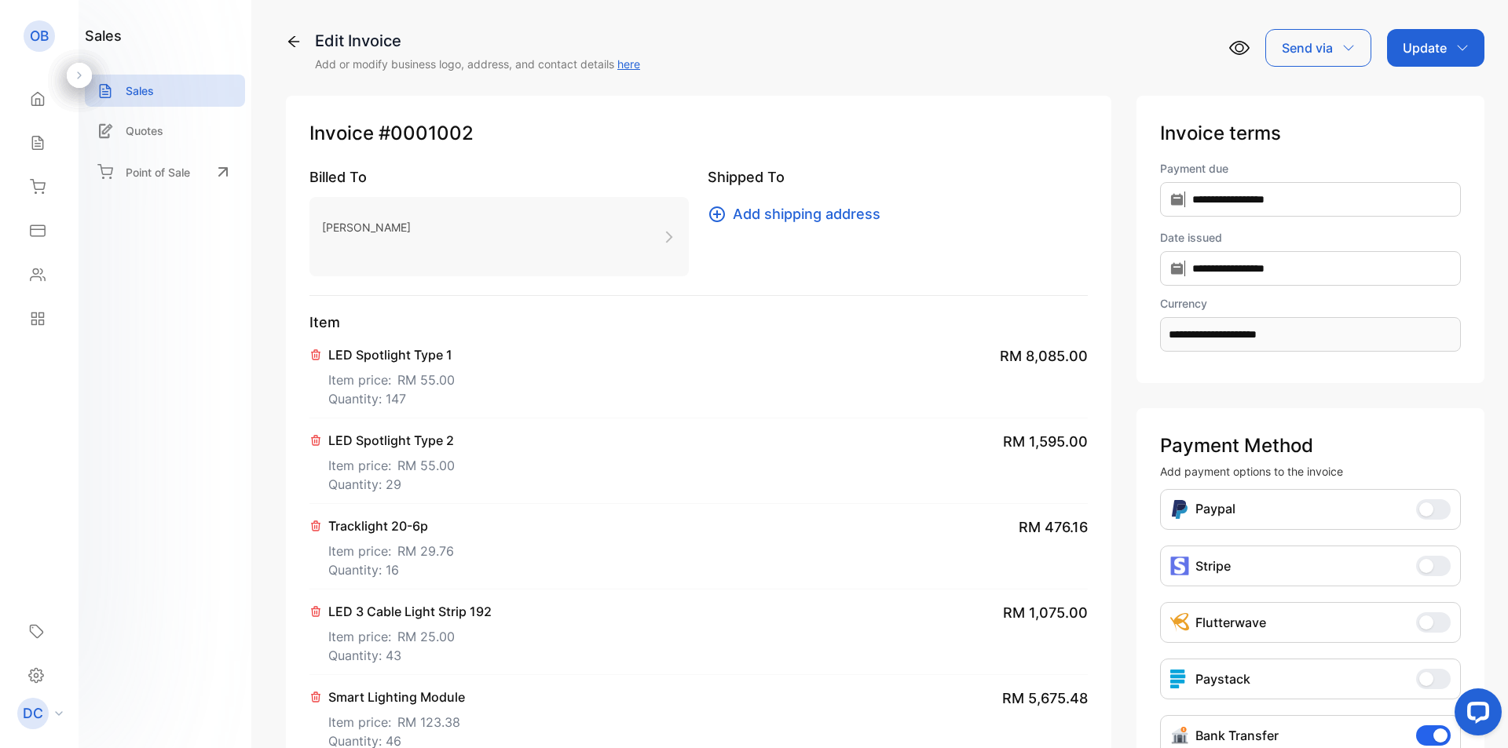
click at [1414, 42] on p "Update" at bounding box center [1425, 47] width 44 height 19
click at [1420, 93] on div "Invoice" at bounding box center [1438, 99] width 90 height 31
click at [397, 323] on div "Updating invoice, please wait..." at bounding box center [754, 374] width 1508 height 748
drag, startPoint x: 133, startPoint y: 436, endPoint x: 368, endPoint y: 351, distance: 250.4
click at [137, 433] on div "Updating invoice, please wait..." at bounding box center [754, 374] width 1508 height 748
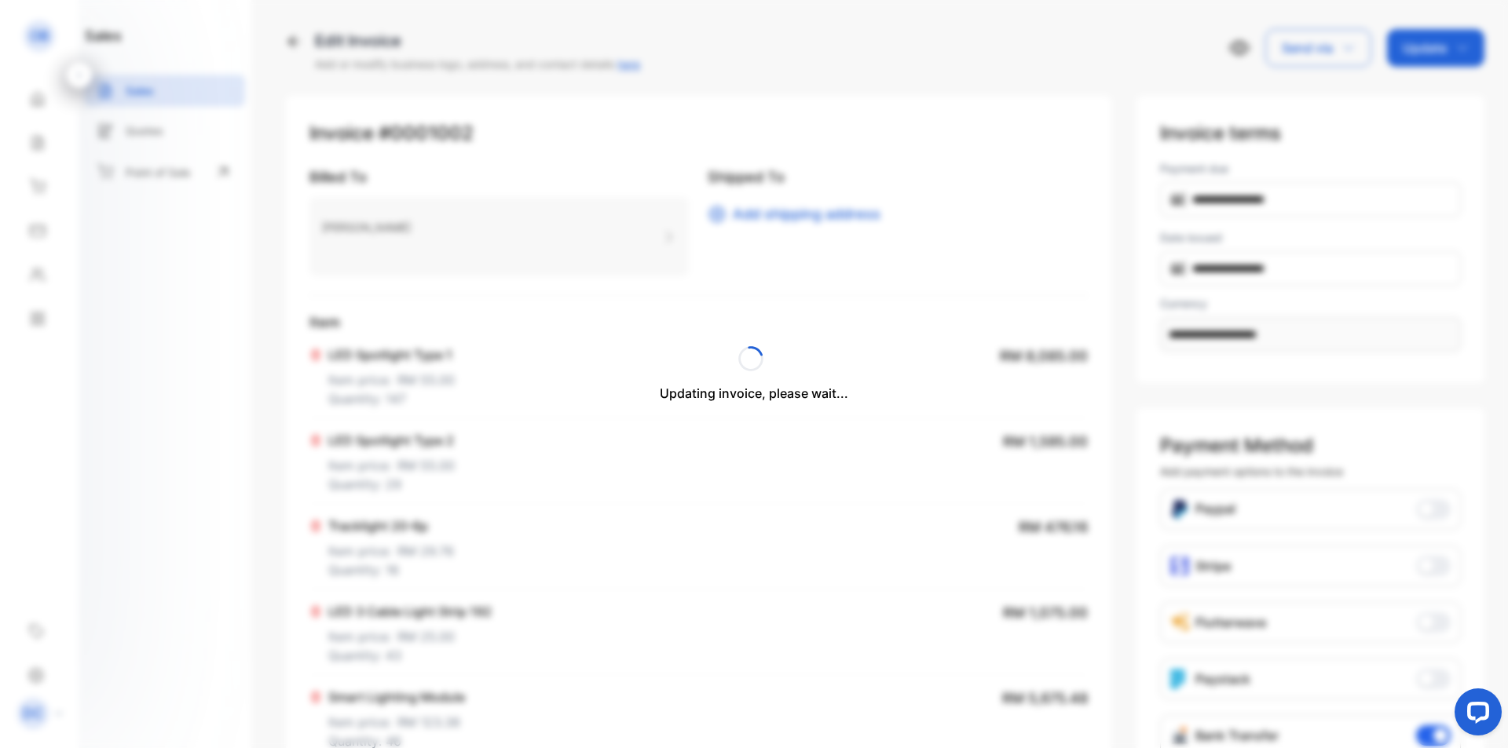
drag, startPoint x: 261, startPoint y: 429, endPoint x: 283, endPoint y: 432, distance: 22.2
click at [261, 430] on div "Updating invoice, please wait..." at bounding box center [754, 374] width 1508 height 748
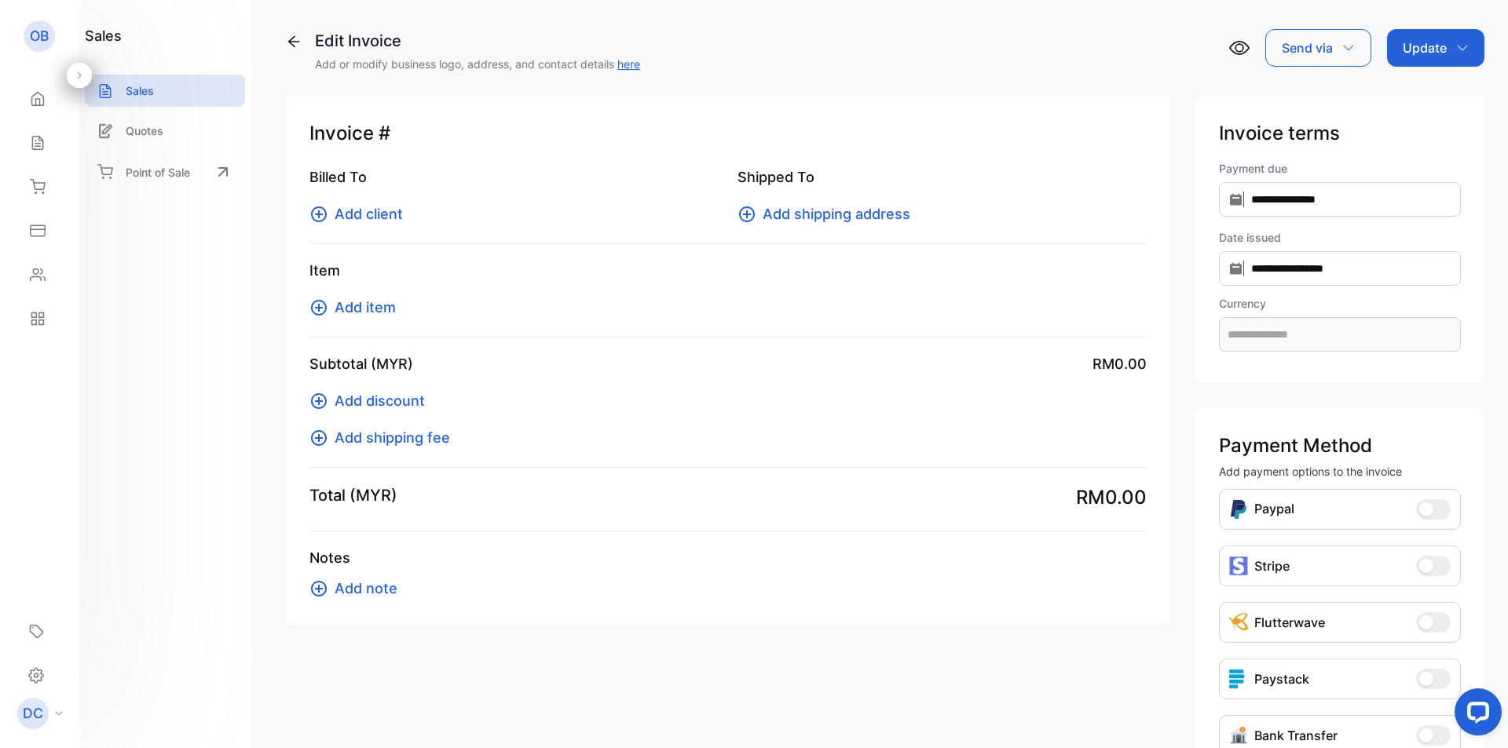
click at [297, 38] on icon at bounding box center [294, 42] width 16 height 16
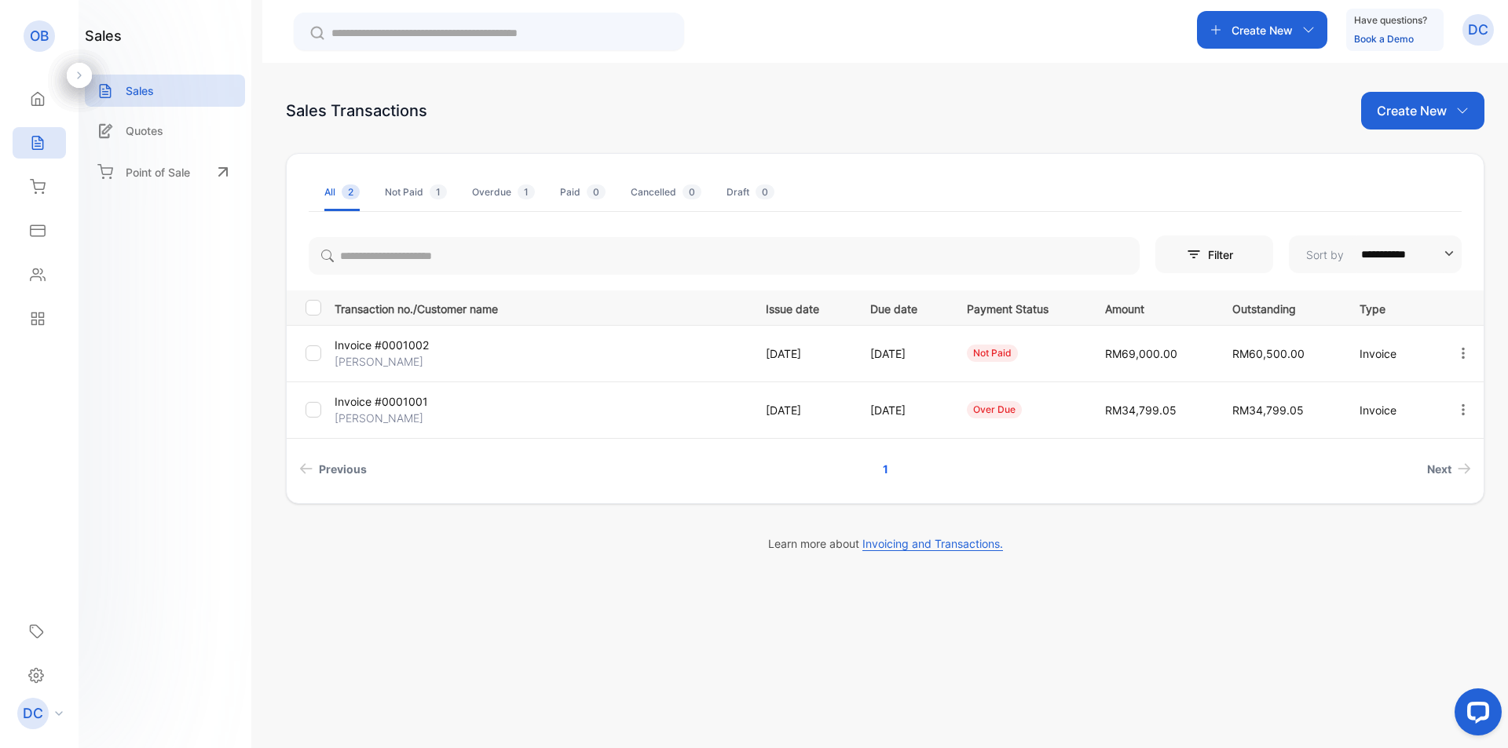
click at [682, 183] on li "Cancelled 0" at bounding box center [666, 193] width 71 height 38
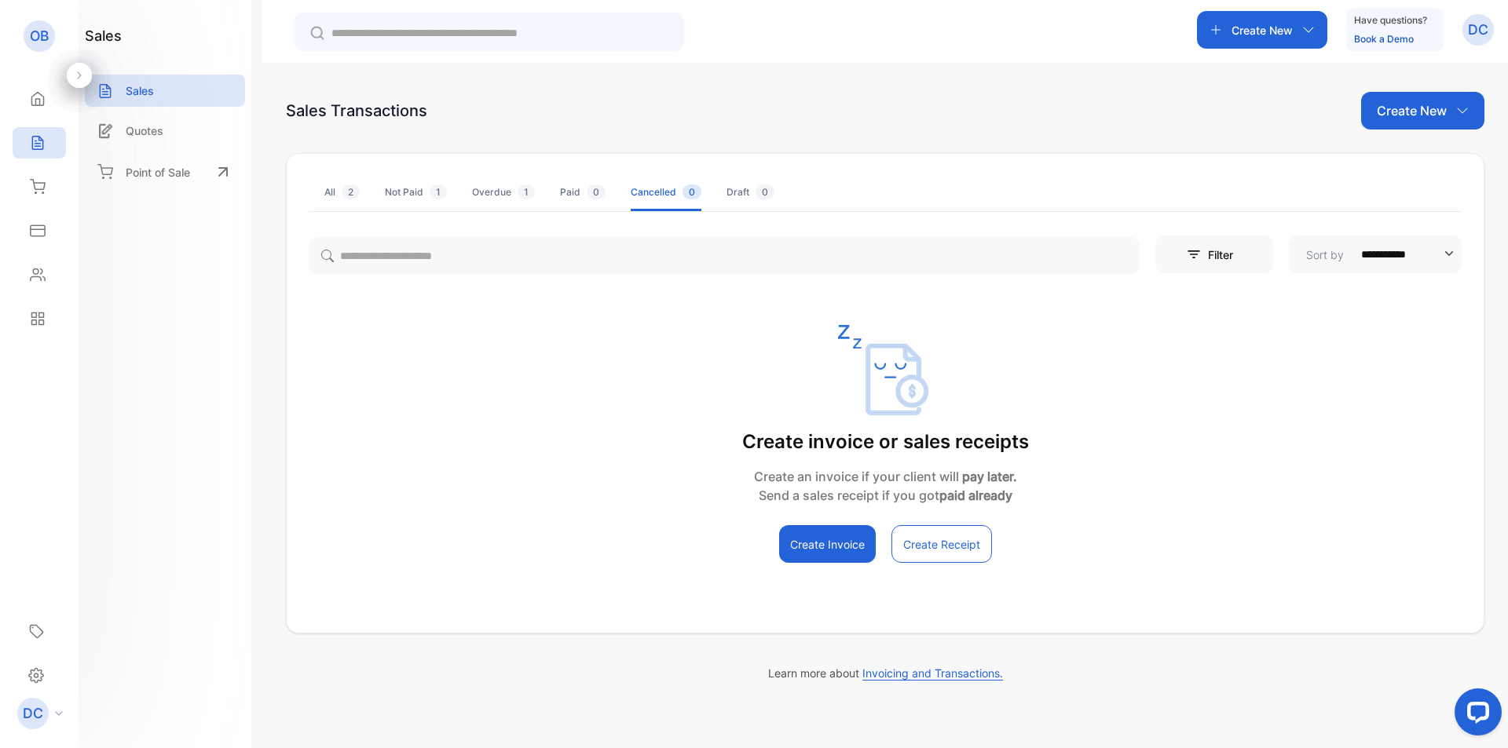
click at [342, 192] on span "2" at bounding box center [351, 192] width 18 height 15
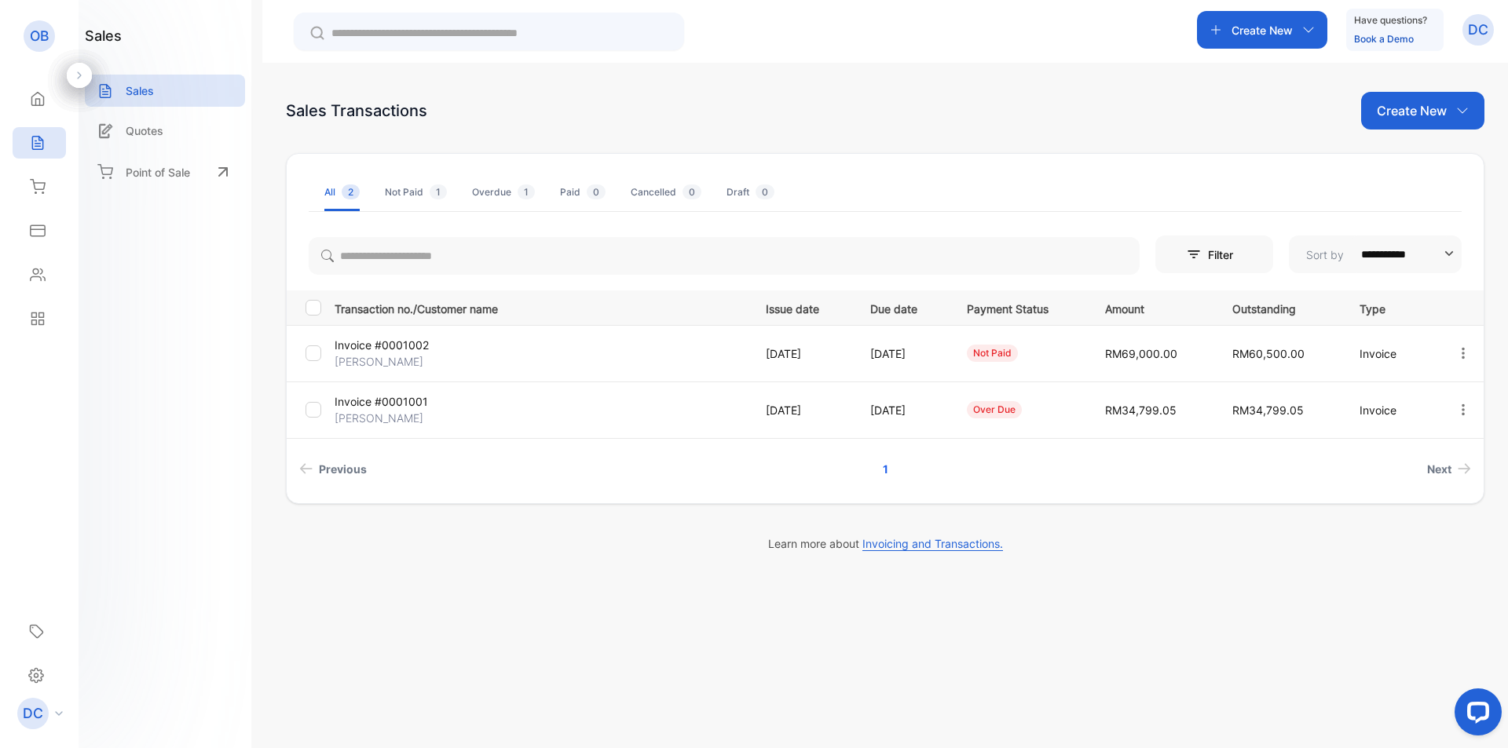
click at [394, 343] on p "Invoice #0001002" at bounding box center [403, 345] width 137 height 16
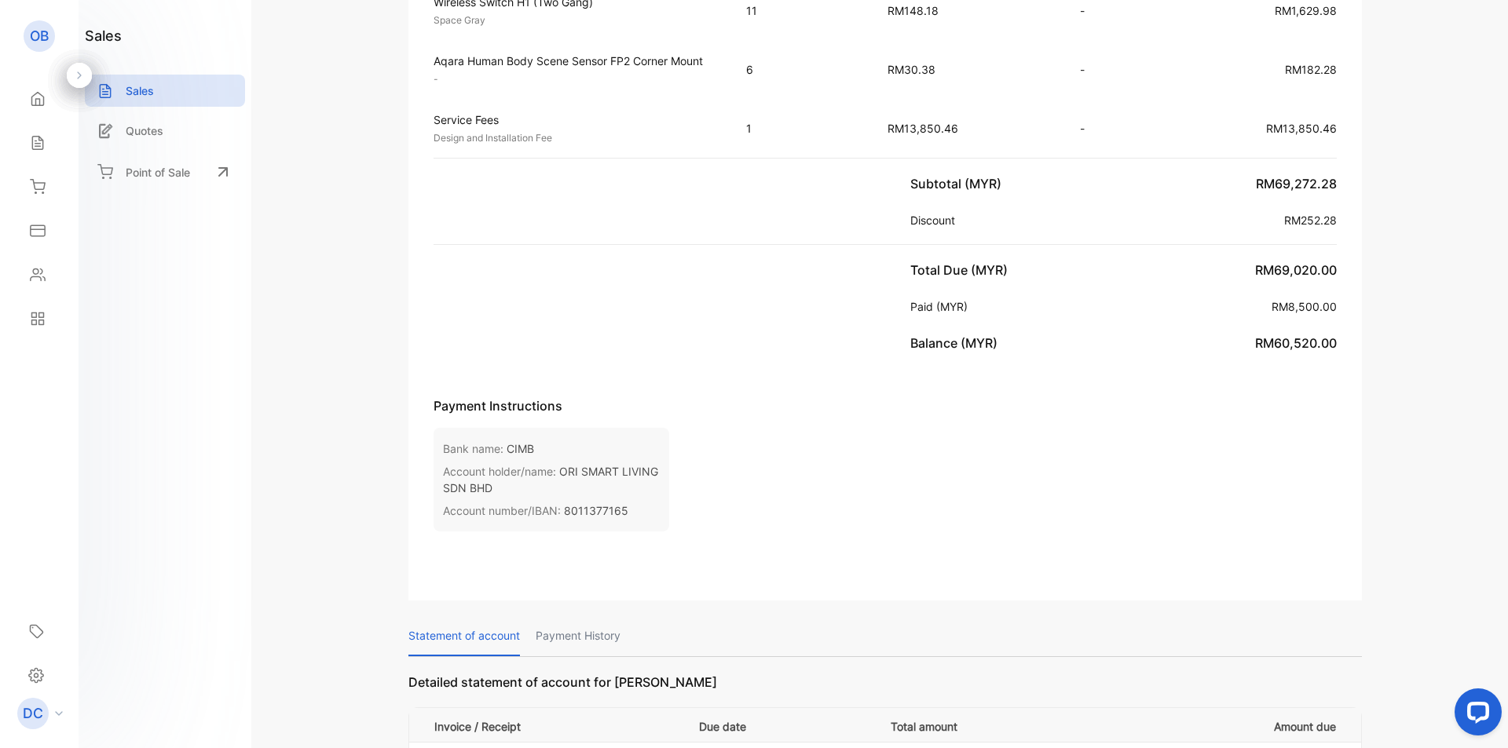
scroll to position [1960, 0]
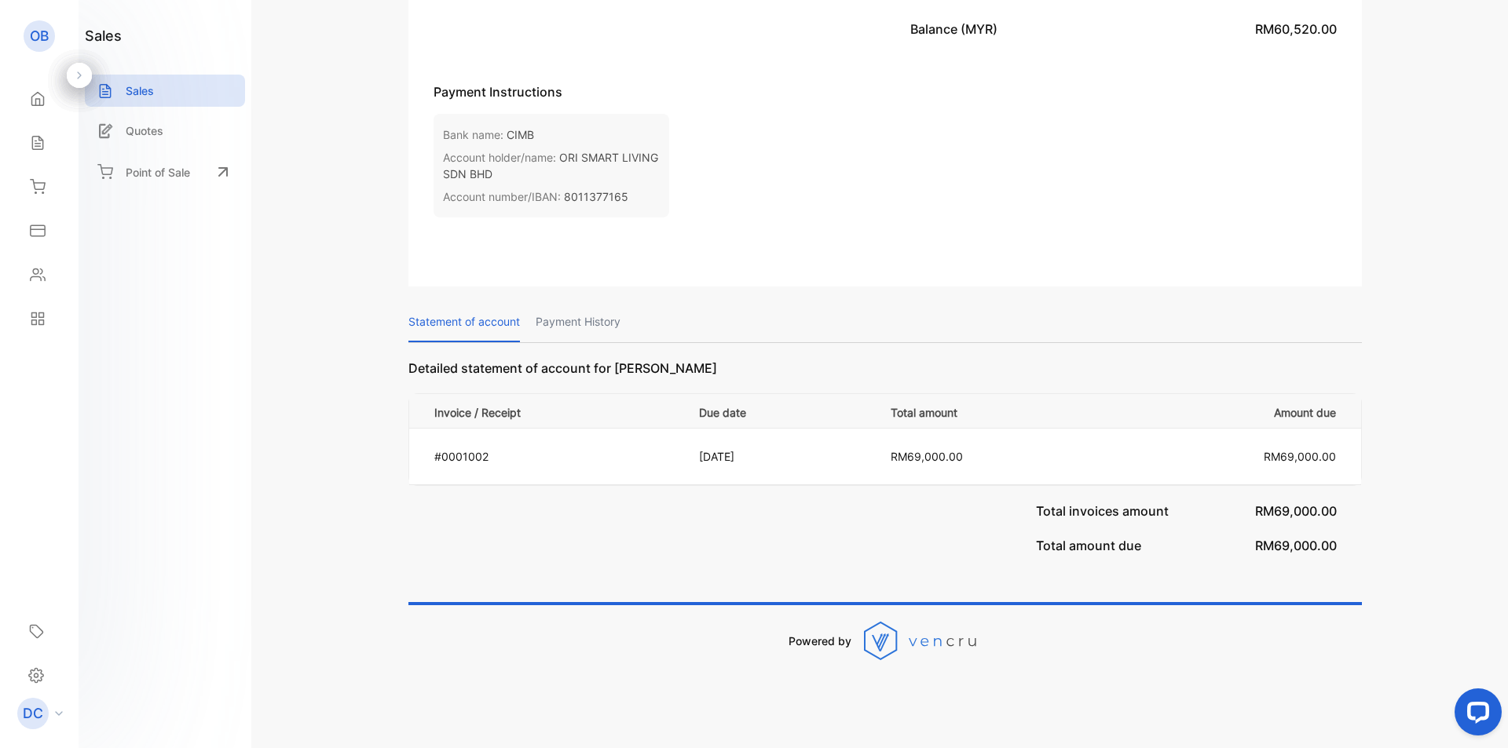
click at [604, 319] on p "Payment History" at bounding box center [578, 322] width 85 height 40
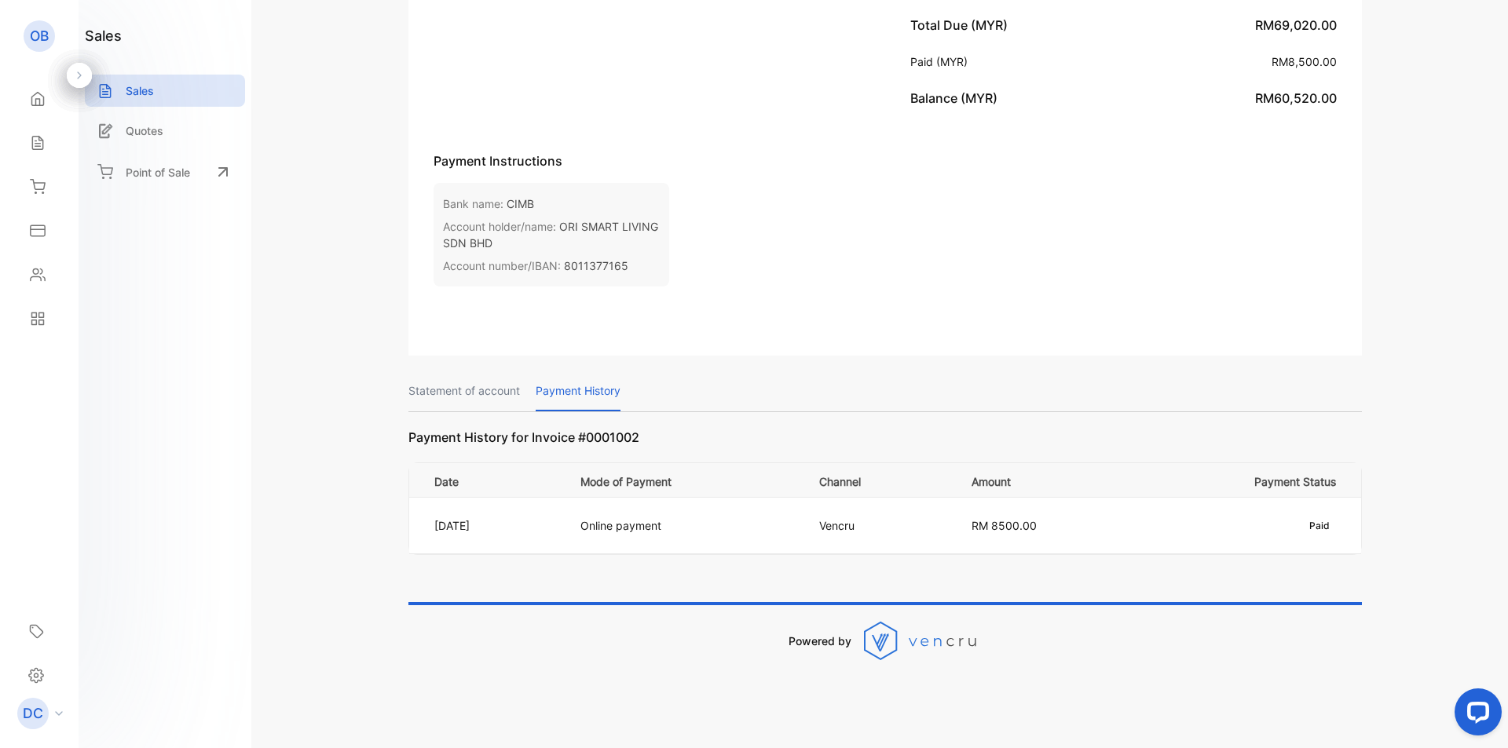
scroll to position [1891, 0]
click at [492, 395] on p "Statement of account" at bounding box center [464, 391] width 112 height 40
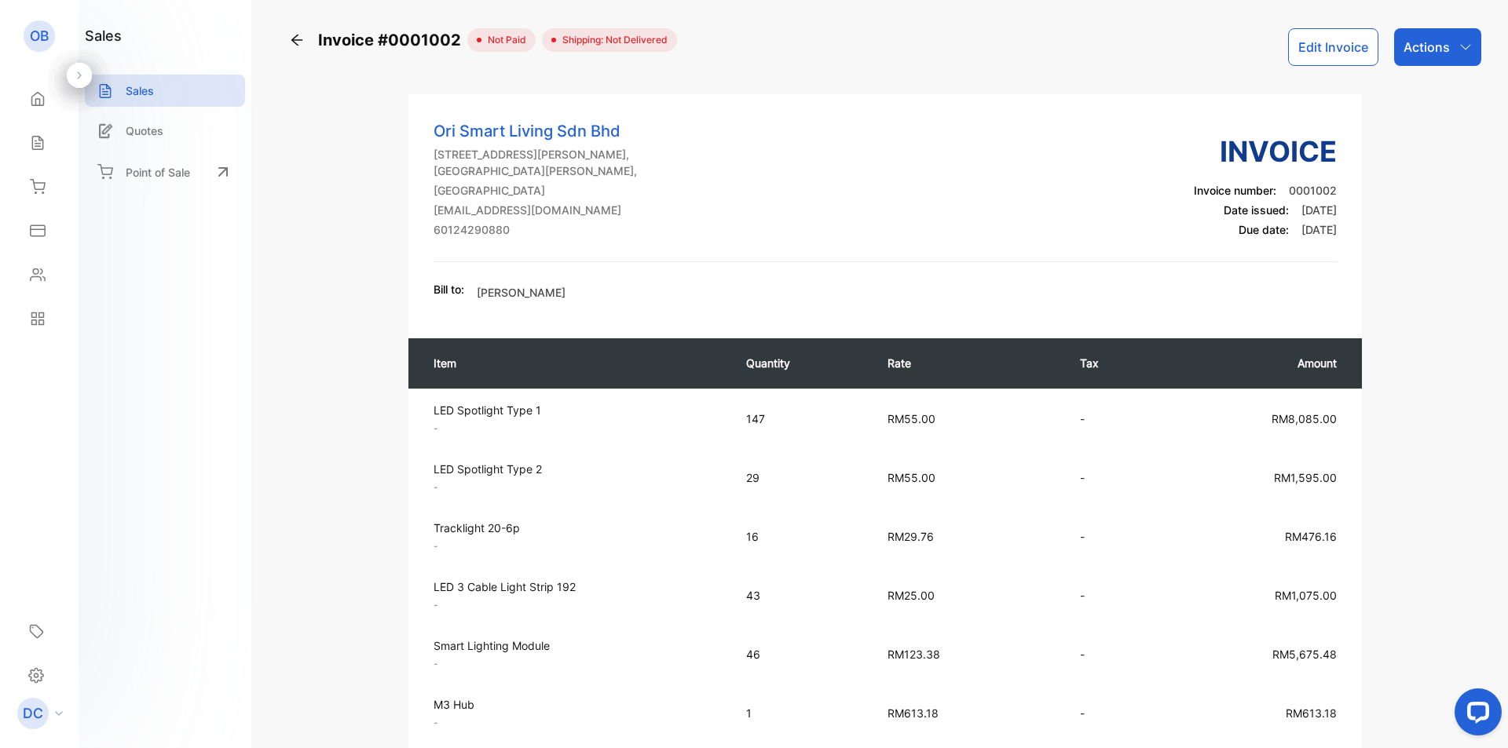
scroll to position [0, 0]
click at [1457, 37] on div "Actions" at bounding box center [1437, 48] width 87 height 38
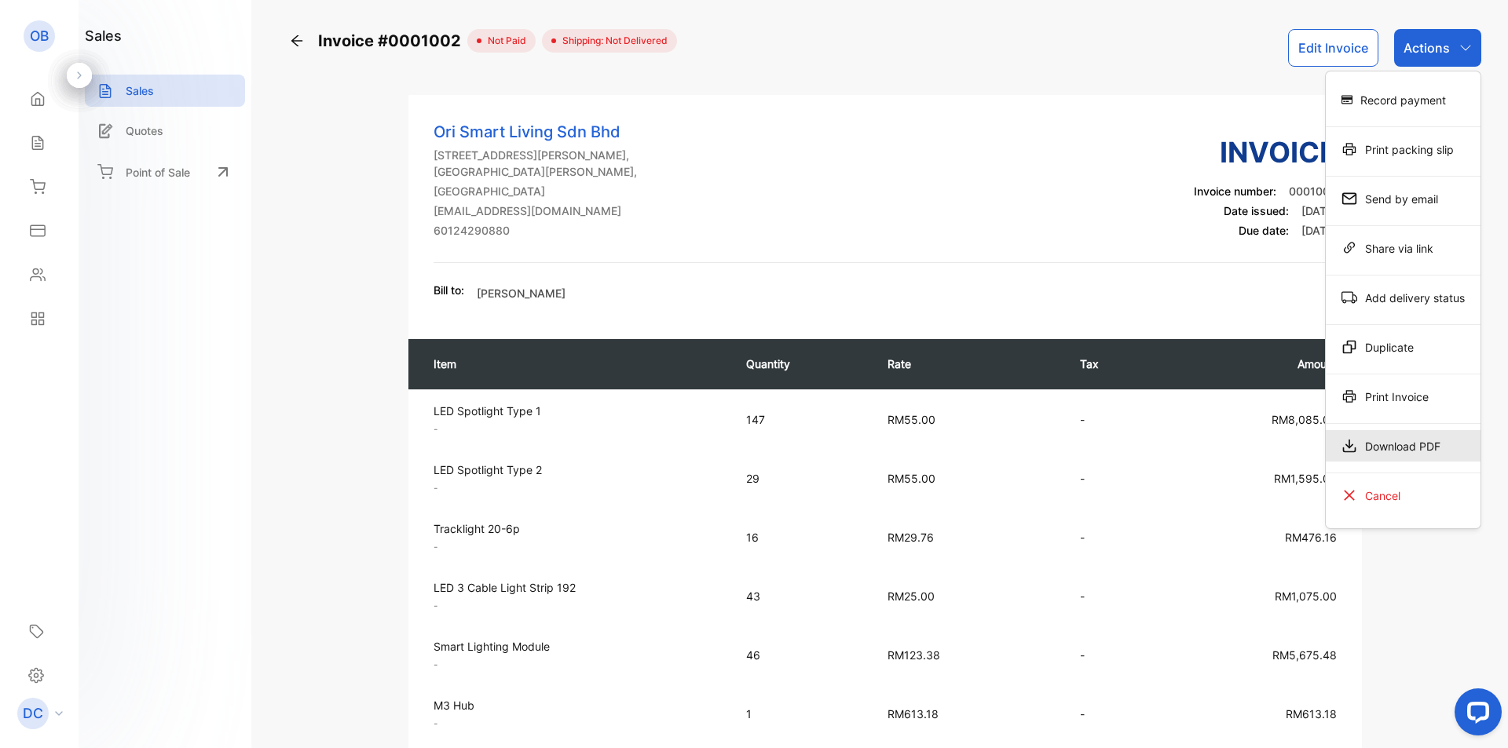
click at [1395, 437] on div "Download PDF" at bounding box center [1403, 445] width 155 height 31
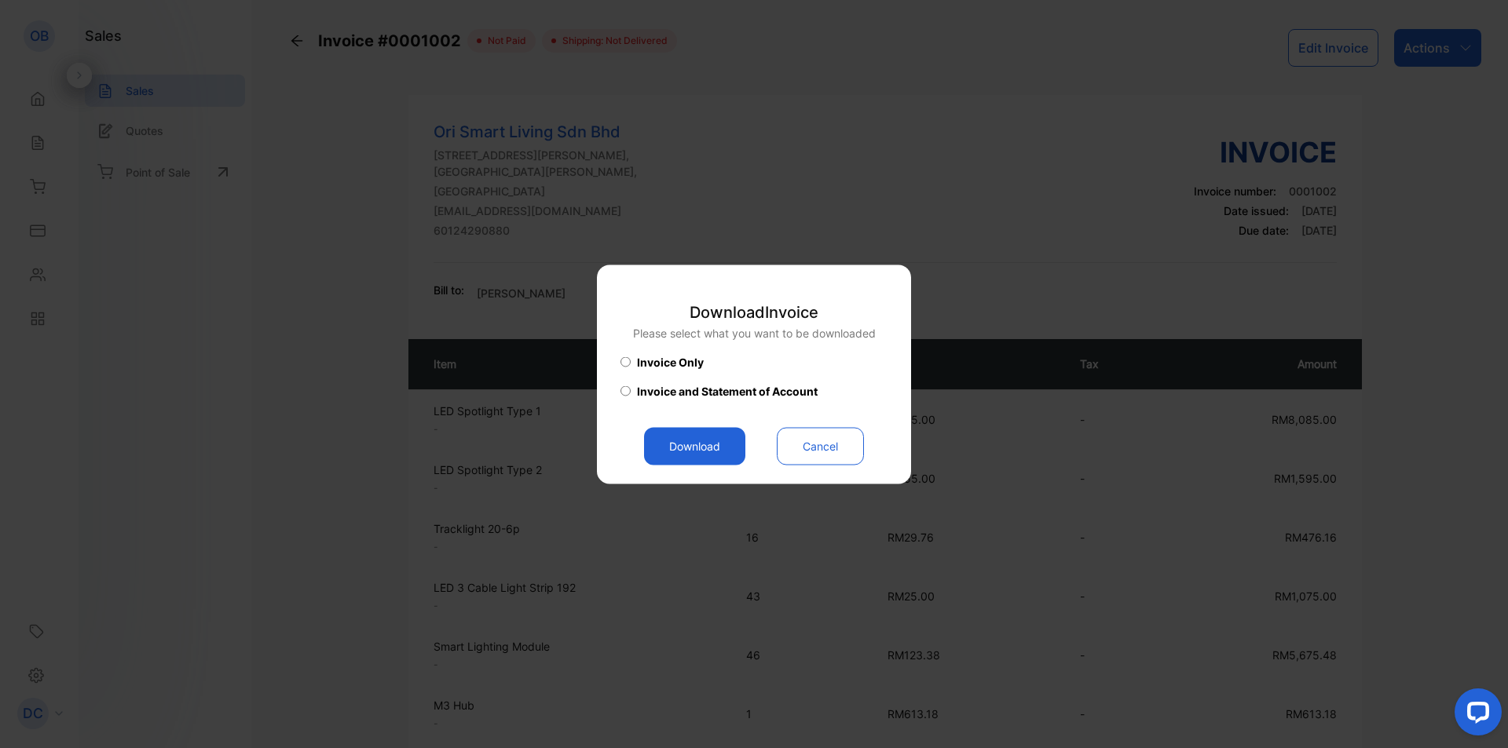
click at [702, 436] on button "Download" at bounding box center [694, 446] width 101 height 38
